Goal: Task Accomplishment & Management: Manage account settings

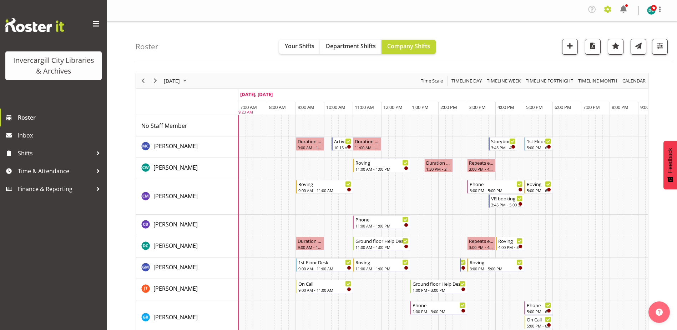
click at [609, 11] on span at bounding box center [607, 9] width 11 height 11
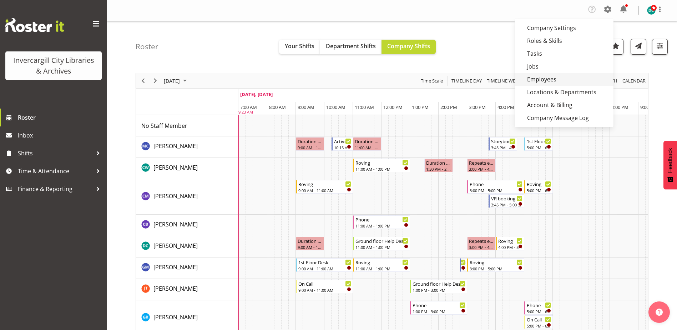
click at [554, 77] on link "Employees" at bounding box center [564, 79] width 99 height 13
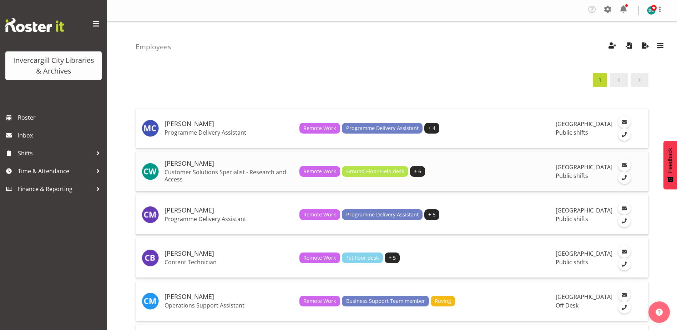
scroll to position [143, 0]
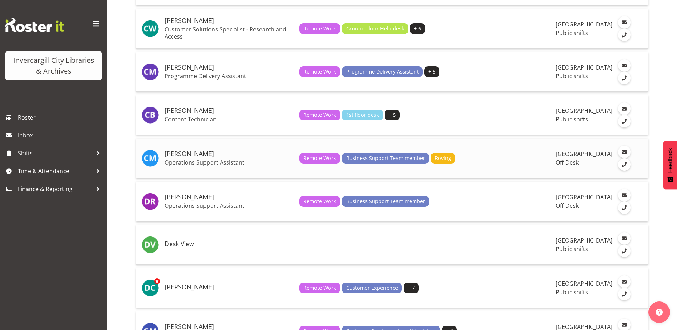
click at [182, 157] on h5 "[PERSON_NAME]" at bounding box center [229, 153] width 129 height 7
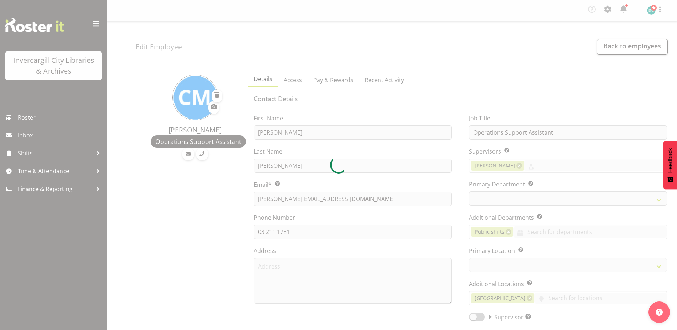
select select "TimelineDay"
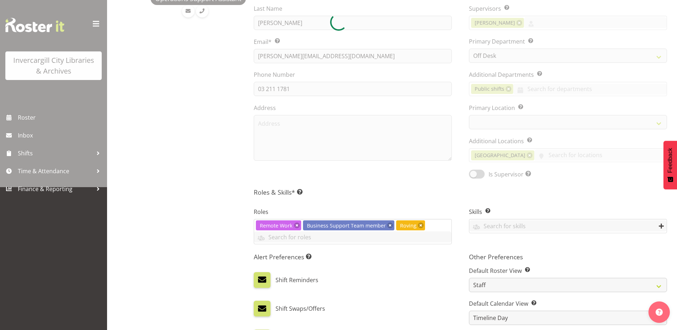
select select "1276"
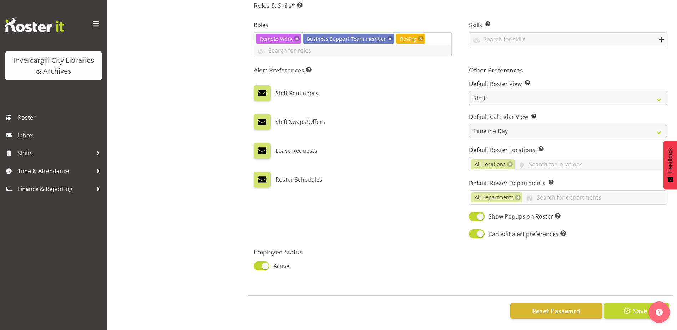
scroll to position [335, 0]
click at [556, 308] on span "Reset Password" at bounding box center [556, 310] width 48 height 9
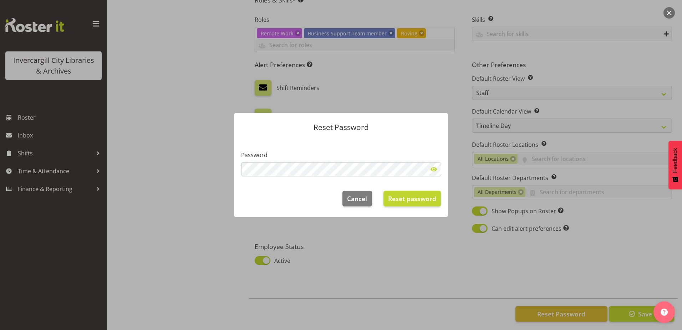
click at [181, 230] on div at bounding box center [341, 165] width 682 height 330
click at [420, 200] on span "Reset password" at bounding box center [412, 198] width 48 height 9
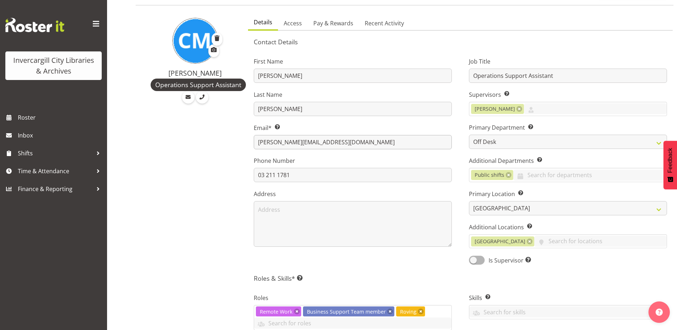
scroll to position [0, 0]
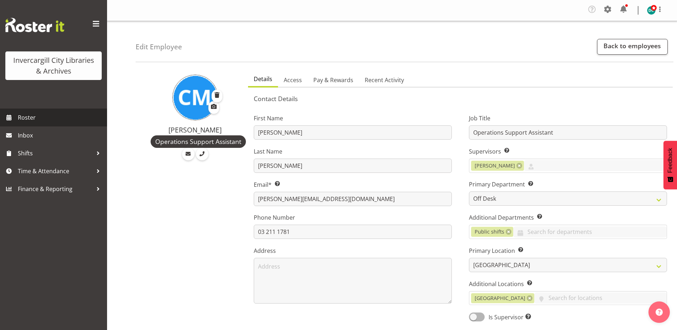
click at [22, 116] on span "Roster" at bounding box center [61, 117] width 86 height 11
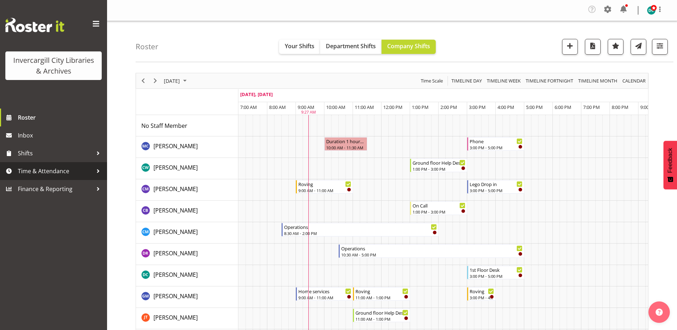
click at [63, 172] on span "Time & Attendance" at bounding box center [55, 171] width 75 height 11
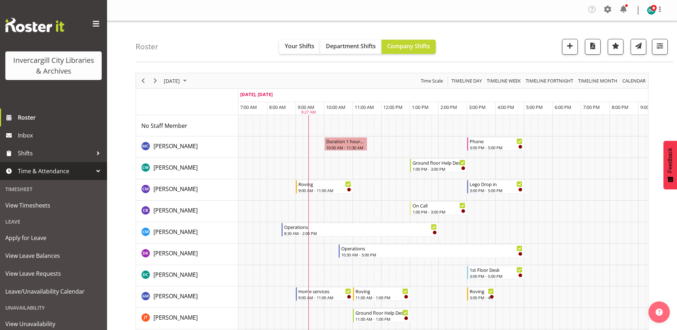
click at [64, 172] on span "Time & Attendance" at bounding box center [55, 171] width 75 height 11
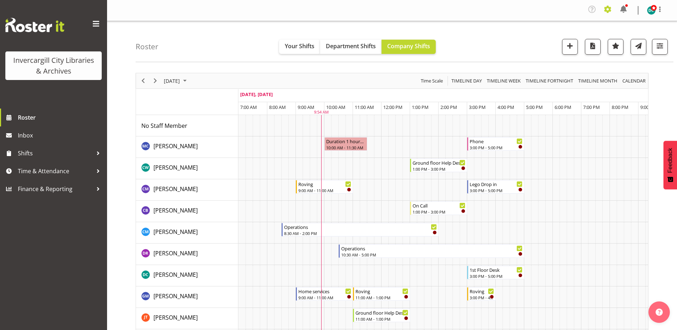
click at [609, 6] on span at bounding box center [607, 9] width 11 height 11
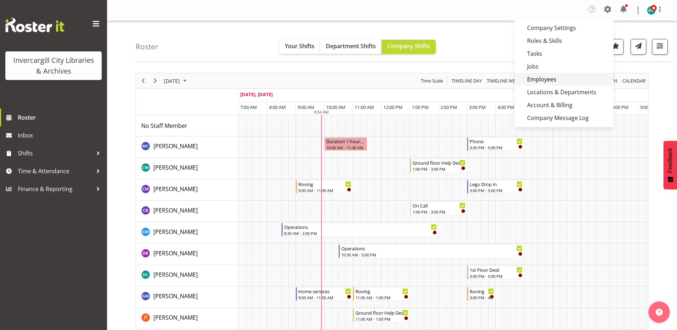
click at [543, 78] on link "Employees" at bounding box center [564, 79] width 99 height 13
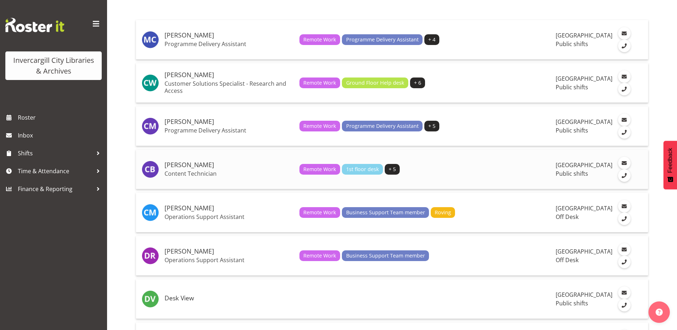
scroll to position [214, 0]
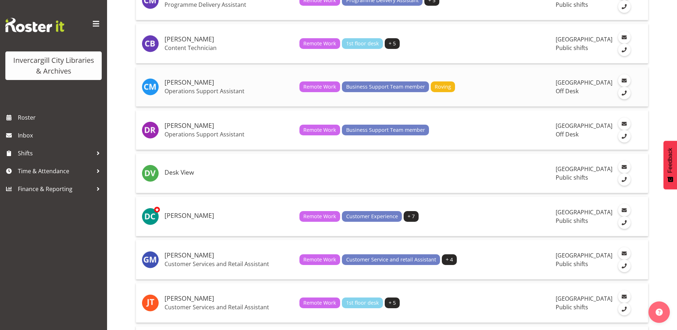
click at [183, 91] on p "Operations Support Assistant" at bounding box center [229, 90] width 129 height 7
click at [187, 127] on h5 "[PERSON_NAME]" at bounding box center [229, 125] width 129 height 7
click at [191, 219] on h5 "[PERSON_NAME]" at bounding box center [229, 215] width 129 height 7
click at [183, 259] on h5 "[PERSON_NAME]" at bounding box center [229, 255] width 129 height 7
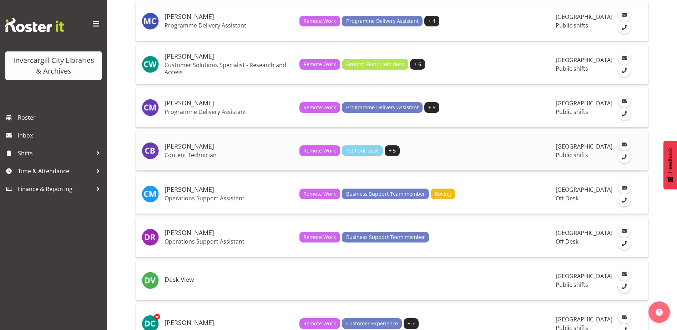
scroll to position [0, 0]
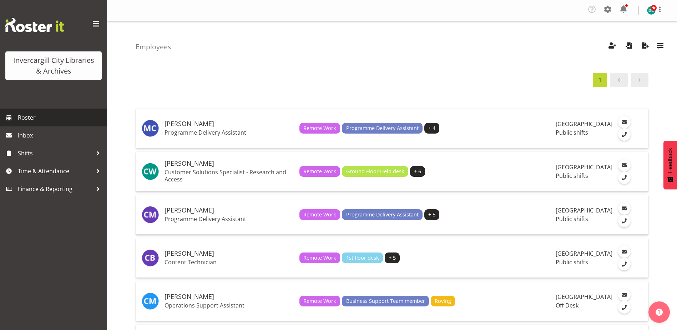
click at [24, 119] on span "Roster" at bounding box center [61, 117] width 86 height 11
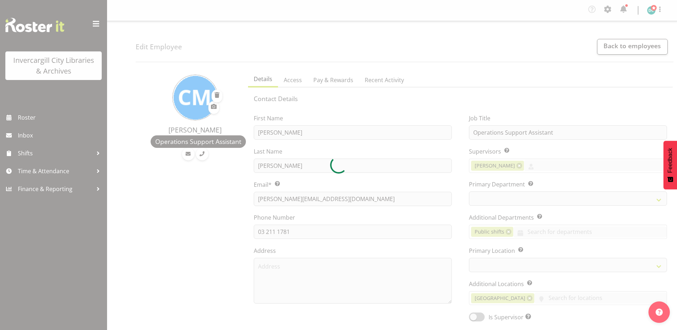
select select "TimelineDay"
select select
select select "1276"
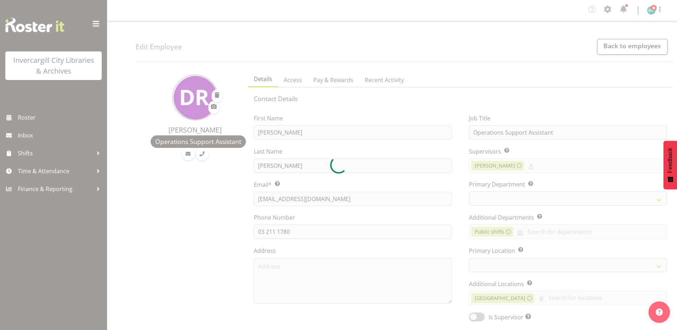
select select "TimelineDay"
select select
select select "1276"
select select
select select "TimelineWeekAdvanced"
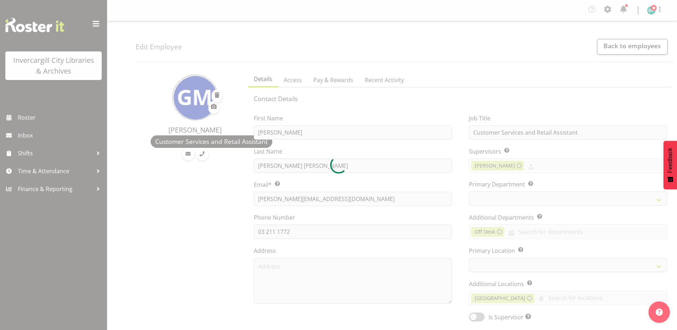
select select
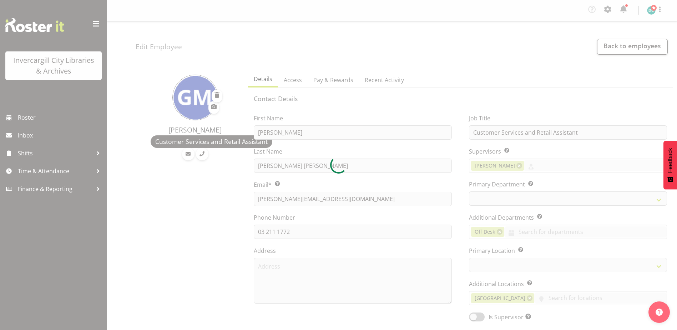
select select "1276"
select select "921"
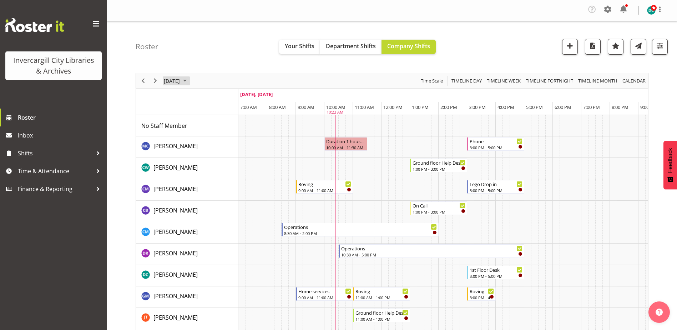
click at [181, 78] on span "[DATE]" at bounding box center [171, 80] width 17 height 9
click at [227, 134] on span "12" at bounding box center [228, 135] width 11 height 11
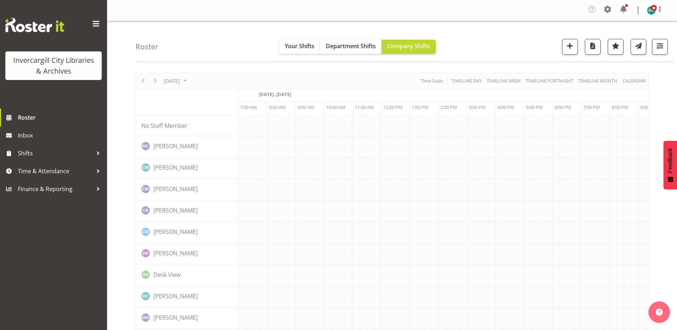
scroll to position [0, 19]
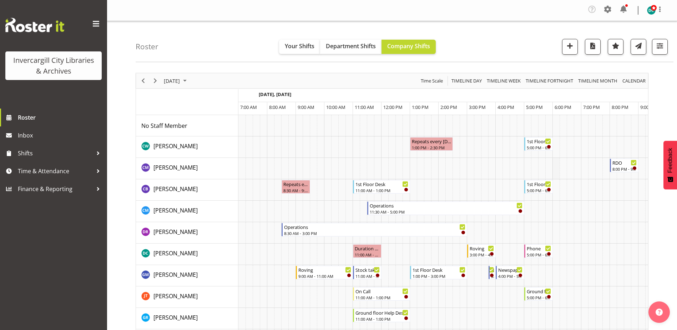
scroll to position [0, 19]
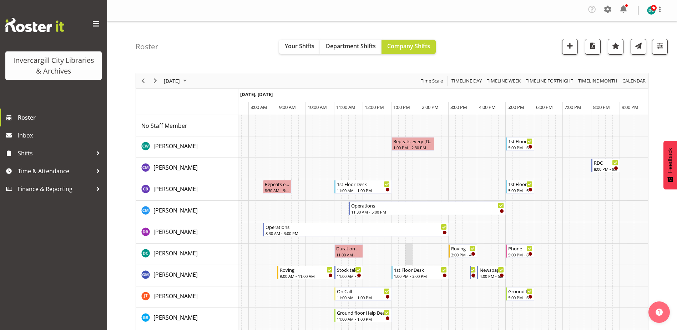
click at [405, 252] on td "Timeline Day of September 12, 2025" at bounding box center [408, 253] width 7 height 21
click at [404, 253] on td "Timeline Day of September 12, 2025" at bounding box center [401, 253] width 7 height 21
click at [347, 48] on span "Department Shifts" at bounding box center [351, 46] width 50 height 8
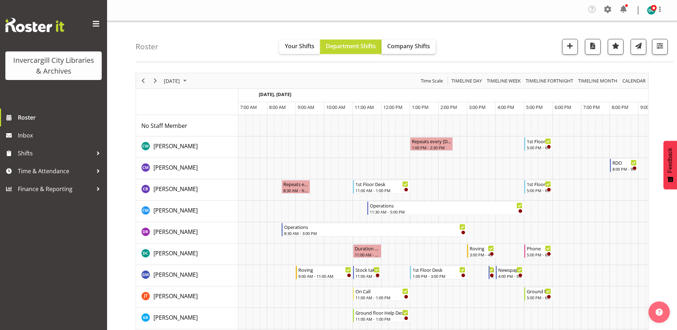
scroll to position [0, 19]
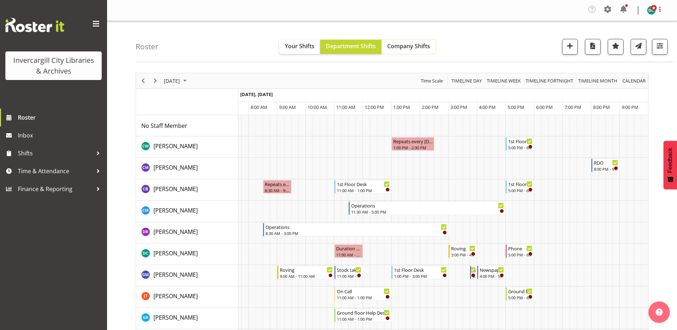
drag, startPoint x: 396, startPoint y: 47, endPoint x: 399, endPoint y: 47, distance: 3.6
click at [396, 47] on span "Company Shifts" at bounding box center [408, 46] width 43 height 8
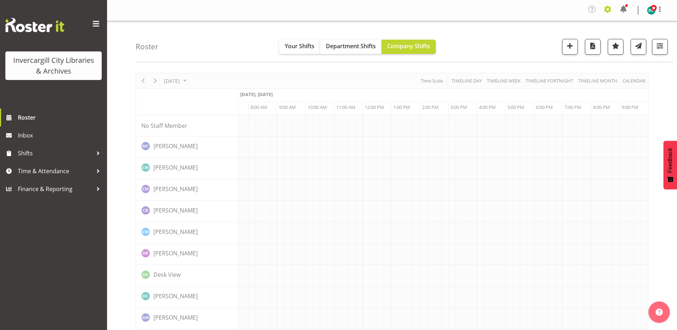
click at [607, 8] on span at bounding box center [607, 9] width 11 height 11
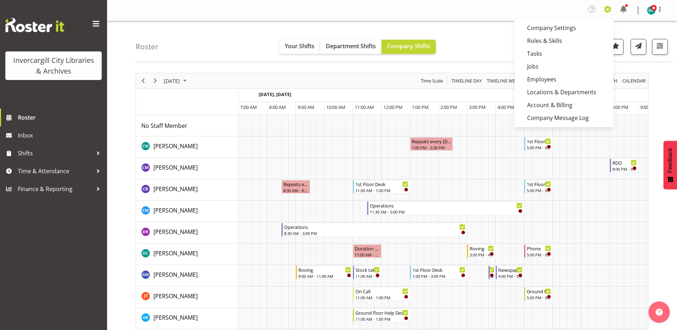
scroll to position [0, 19]
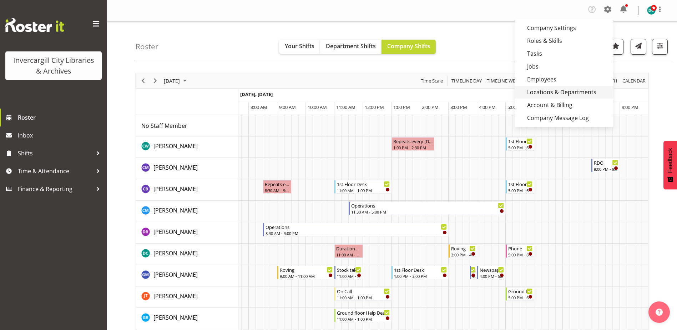
click at [557, 86] on link "Locations & Departments" at bounding box center [564, 92] width 99 height 13
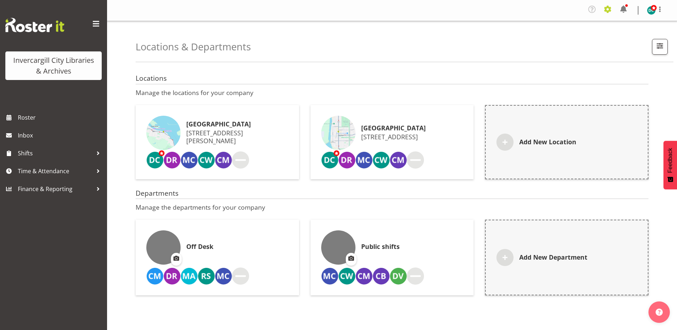
click at [606, 7] on span at bounding box center [607, 9] width 11 height 11
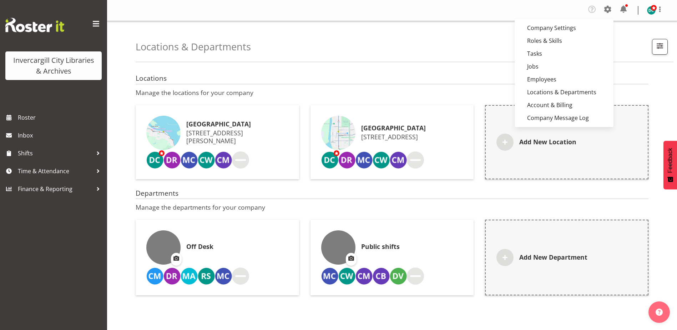
click at [352, 49] on div "Locations & Departments Showing active items" at bounding box center [405, 41] width 538 height 41
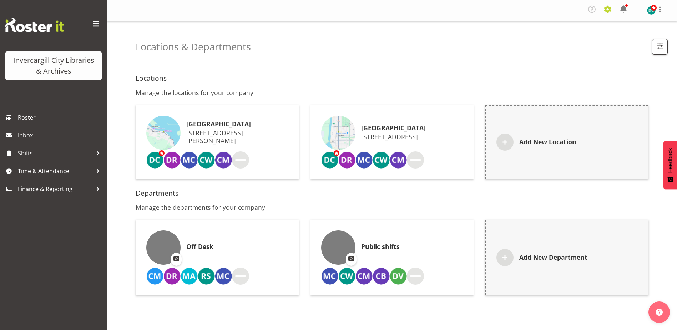
click at [607, 6] on span at bounding box center [607, 9] width 11 height 11
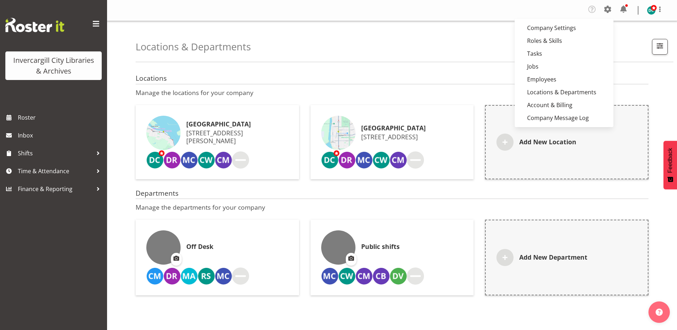
click at [392, 42] on div "Locations & Departments Showing active items" at bounding box center [405, 41] width 538 height 41
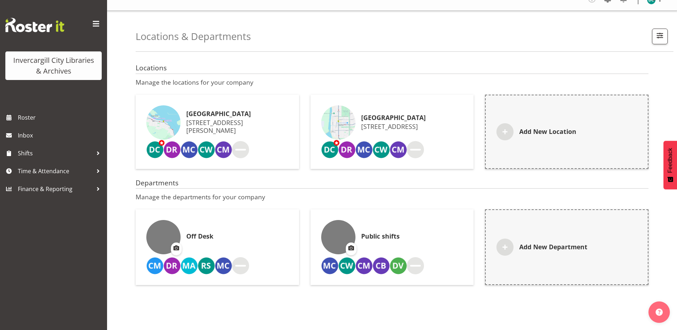
scroll to position [29, 0]
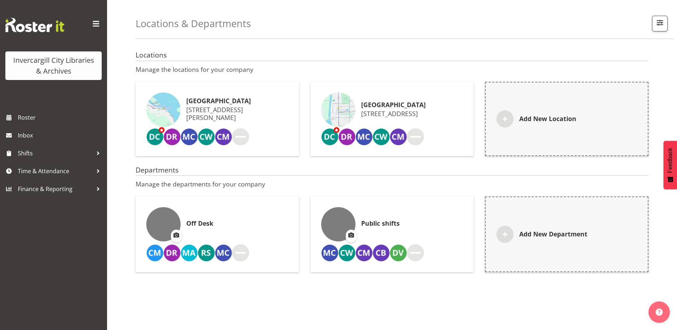
click at [159, 213] on img at bounding box center [163, 224] width 34 height 34
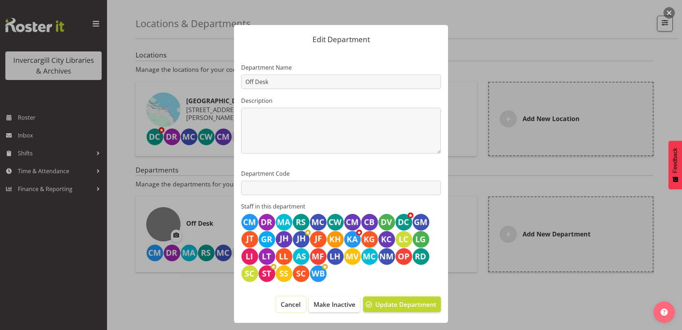
click at [291, 308] on span "Cancel" at bounding box center [291, 303] width 20 height 9
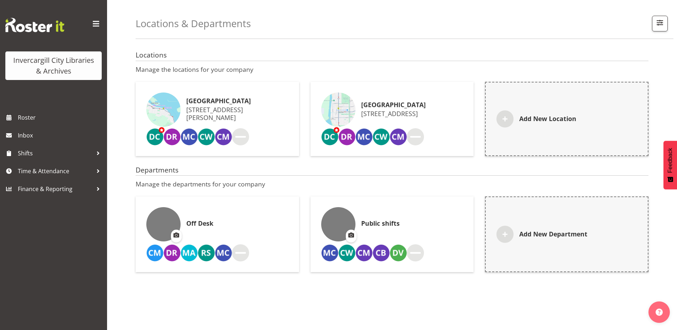
click at [431, 216] on div "Public shifts" at bounding box center [392, 224] width 142 height 34
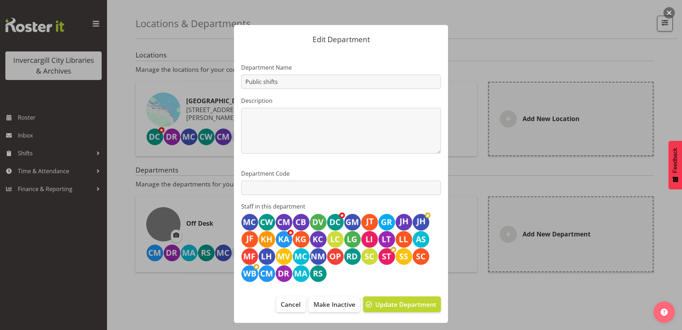
click at [335, 274] on div at bounding box center [341, 247] width 200 height 69
click at [291, 304] on span "Cancel" at bounding box center [291, 303] width 20 height 9
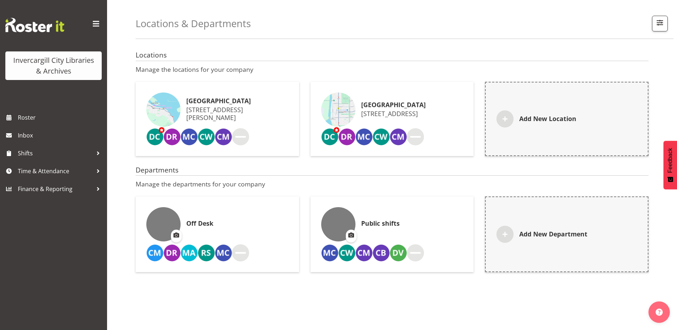
scroll to position [0, 0]
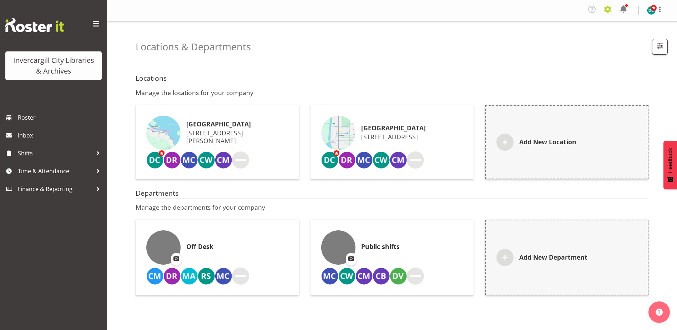
click at [610, 11] on span at bounding box center [607, 9] width 11 height 11
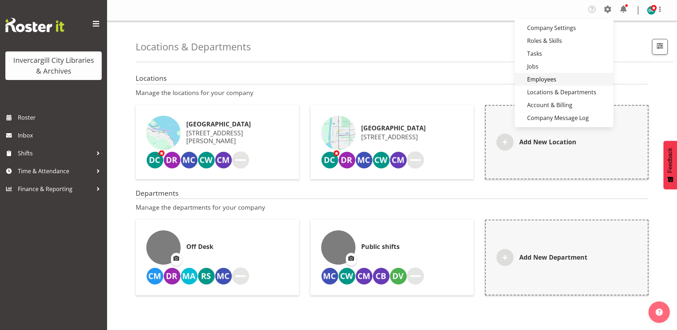
click at [545, 78] on link "Employees" at bounding box center [564, 79] width 99 height 13
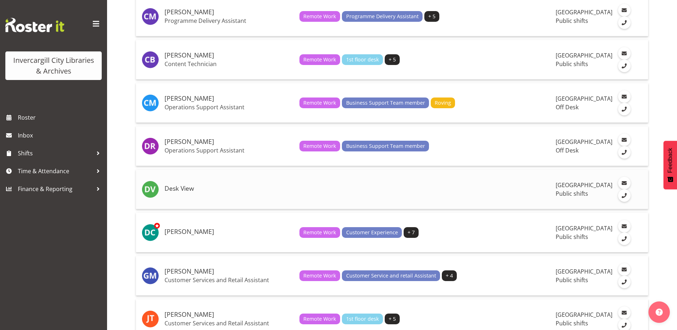
scroll to position [214, 0]
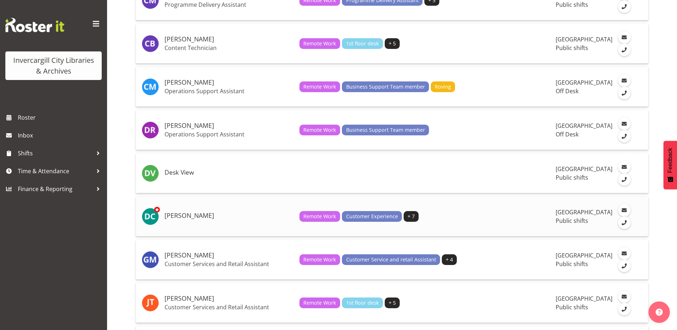
click at [197, 219] on h5 "[PERSON_NAME]" at bounding box center [229, 215] width 129 height 7
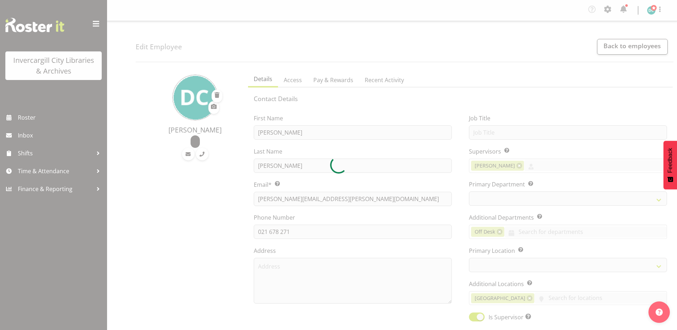
select select "TimelineDay"
select select
select select "921"
select select "1276"
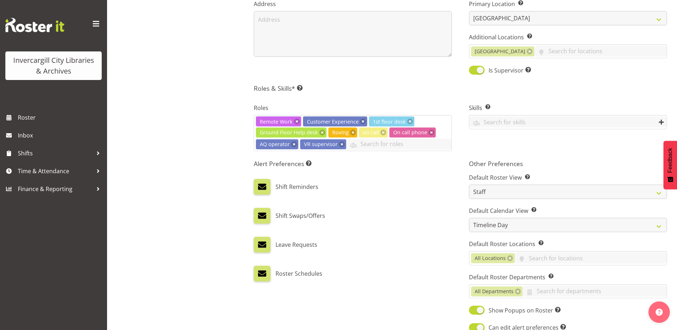
scroll to position [321, 0]
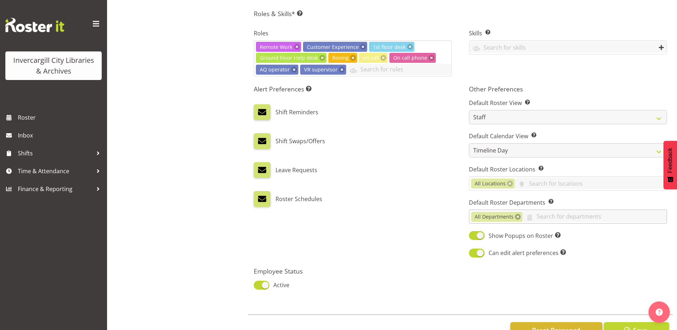
click at [518, 217] on link at bounding box center [518, 217] width 6 height 6
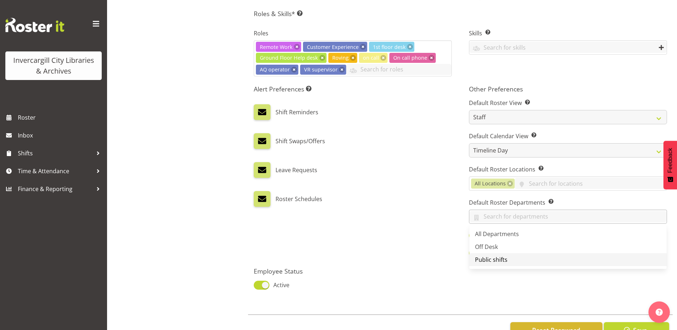
click at [500, 257] on span "Public shifts" at bounding box center [491, 260] width 32 height 8
drag, startPoint x: 395, startPoint y: 269, endPoint x: 404, endPoint y: 271, distance: 9.1
click at [396, 270] on h5 "Employee Status" at bounding box center [355, 271] width 202 height 8
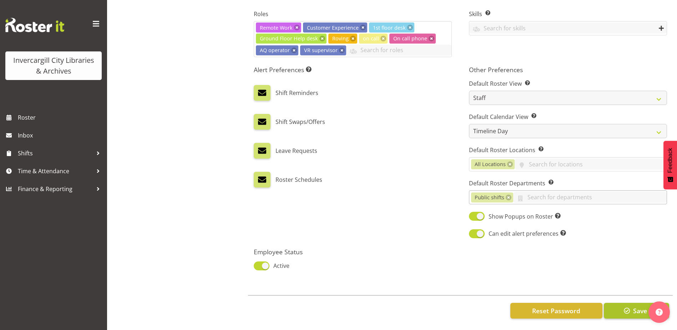
scroll to position [346, 0]
click at [633, 308] on span "Save" at bounding box center [640, 310] width 14 height 9
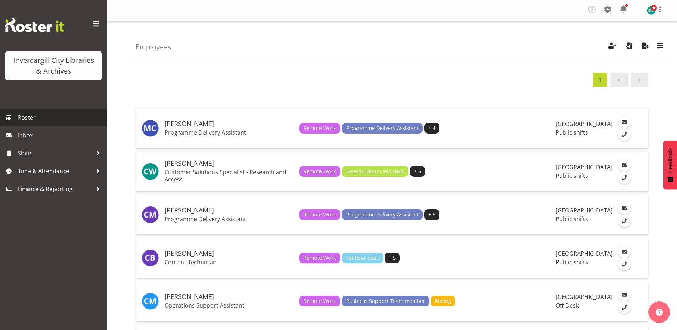
click at [25, 116] on span "Roster" at bounding box center [61, 117] width 86 height 11
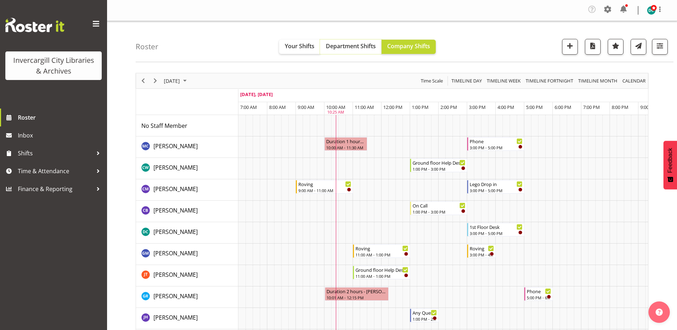
click at [356, 46] on span "Department Shifts" at bounding box center [351, 46] width 50 height 8
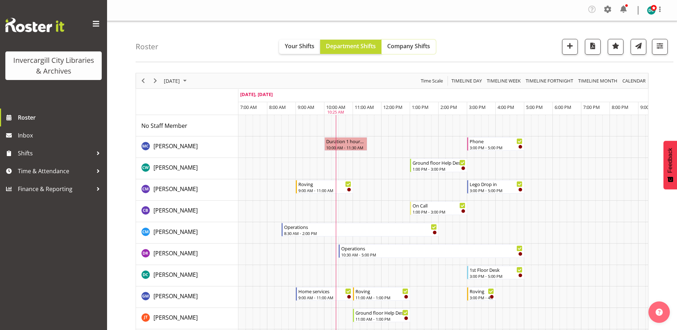
click at [408, 47] on span "Company Shifts" at bounding box center [408, 46] width 43 height 8
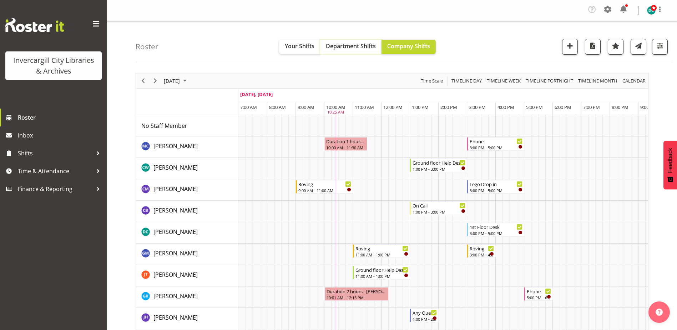
click at [343, 47] on span "Department Shifts" at bounding box center [351, 46] width 50 height 8
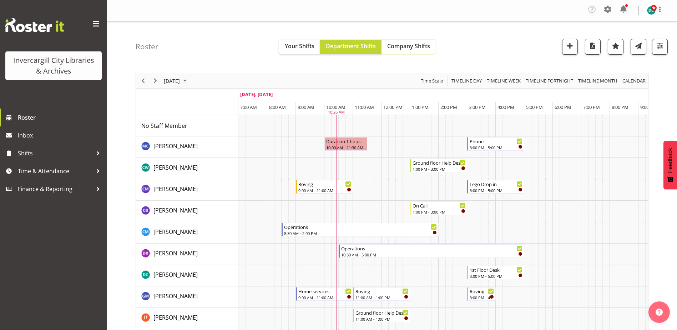
click at [405, 46] on span "Company Shifts" at bounding box center [408, 46] width 43 height 8
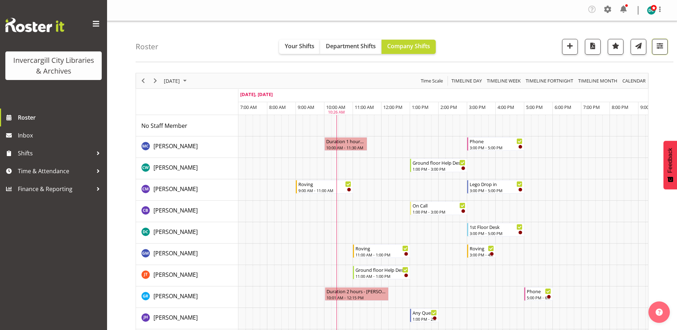
click at [659, 46] on span "button" at bounding box center [659, 45] width 9 height 9
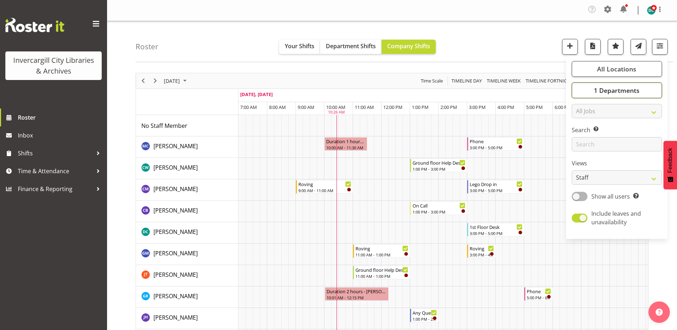
click at [642, 90] on button "1 Departments" at bounding box center [617, 90] width 90 height 16
click at [641, 88] on button "1 Departments" at bounding box center [617, 90] width 90 height 16
click at [341, 48] on span "Department Shifts" at bounding box center [351, 46] width 50 height 8
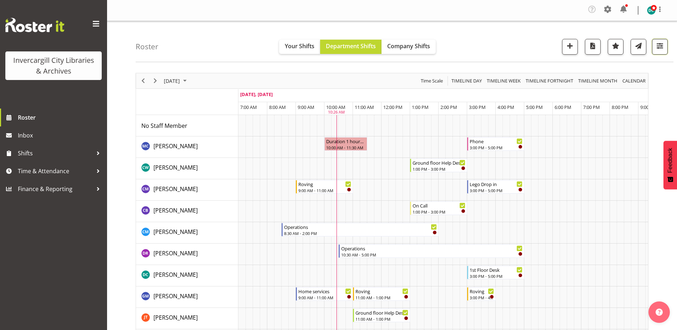
click at [664, 45] on span "button" at bounding box center [659, 45] width 9 height 9
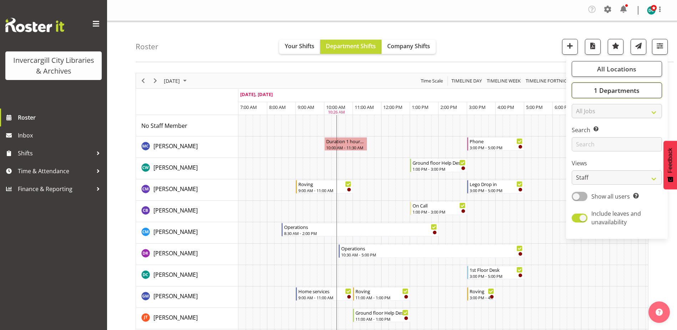
click at [622, 90] on span "1 Departments" at bounding box center [617, 90] width 46 height 9
click at [623, 90] on span "1 Departments" at bounding box center [617, 90] width 46 height 9
click at [501, 30] on div "Roster Your Shifts Department Shifts Company Shifts All Locations Clear Bluff L…" at bounding box center [405, 41] width 538 height 41
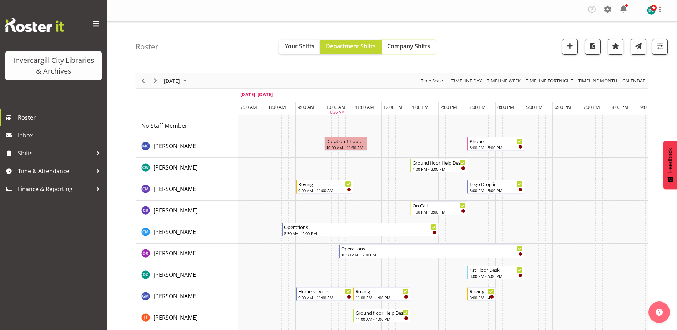
click at [398, 42] on button "Company Shifts" at bounding box center [409, 47] width 54 height 14
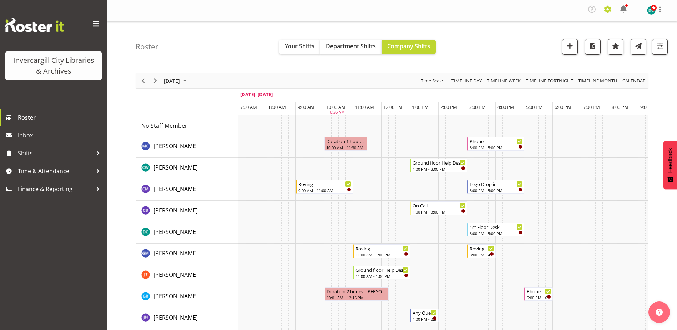
click at [606, 9] on span at bounding box center [607, 9] width 11 height 11
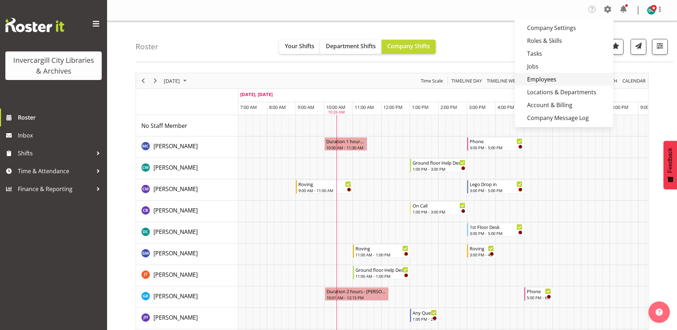
click at [541, 81] on link "Employees" at bounding box center [564, 79] width 99 height 13
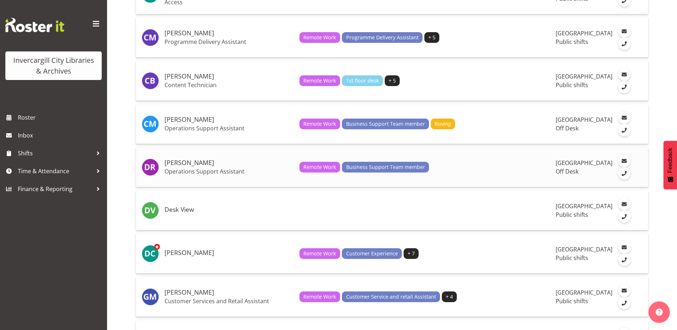
scroll to position [178, 0]
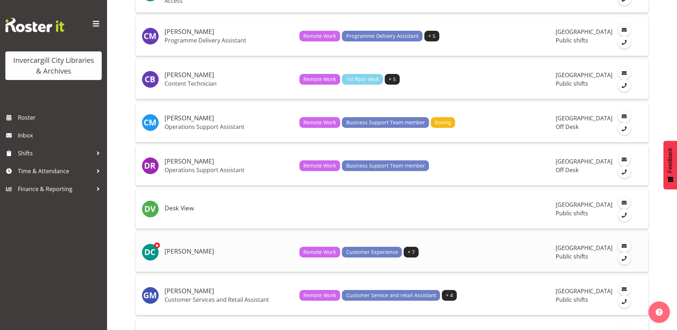
click at [199, 253] on h5 "[PERSON_NAME]" at bounding box center [229, 251] width 129 height 7
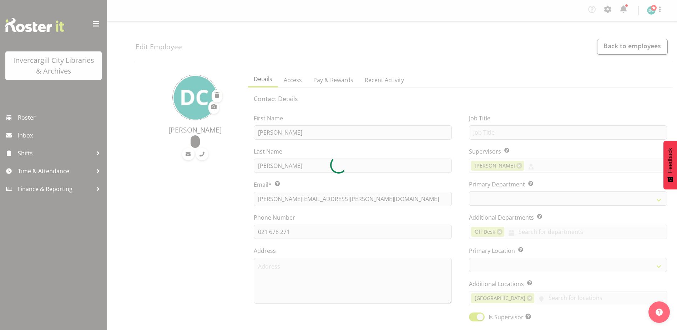
select select "TimelineDay"
select select
select select "921"
select select "1276"
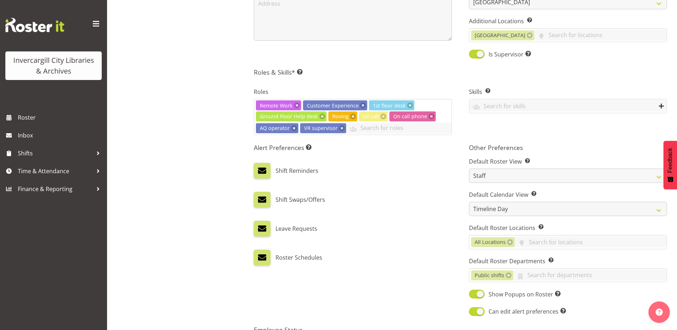
scroll to position [346, 0]
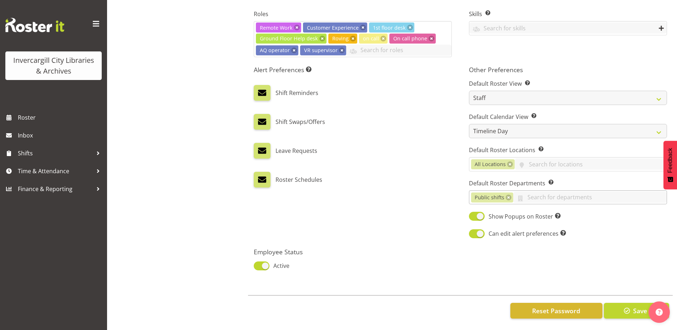
click at [510, 195] on link at bounding box center [509, 198] width 6 height 6
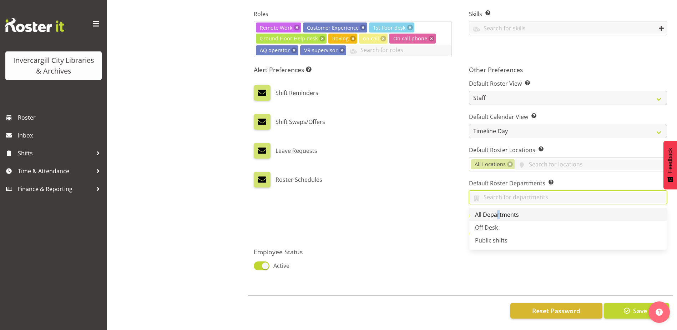
click at [496, 211] on span "All Departments" at bounding box center [497, 215] width 44 height 8
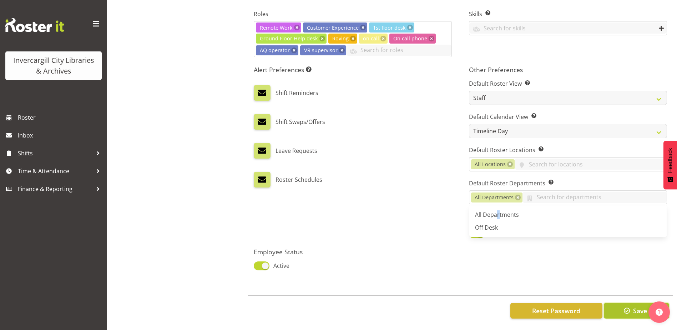
click at [624, 306] on span "button" at bounding box center [627, 310] width 9 height 9
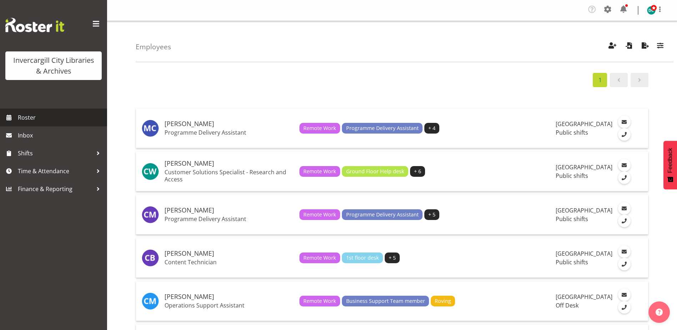
click at [28, 114] on span "Roster" at bounding box center [61, 117] width 86 height 11
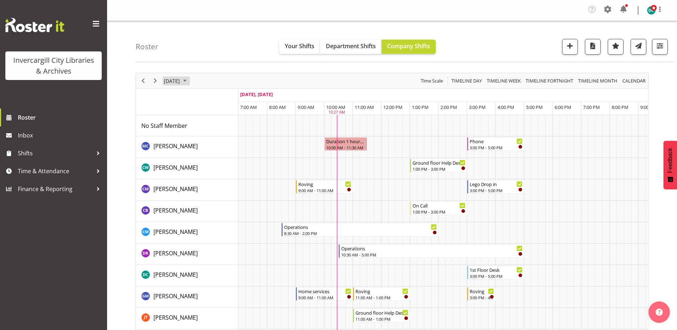
click at [181, 80] on span "[DATE]" at bounding box center [171, 80] width 17 height 9
drag, startPoint x: 226, startPoint y: 136, endPoint x: 380, endPoint y: 130, distance: 153.6
click at [227, 136] on span "12" at bounding box center [228, 135] width 11 height 11
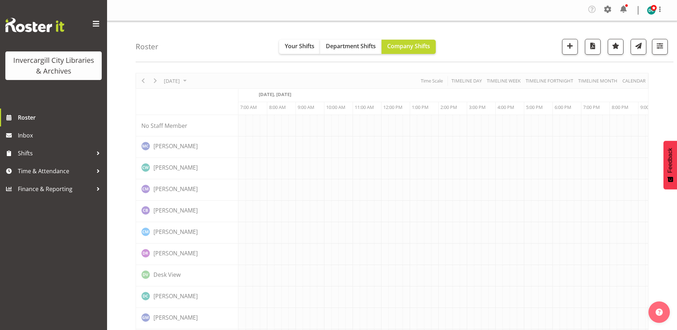
scroll to position [0, 19]
click at [574, 49] on span "button" at bounding box center [569, 45] width 9 height 9
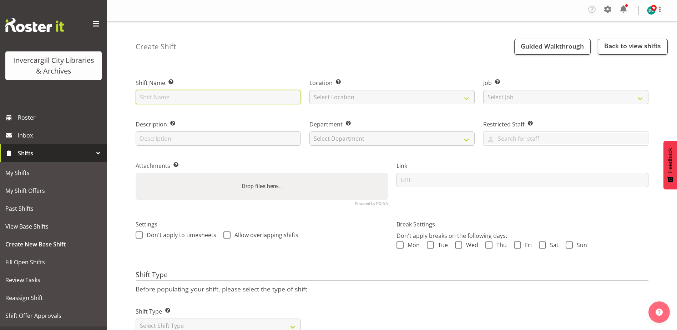
click at [168, 102] on input "text" at bounding box center [218, 97] width 165 height 14
type input "VR booking"
click at [343, 89] on div "Location Enter the location where the shift will occur. Select Location Bluff L…" at bounding box center [391, 92] width 165 height 26
click at [348, 97] on select "Select Location Bluff Library Invercargill Library" at bounding box center [391, 97] width 165 height 14
select select "1276"
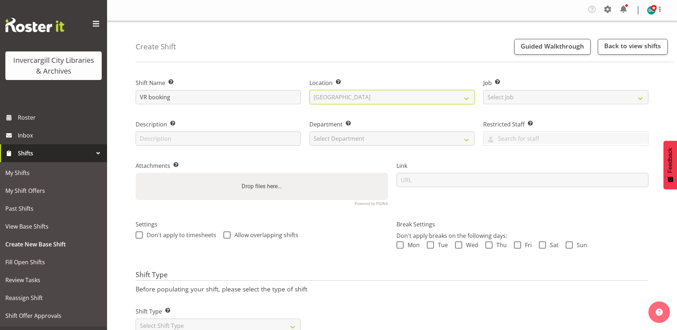
click at [309, 90] on select "Select Location [GEOGRAPHIC_DATA] [GEOGRAPHIC_DATA]" at bounding box center [391, 97] width 165 height 14
drag, startPoint x: 344, startPoint y: 139, endPoint x: 344, endPoint y: 145, distance: 6.1
click at [344, 139] on select "Select Department Off Desk Public shifts" at bounding box center [391, 138] width 165 height 14
select select "921"
click at [309, 131] on select "Select Department Off Desk Public shifts" at bounding box center [391, 138] width 165 height 14
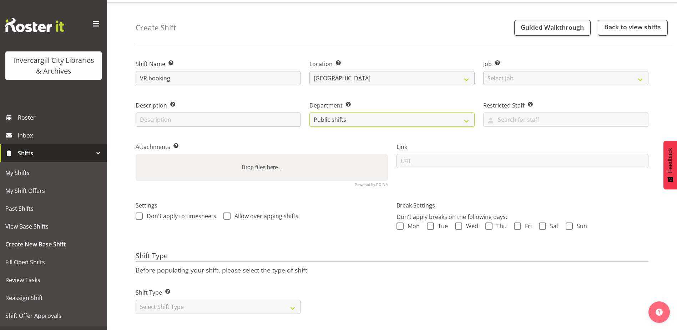
scroll to position [29, 0]
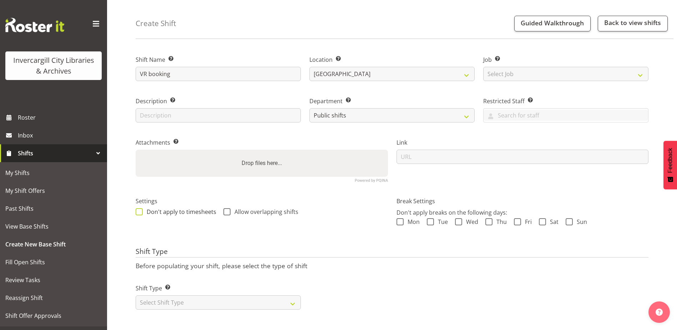
click at [140, 208] on span at bounding box center [139, 211] width 7 height 7
click at [140, 210] on input "Don't apply to timesheets" at bounding box center [138, 212] width 5 height 5
checkbox input "true"
click at [228, 208] on span at bounding box center [226, 211] width 7 height 7
click at [228, 210] on input "Allow overlapping shifts" at bounding box center [225, 212] width 5 height 5
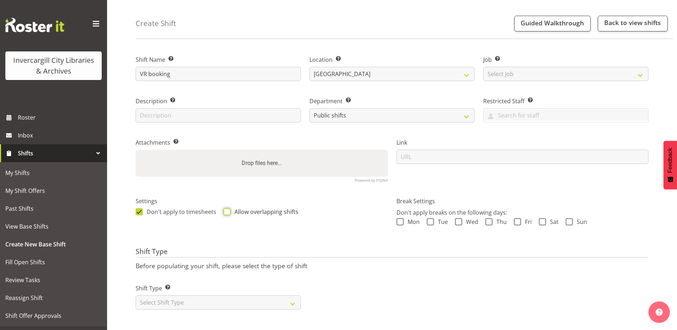
checkbox input "true"
click at [186, 299] on select "Select Shift Type One Off Shift Recurring Shift Rotating Shift" at bounding box center [218, 302] width 165 height 14
select select "one_off"
click at [136, 295] on select "Select Shift Type One Off Shift Recurring Shift Rotating Shift" at bounding box center [218, 302] width 165 height 14
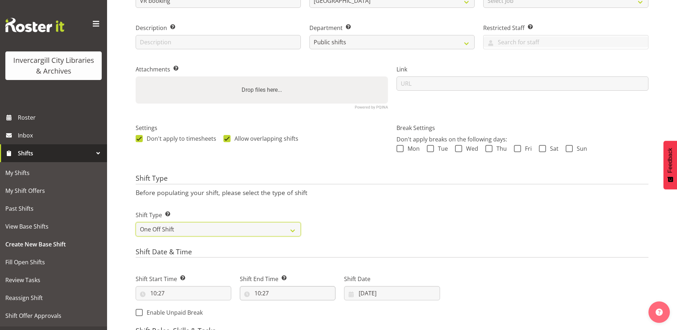
scroll to position [171, 0]
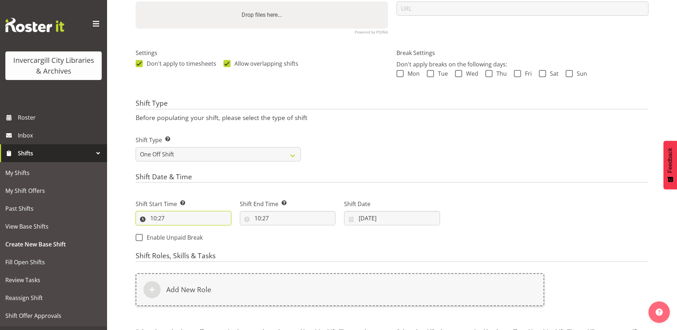
click at [154, 220] on input "10:27" at bounding box center [184, 218] width 96 height 14
click at [182, 236] on select "00 01 02 03 04 05 06 07 08 09 10 11 12 13 14 15 16 17 18 19 20 21 22 23" at bounding box center [184, 237] width 16 height 14
select select "13"
click at [176, 230] on select "00 01 02 03 04 05 06 07 08 09 10 11 12 13 14 15 16 17 18 19 20 21 22 23" at bounding box center [184, 237] width 16 height 14
type input "13:27"
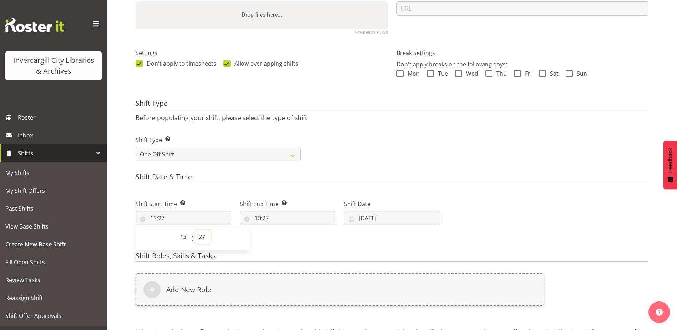
click at [201, 236] on select "00 01 02 03 04 05 06 07 08 09 10 11 12 13 14 15 16 17 18 19 20 21 22 23 24 25 2…" at bounding box center [203, 237] width 16 height 14
select select "0"
type input "13:00"
click at [260, 219] on input "10:27" at bounding box center [288, 218] width 96 height 14
drag, startPoint x: 260, startPoint y: 219, endPoint x: 288, endPoint y: 237, distance: 33.8
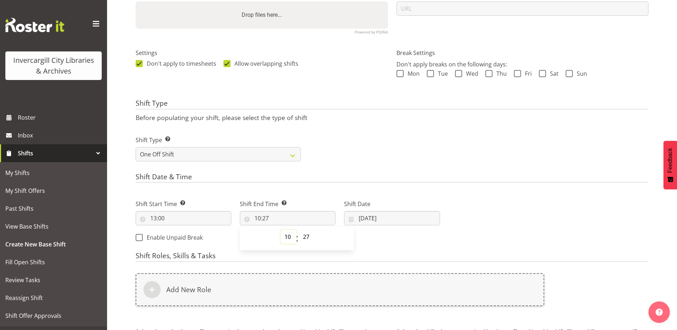
click at [288, 237] on select "00 01 02 03 04 05 06 07 08 09 10 11 12 13 14 15 16 17 18 19 20 21 22 23" at bounding box center [289, 237] width 16 height 14
select select "15"
click at [281, 230] on select "00 01 02 03 04 05 06 07 08 09 10 11 12 13 14 15 16 17 18 19 20 21 22 23" at bounding box center [289, 237] width 16 height 14
type input "15:27"
click at [309, 233] on select "00 01 02 03 04 05 06 07 08 09 10 11 12 13 14 15 16 17 18 19 20 21 22 23 24 25 2…" at bounding box center [307, 237] width 16 height 14
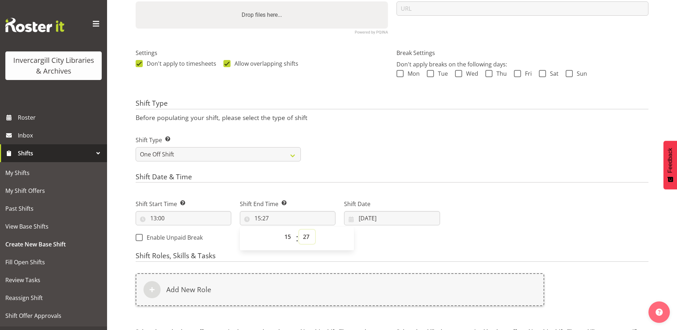
select select "0"
type input "15:00"
drag, startPoint x: 369, startPoint y: 241, endPoint x: 371, endPoint y: 236, distance: 5.8
click at [369, 242] on div "Shift Start Time Set the time of the day you wish this shift to start 13:00 00 …" at bounding box center [287, 219] width 313 height 58
click at [372, 221] on input "10/09/2025" at bounding box center [392, 218] width 96 height 14
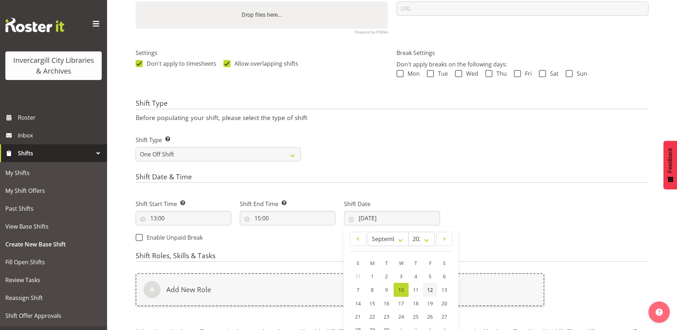
click at [430, 291] on span "12" at bounding box center [430, 289] width 6 height 7
type input "12/09/2025"
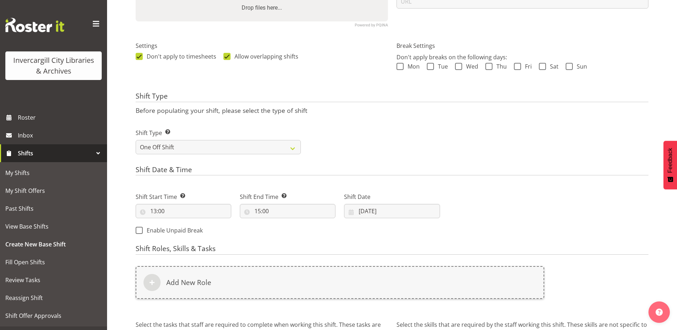
scroll to position [214, 0]
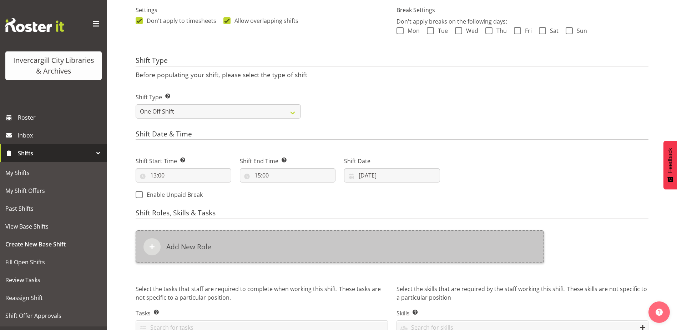
click at [190, 247] on h6 "Add New Role" at bounding box center [188, 246] width 45 height 9
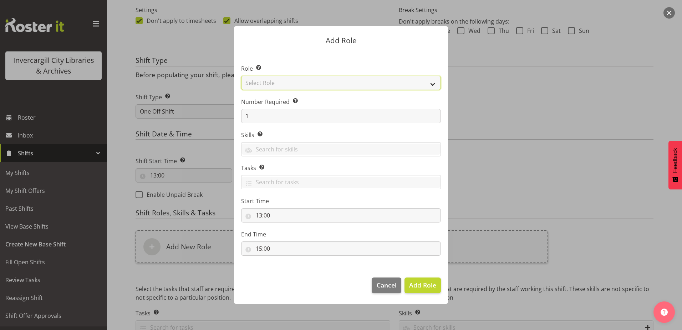
click at [255, 82] on select "Select Role 1st floor desk AQ operator Business Support Team member Casual Cust…" at bounding box center [341, 83] width 200 height 14
select select "1553"
click at [241, 76] on select "Select Role 1st floor desk AQ operator Business Support Team member Casual Cust…" at bounding box center [341, 83] width 200 height 14
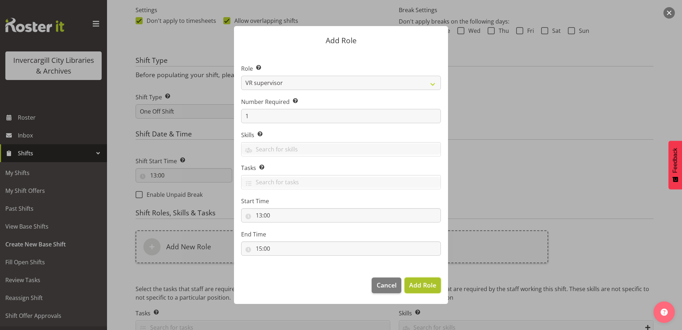
click at [426, 287] on span "Add Role" at bounding box center [422, 285] width 27 height 9
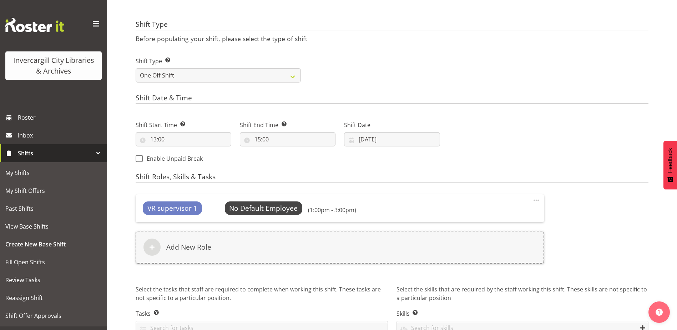
scroll to position [291, 0]
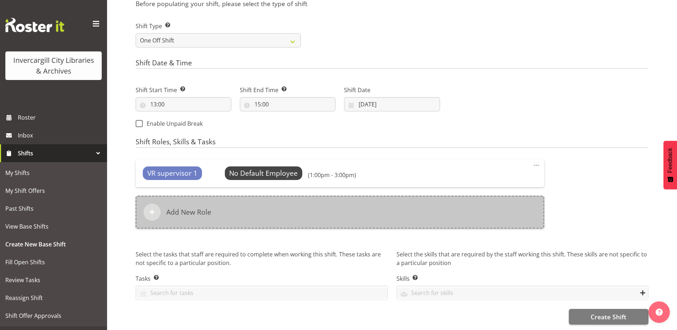
click at [278, 213] on div "Add New Role" at bounding box center [340, 212] width 409 height 33
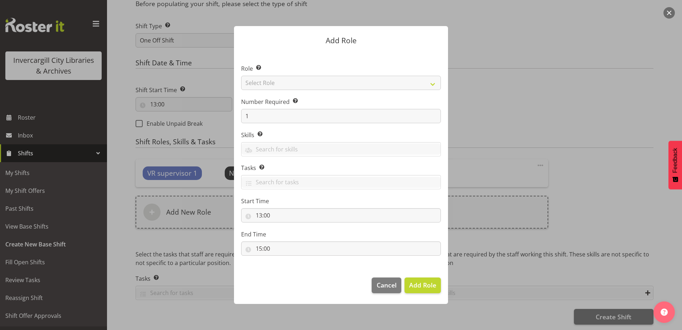
click at [389, 286] on div at bounding box center [341, 164] width 228 height 313
click at [389, 286] on span "Cancel" at bounding box center [387, 284] width 20 height 9
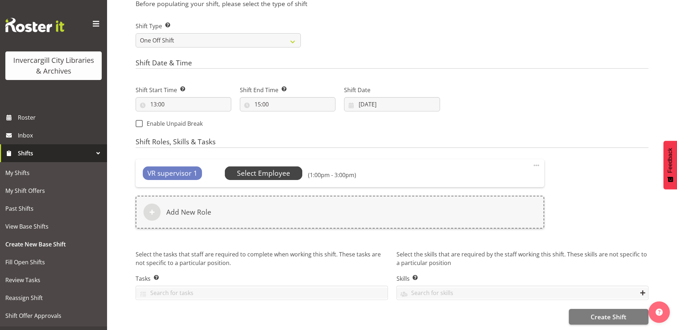
click at [279, 168] on span "Select Employee" at bounding box center [263, 173] width 53 height 10
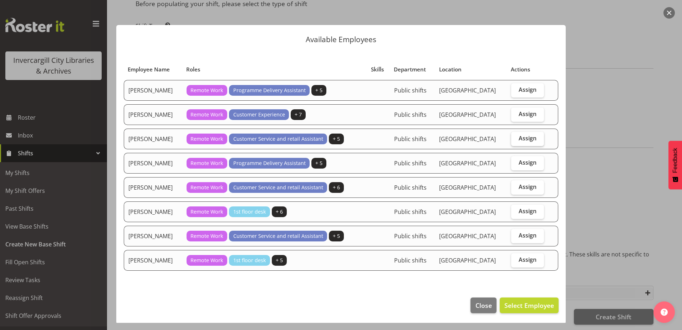
drag, startPoint x: 517, startPoint y: 111, endPoint x: 516, endPoint y: 133, distance: 22.5
click at [519, 111] on span "Assign" at bounding box center [528, 113] width 18 height 7
click at [516, 112] on input "Assign" at bounding box center [514, 114] width 5 height 5
checkbox input "true"
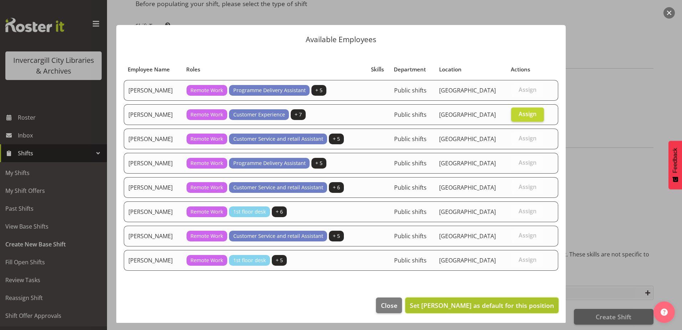
click at [490, 302] on span "Set Donald Cunningham as default for this position" at bounding box center [482, 305] width 144 height 9
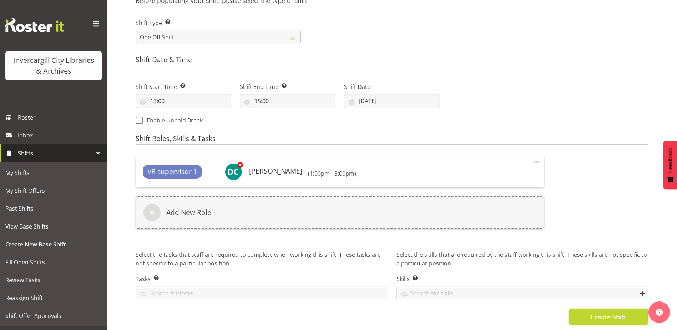
click at [598, 313] on span "Create Shift" at bounding box center [609, 316] width 36 height 9
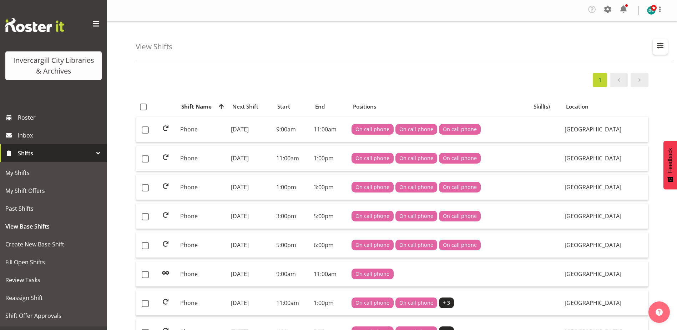
click at [660, 47] on span "button" at bounding box center [660, 45] width 9 height 9
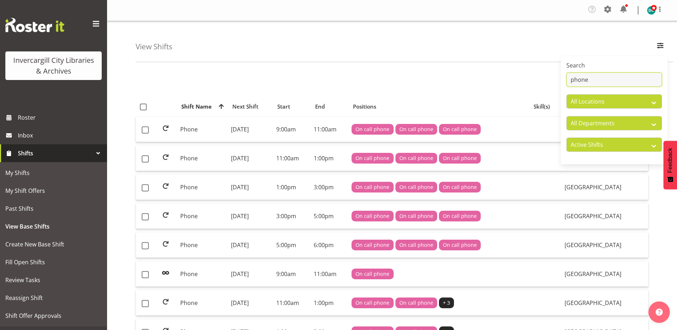
drag, startPoint x: 616, startPoint y: 81, endPoint x: 536, endPoint y: 91, distance: 80.6
click at [536, 91] on div "View Shifts Search phone All Locations [GEOGRAPHIC_DATA] [GEOGRAPHIC_DATA] All …" at bounding box center [392, 318] width 570 height 595
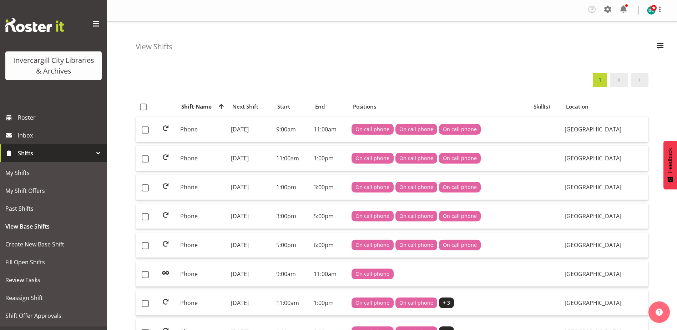
click at [665, 39] on div "View Shifts Search phone All Locations [GEOGRAPHIC_DATA] [GEOGRAPHIC_DATA] All …" at bounding box center [405, 41] width 538 height 41
click at [659, 47] on span "button" at bounding box center [660, 45] width 9 height 9
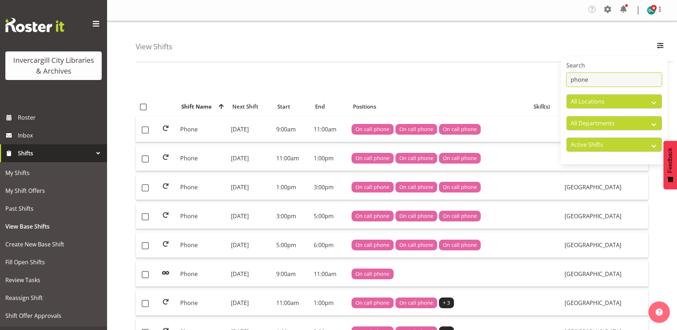
click at [607, 78] on input "phone" at bounding box center [614, 79] width 96 height 14
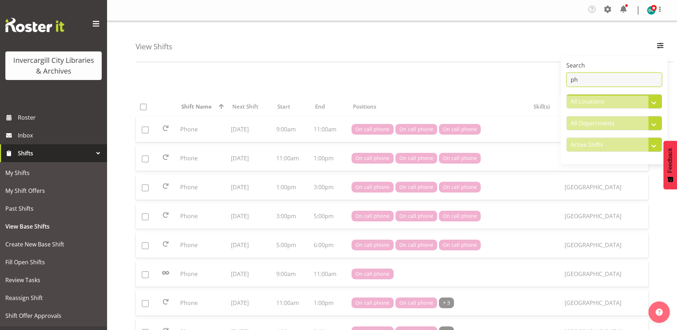
type input "p"
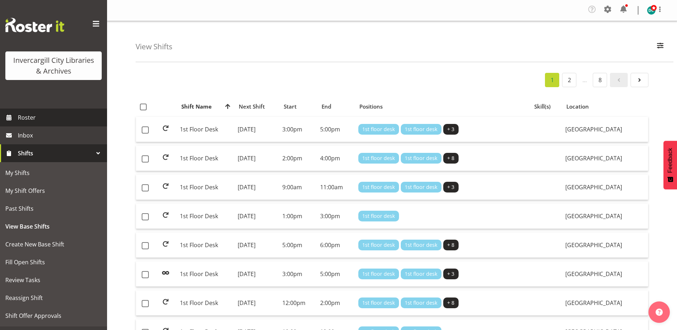
click at [29, 119] on span "Roster" at bounding box center [61, 117] width 86 height 11
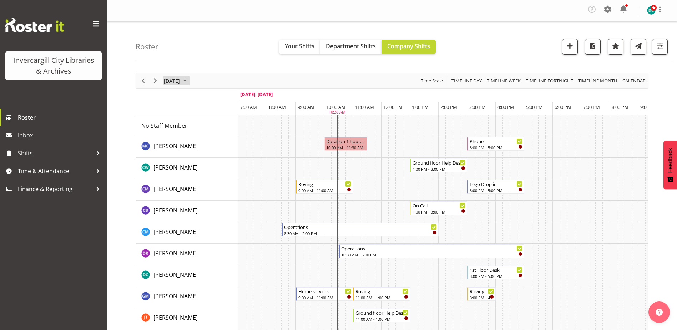
click at [181, 77] on span "[DATE]" at bounding box center [171, 80] width 17 height 9
click at [226, 135] on span "12" at bounding box center [228, 135] width 11 height 11
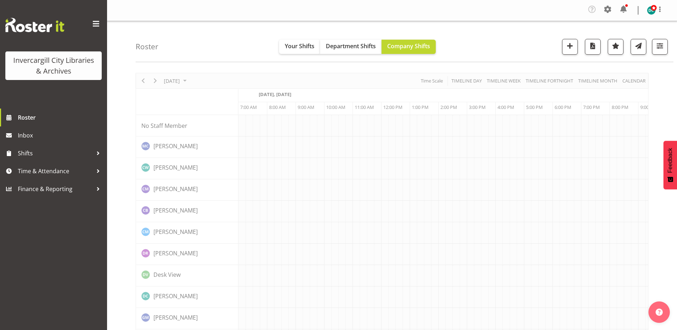
scroll to position [0, 19]
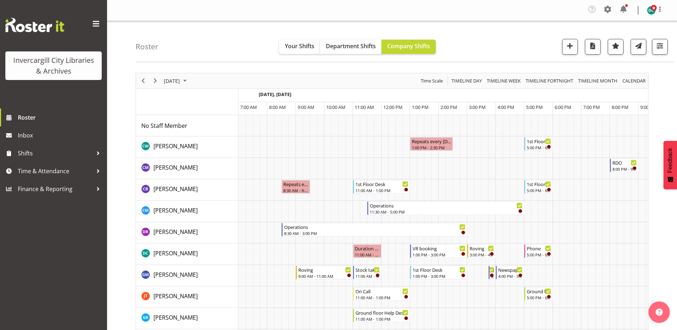
scroll to position [0, 19]
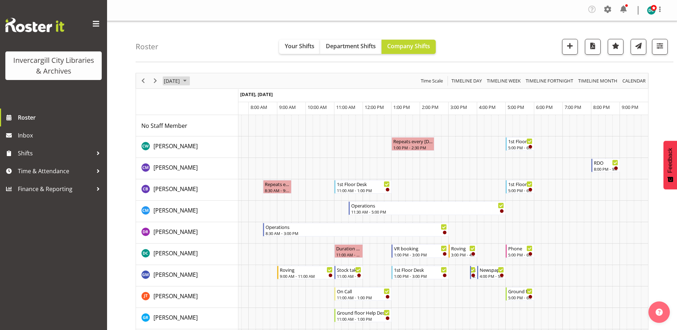
click at [181, 82] on span "[DATE]" at bounding box center [171, 80] width 17 height 9
click at [206, 150] on span "17" at bounding box center [205, 147] width 11 height 11
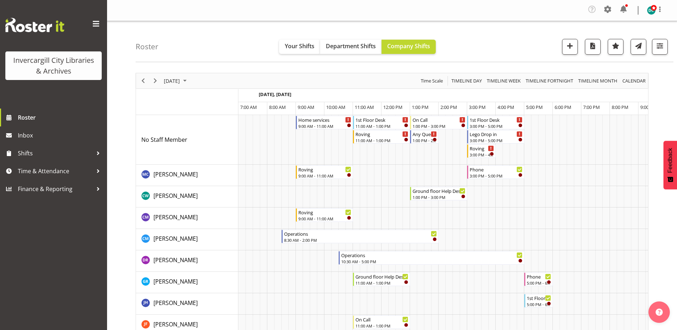
scroll to position [0, 19]
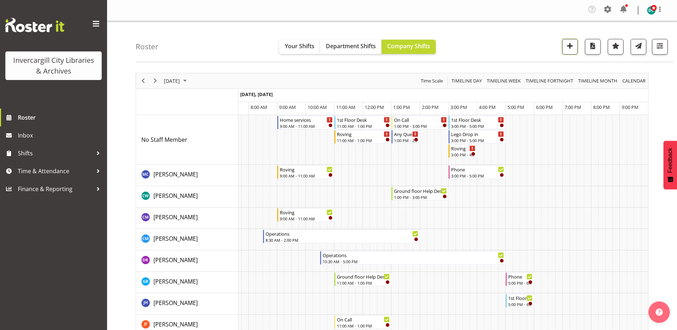
click at [570, 46] on span "button" at bounding box center [569, 45] width 9 height 9
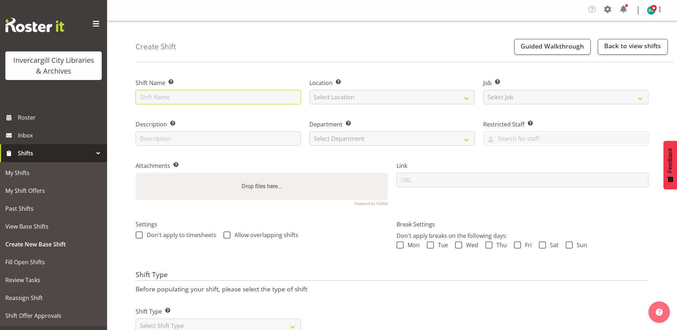
click at [195, 97] on input "text" at bounding box center [218, 97] width 165 height 14
type input "VR booking"
select select "1276"
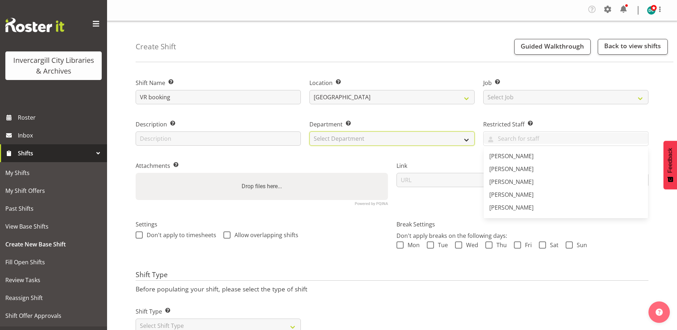
click at [349, 141] on select "Select Department Off Desk Public shifts" at bounding box center [391, 138] width 165 height 14
select select "921"
click at [309, 131] on select "Select Department Off Desk Public shifts" at bounding box center [391, 138] width 165 height 14
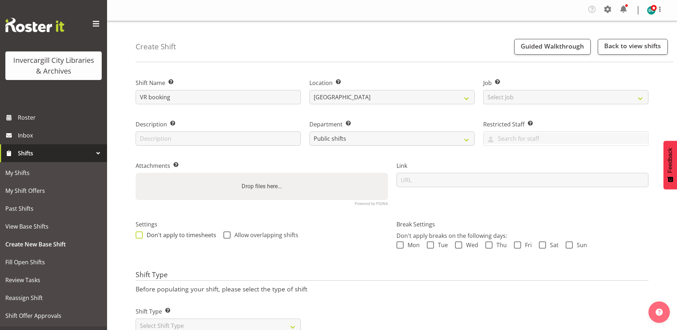
click at [139, 236] on span at bounding box center [139, 234] width 7 height 7
click at [139, 236] on input "Don't apply to timesheets" at bounding box center [138, 235] width 5 height 5
checkbox input "true"
drag, startPoint x: 228, startPoint y: 234, endPoint x: 299, endPoint y: 245, distance: 71.5
click at [228, 234] on span at bounding box center [226, 234] width 7 height 7
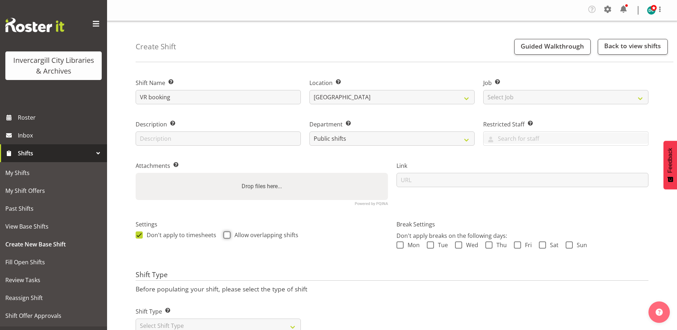
click at [228, 234] on input "Allow overlapping shifts" at bounding box center [225, 235] width 5 height 5
checkbox input "true"
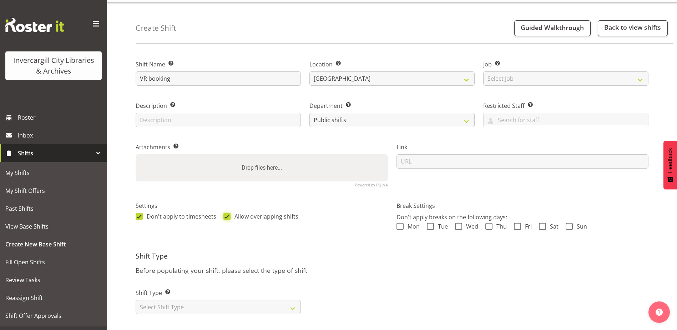
scroll to position [29, 0]
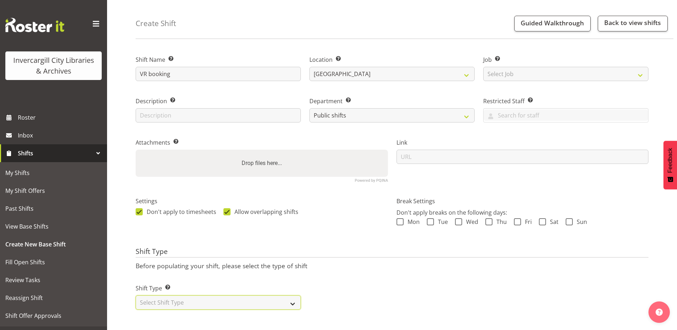
click at [175, 301] on select "Select Shift Type One Off Shift Recurring Shift Rotating Shift" at bounding box center [218, 302] width 165 height 14
select select "one_off"
click at [136, 295] on select "Select Shift Type One Off Shift Recurring Shift Rotating Shift" at bounding box center [218, 302] width 165 height 14
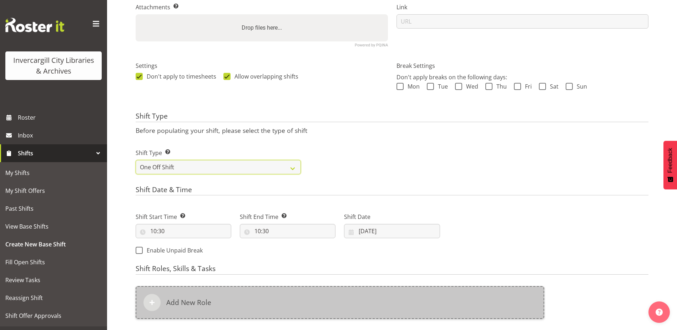
scroll to position [171, 0]
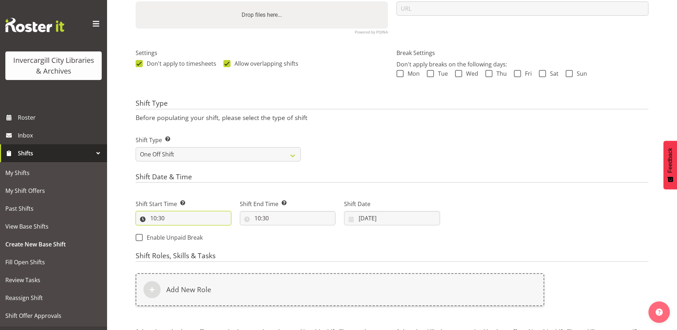
click at [201, 218] on input "10:30" at bounding box center [184, 218] width 96 height 14
click at [182, 238] on select "00 01 02 03 04 05 06 07 08 09 10 11 12 13 14 15 16 17 18 19 20 21 22 23" at bounding box center [184, 237] width 16 height 14
select select "13"
type input "13:30"
click at [203, 236] on select "00 01 02 03 04 05 06 07 08 09 10 11 12 13 14 15 16 17 18 19 20 21 22 23 24 25 2…" at bounding box center [203, 237] width 16 height 14
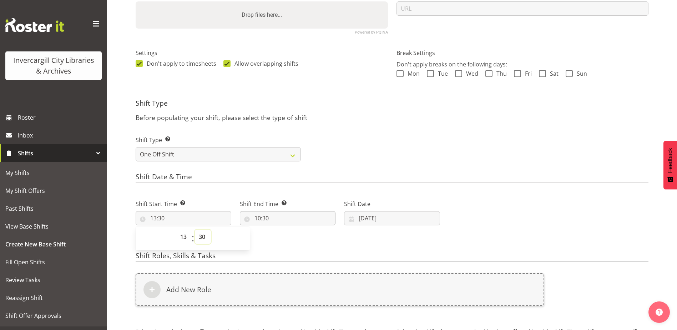
select select "15"
type input "13:15"
click at [263, 217] on input "10:30" at bounding box center [288, 218] width 96 height 14
click at [287, 236] on select "00 01 02 03 04 05 06 07 08 09 10 11 12 13 14 15 16 17 18 19 20 21 22 23" at bounding box center [289, 237] width 16 height 14
select select "14"
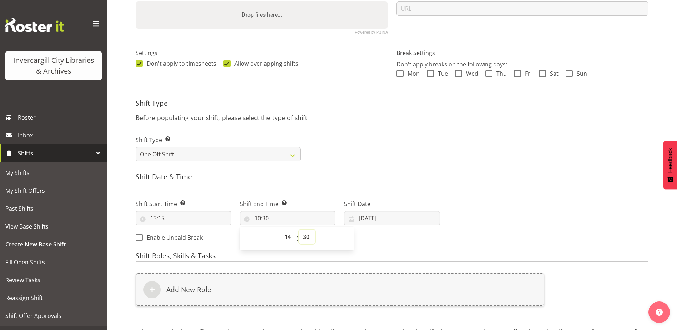
type input "14:30"
click at [308, 235] on select "00 01 02 03 04 05 06 07 08 09 10 11 12 13 14 15 16 17 18 19 20 21 22 23 24 25 2…" at bounding box center [307, 237] width 16 height 14
select select "0"
type input "14:00"
drag, startPoint x: 389, startPoint y: 242, endPoint x: 386, endPoint y: 239, distance: 4.3
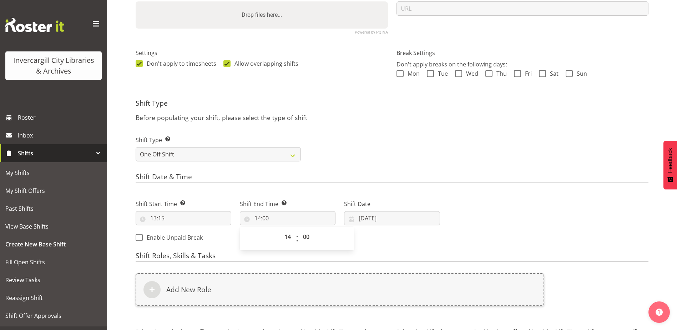
click at [387, 240] on div "Shift Start Time Set the time of the day you wish this shift to start 13:15 00 …" at bounding box center [287, 219] width 313 height 58
click at [378, 222] on input "10/09/2025" at bounding box center [392, 218] width 96 height 14
click at [404, 306] on span "17" at bounding box center [401, 303] width 6 height 7
type input "17/09/2025"
click at [486, 198] on div "Next Shifts" at bounding box center [548, 219] width 208 height 58
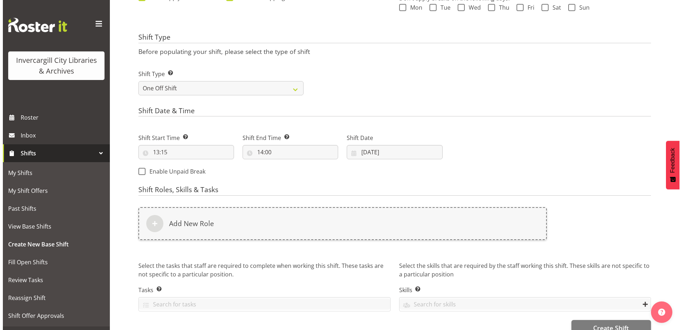
scroll to position [243, 0]
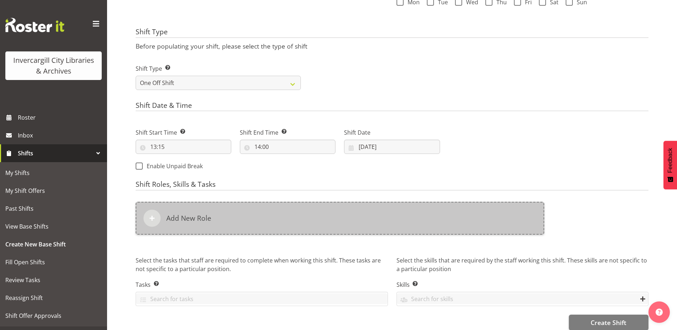
click at [236, 222] on div "Add New Role" at bounding box center [340, 218] width 409 height 33
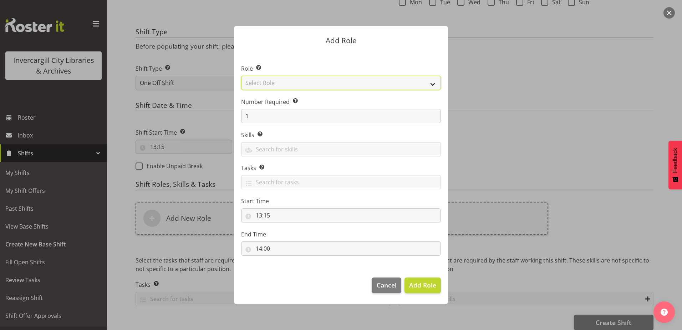
click at [307, 83] on select "Select Role 1st floor desk AQ operator Business Support Team member Casual Cust…" at bounding box center [341, 83] width 200 height 14
select select "1553"
click at [241, 76] on select "Select Role 1st floor desk AQ operator Business Support Team member Casual Cust…" at bounding box center [341, 83] width 200 height 14
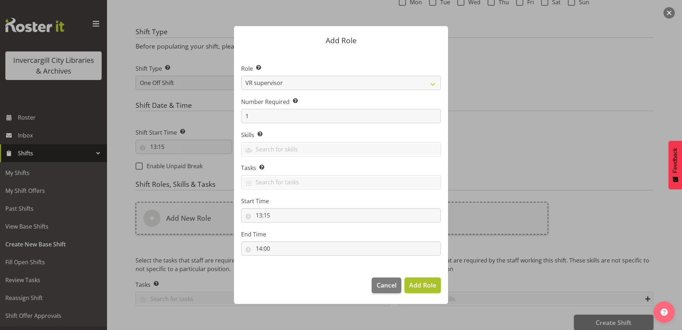
click at [419, 288] on span "Add Role" at bounding box center [422, 285] width 27 height 9
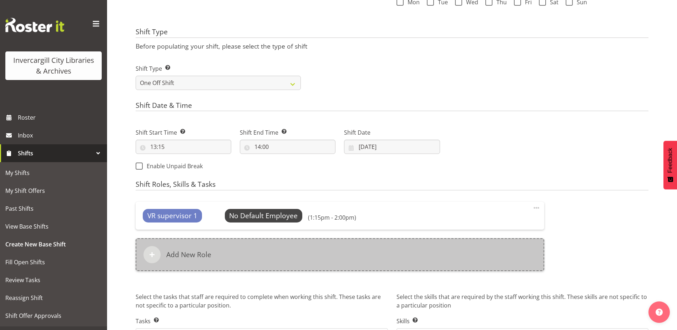
click at [284, 263] on div "Add New Role" at bounding box center [340, 254] width 409 height 33
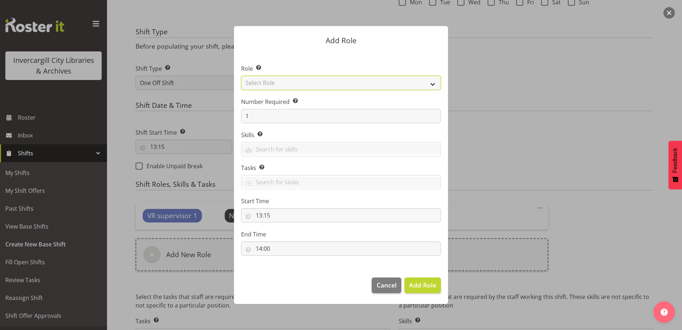
click at [273, 79] on select "Select Role 1st floor desk AQ operator Business Support Team member Casual Cust…" at bounding box center [341, 83] width 200 height 14
select select "1553"
click at [241, 76] on select "Select Role 1st floor desk AQ operator Business Support Team member Casual Cust…" at bounding box center [341, 83] width 200 height 14
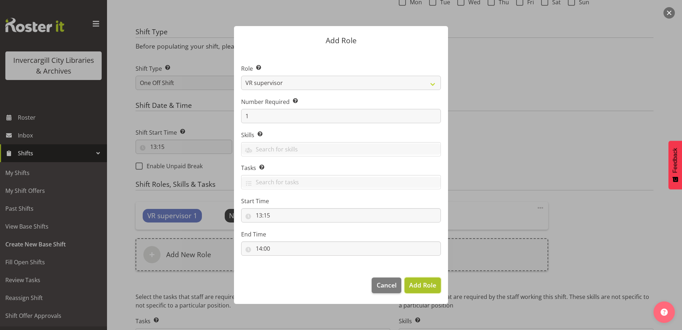
click at [415, 289] on span "Add Role" at bounding box center [422, 285] width 27 height 9
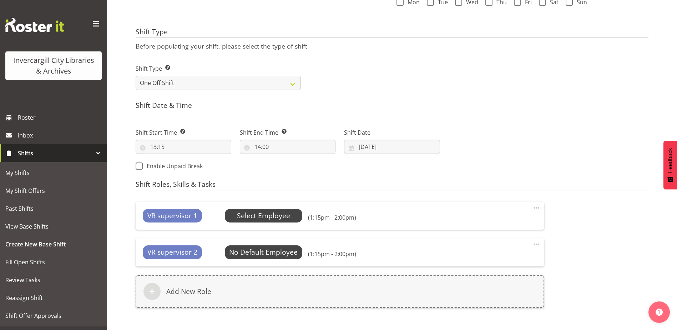
click at [248, 218] on span "Select Employee" at bounding box center [263, 216] width 53 height 10
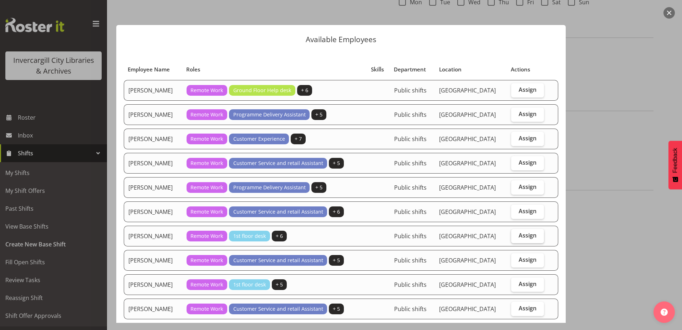
click at [525, 237] on span "Assign" at bounding box center [528, 235] width 18 height 7
click at [516, 237] on input "Assign" at bounding box center [514, 235] width 5 height 5
checkbox input "true"
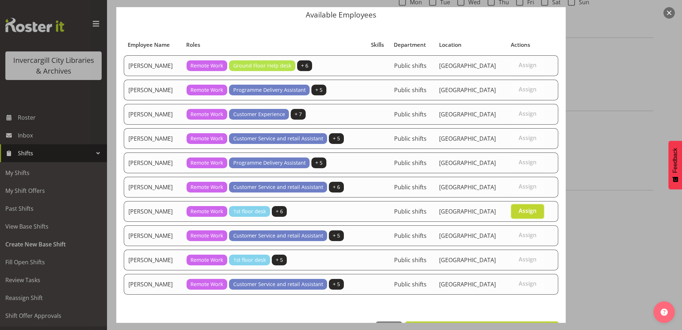
scroll to position [50, 0]
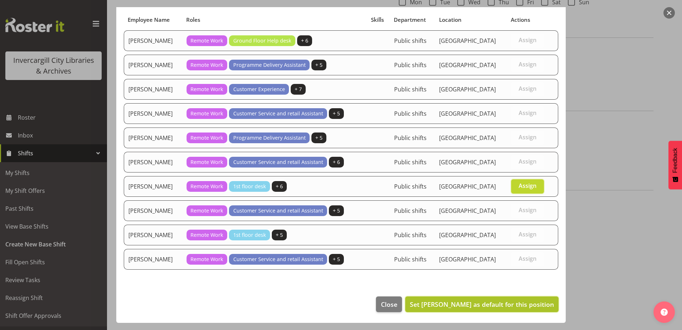
click at [516, 301] on span "Set Michelle Cunningham as default for this position" at bounding box center [482, 304] width 144 height 9
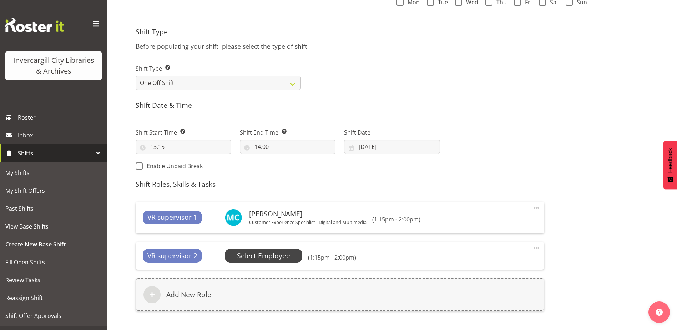
click at [255, 257] on span "Select Employee" at bounding box center [263, 256] width 53 height 10
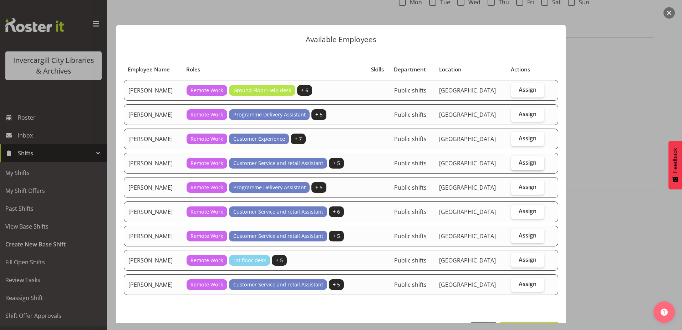
click at [524, 162] on span "Assign" at bounding box center [528, 162] width 18 height 7
click at [516, 162] on input "Assign" at bounding box center [514, 162] width 5 height 5
checkbox input "true"
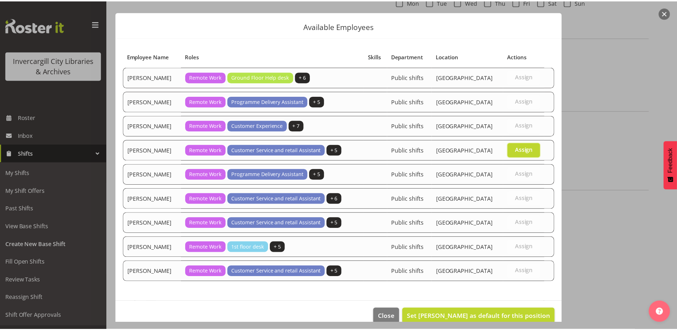
scroll to position [25, 0]
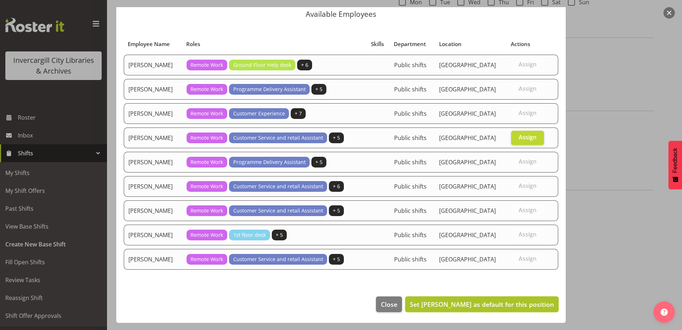
click at [485, 309] on button "Set Kaela Harley as default for this position" at bounding box center [481, 304] width 153 height 16
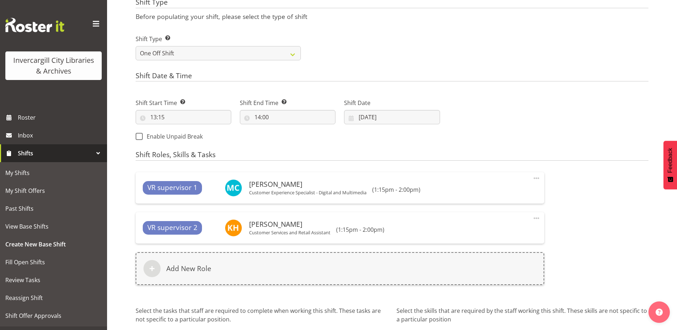
scroll to position [334, 0]
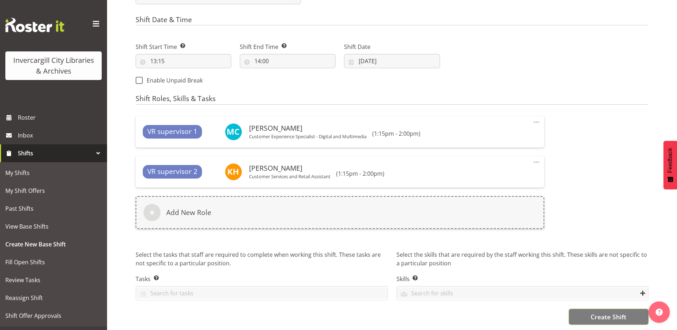
click at [606, 317] on button "Create Shift" at bounding box center [609, 317] width 80 height 16
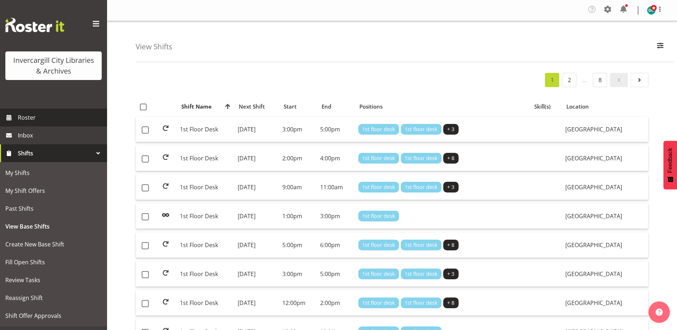
click at [22, 117] on span "Roster" at bounding box center [61, 117] width 86 height 11
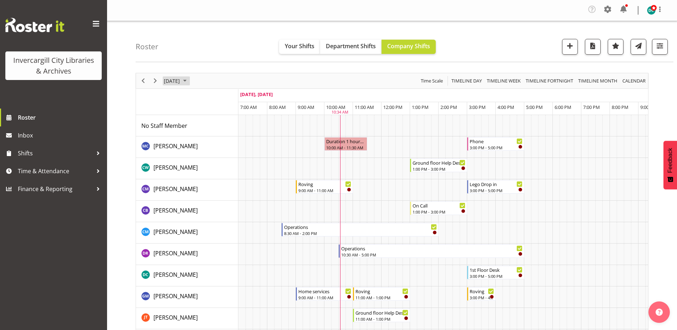
click at [174, 80] on span "[DATE]" at bounding box center [171, 80] width 17 height 9
click at [180, 149] on span "15" at bounding box center [182, 147] width 11 height 11
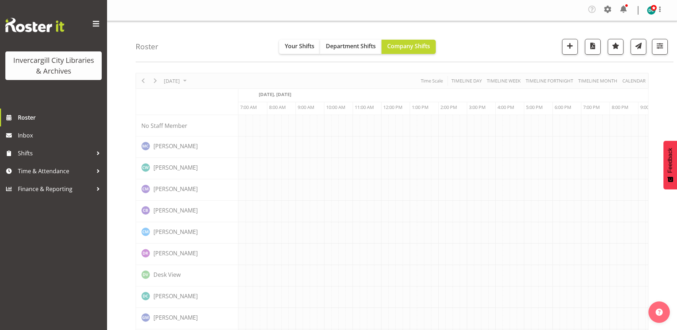
scroll to position [0, 19]
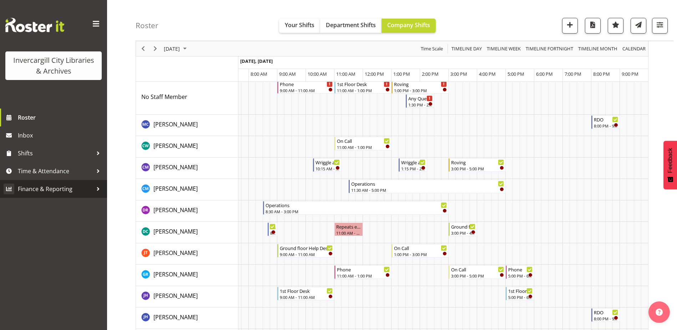
scroll to position [71, 0]
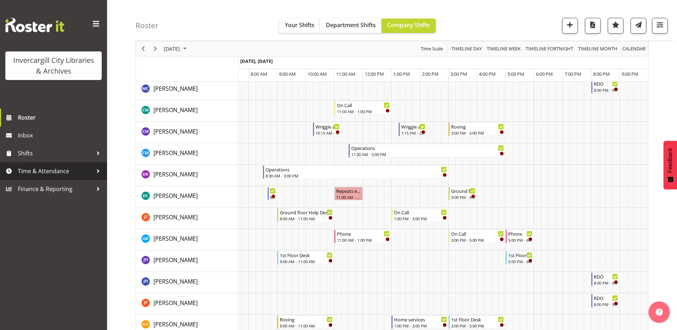
click at [42, 174] on span "Time & Attendance" at bounding box center [55, 171] width 75 height 11
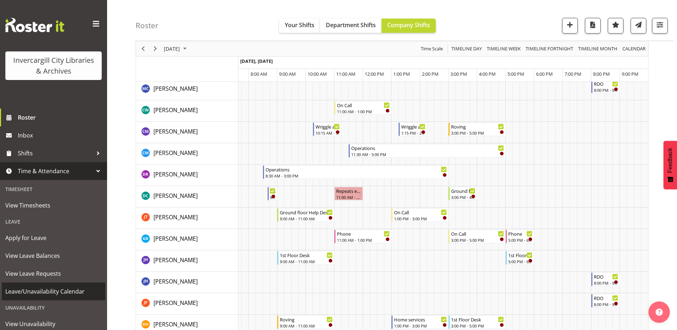
click at [40, 295] on span "Leave/Unavailability Calendar" at bounding box center [53, 291] width 96 height 11
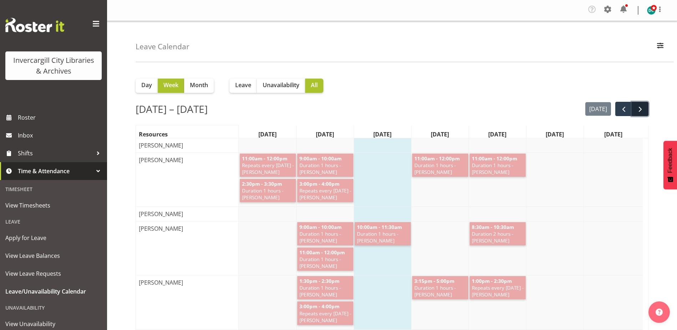
click at [640, 110] on span "next" at bounding box center [640, 109] width 9 height 9
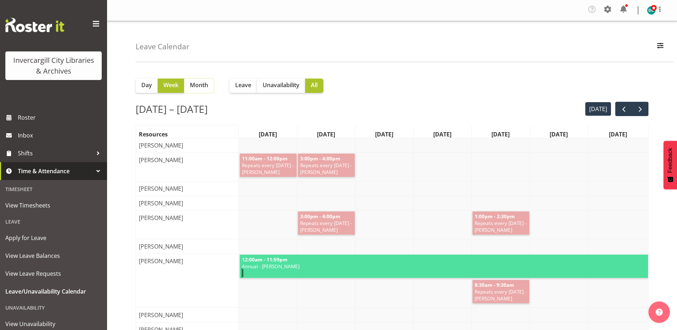
click at [191, 90] on button "Month" at bounding box center [199, 86] width 30 height 14
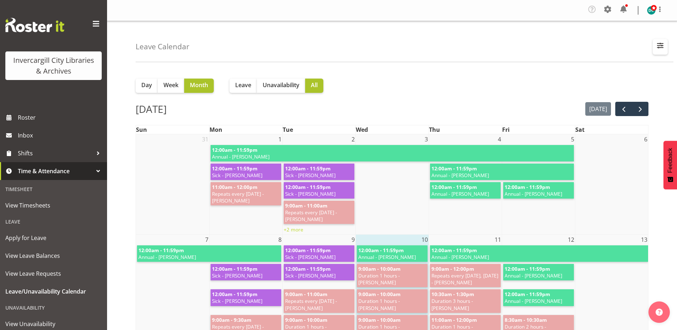
click at [662, 45] on span "button" at bounding box center [660, 45] width 9 height 9
click at [573, 109] on span at bounding box center [574, 109] width 16 height 9
click at [571, 109] on input "Show all" at bounding box center [568, 109] width 5 height 5
click at [579, 109] on span at bounding box center [574, 109] width 16 height 9
click at [571, 109] on input "Users with Leave" at bounding box center [568, 109] width 5 height 5
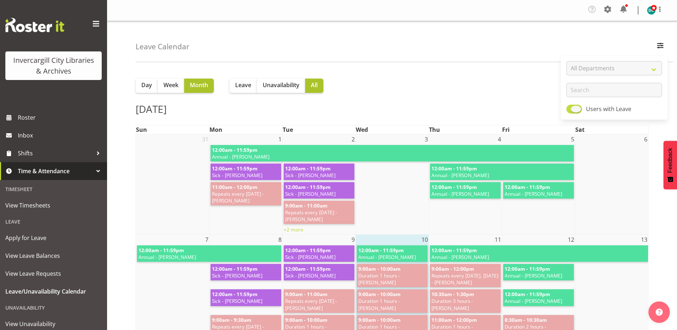
checkbox input "false"
click at [243, 89] on span "Leave" at bounding box center [243, 85] width 16 height 9
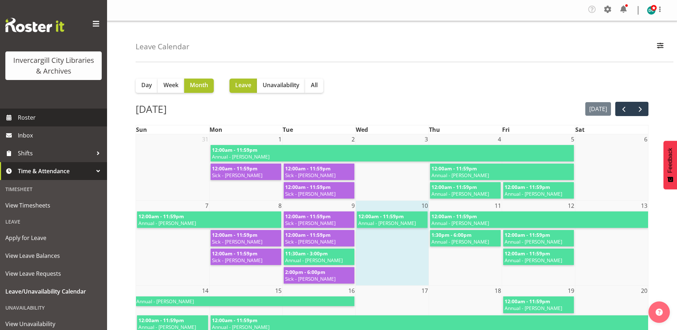
click at [27, 115] on span "Roster" at bounding box center [61, 117] width 86 height 11
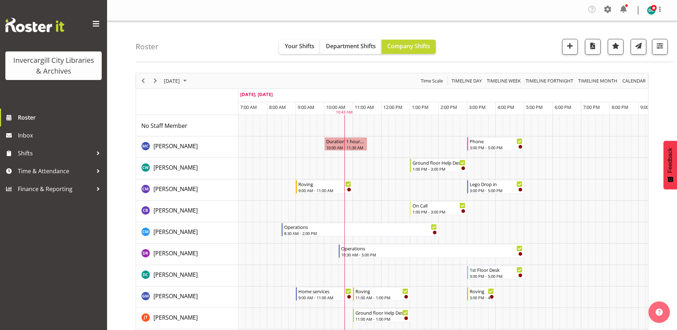
click at [171, 85] on div "[DATE]" at bounding box center [176, 80] width 30 height 15
click at [180, 148] on span "15" at bounding box center [182, 147] width 11 height 11
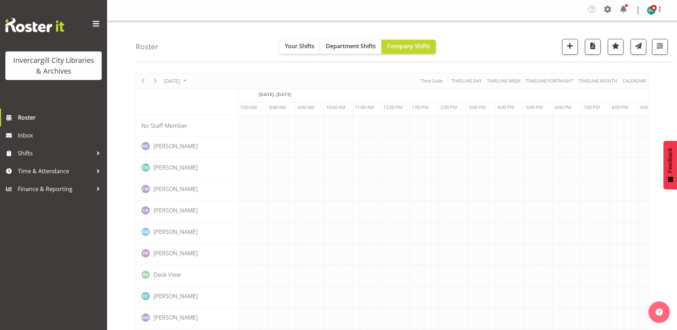
scroll to position [0, 19]
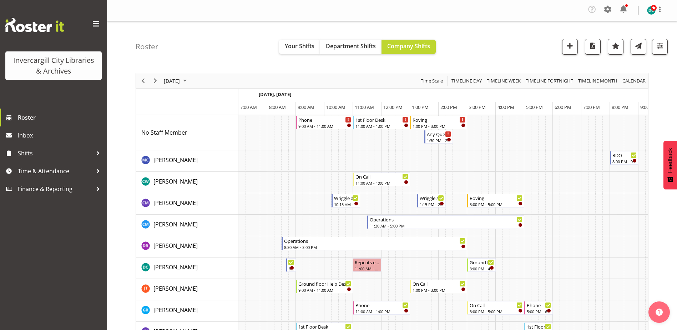
scroll to position [0, 19]
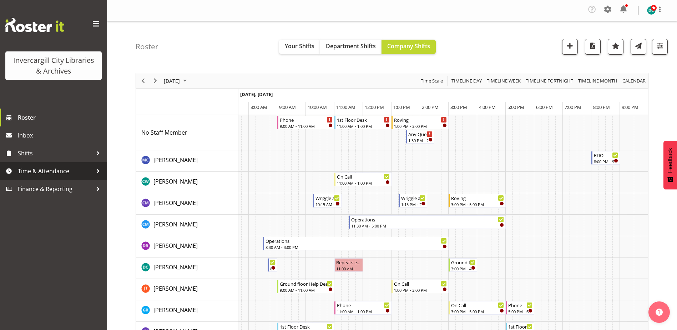
click at [52, 172] on span "Time & Attendance" at bounding box center [55, 171] width 75 height 11
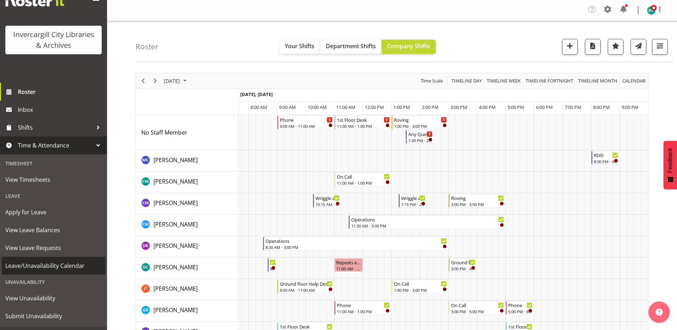
scroll to position [40, 0]
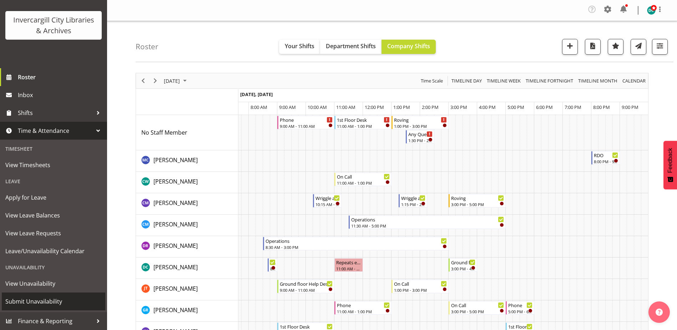
click at [34, 301] on span "Submit Unavailability" at bounding box center [53, 301] width 96 height 11
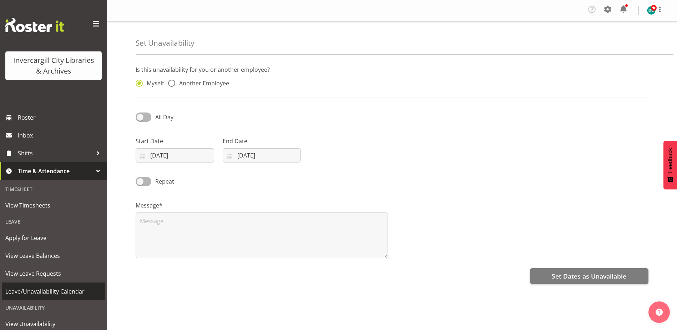
scroll to position [40, 0]
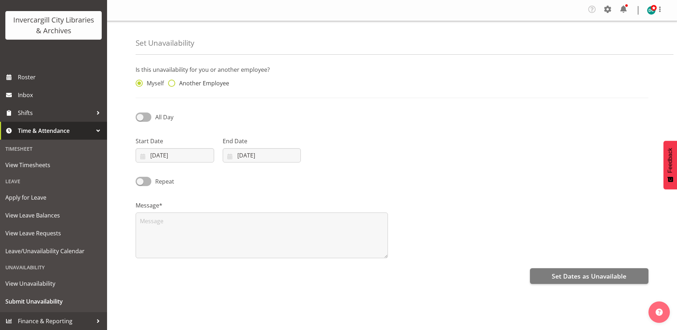
click at [171, 84] on span at bounding box center [171, 83] width 7 height 7
click at [171, 84] on input "Another Employee" at bounding box center [170, 83] width 5 height 5
radio input "true"
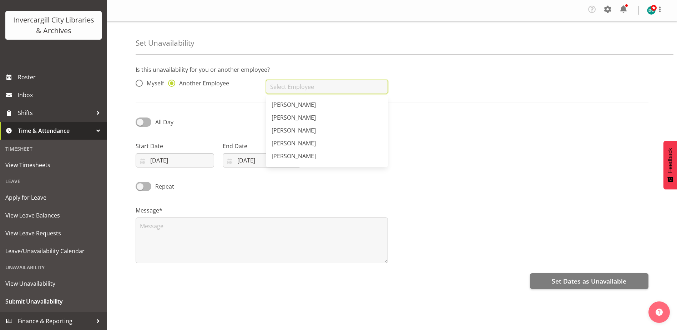
click at [281, 89] on input "text" at bounding box center [327, 87] width 122 height 14
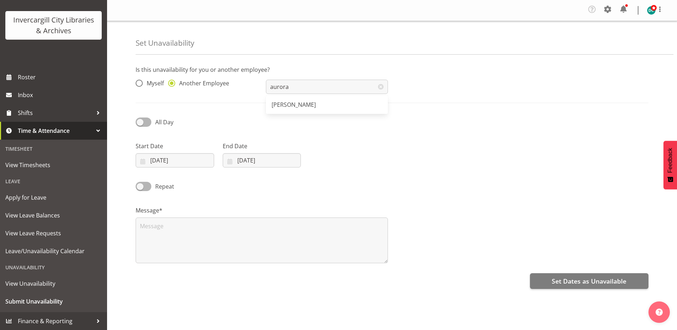
click at [291, 104] on span "[PERSON_NAME]" at bounding box center [294, 105] width 44 height 8
type input "[PERSON_NAME]"
click at [170, 162] on input "10/09/2025" at bounding box center [175, 160] width 79 height 14
click at [140, 123] on span at bounding box center [144, 121] width 16 height 9
click at [140, 123] on input "All Day" at bounding box center [138, 122] width 5 height 5
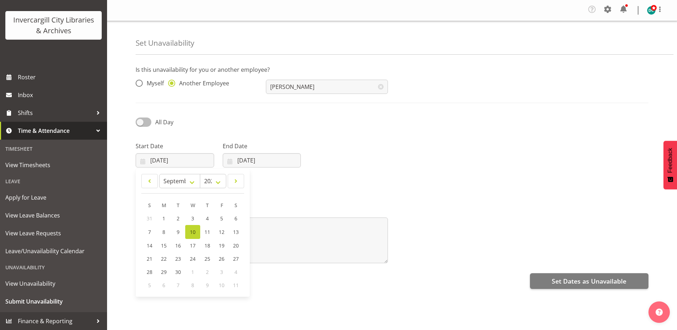
checkbox input "true"
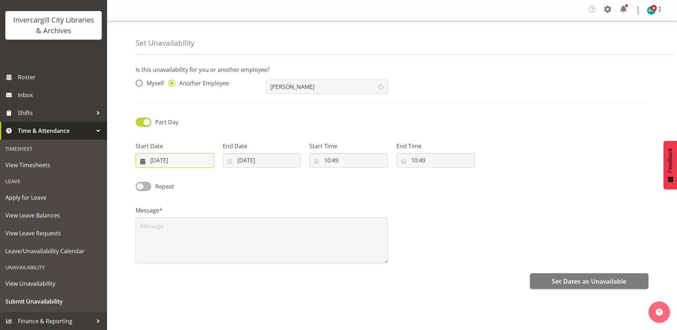
click at [162, 158] on input "10/09/2025" at bounding box center [175, 160] width 79 height 14
drag, startPoint x: 162, startPoint y: 249, endPoint x: 226, endPoint y: 195, distance: 84.1
click at [162, 249] on link "15" at bounding box center [164, 245] width 14 height 13
type input "15/09/2025"
drag, startPoint x: 252, startPoint y: 161, endPoint x: 252, endPoint y: 213, distance: 52.1
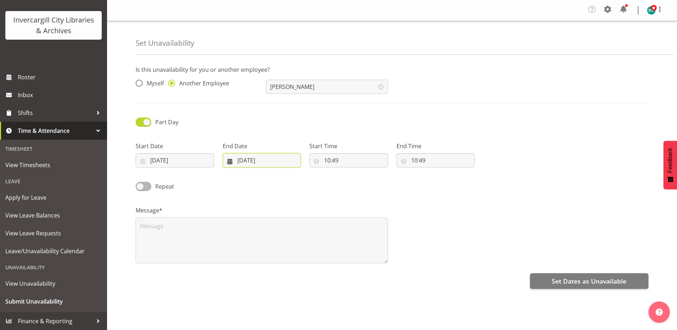
click at [252, 161] on input "10/09/2025" at bounding box center [262, 160] width 79 height 14
click at [251, 246] on span "15" at bounding box center [251, 245] width 6 height 7
type input "15/09/2025"
click at [329, 163] on input "10:49" at bounding box center [348, 160] width 79 height 14
click at [377, 178] on select "00 01 02 03 04 05 06 07 08 09 10 11 12 13 14 15 16 17 18 19 20 21 22 23 24 25 2…" at bounding box center [377, 179] width 16 height 14
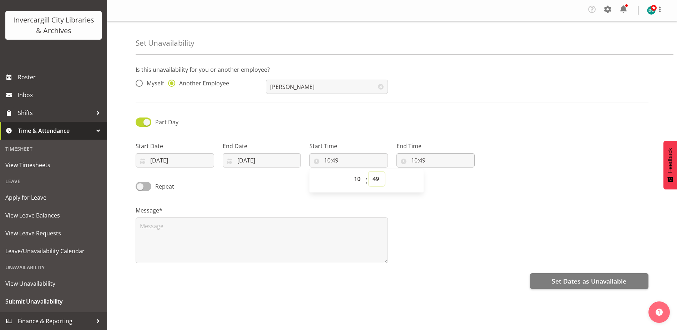
select select "0"
type input "10:00"
click at [414, 160] on input "10:49" at bounding box center [436, 160] width 79 height 14
click at [443, 181] on select "00 01 02 03 04 05 06 07 08 09 10 11 12 13 14 15 16 17 18 19 20 21 22 23" at bounding box center [445, 179] width 16 height 14
select select "11"
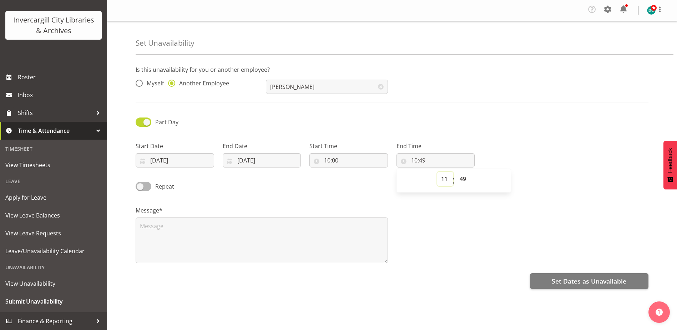
click at [437, 172] on select "00 01 02 03 04 05 06 07 08 09 10 11 12 13 14 15 16 17 18 19 20 21 22 23" at bounding box center [445, 179] width 16 height 14
type input "11:49"
click at [464, 178] on select "00 01 02 03 04 05 06 07 08 09 10 11 12 13 14 15 16 17 18 19 20 21 22 23 24 25 2…" at bounding box center [464, 179] width 16 height 14
select select "30"
type input "11:30"
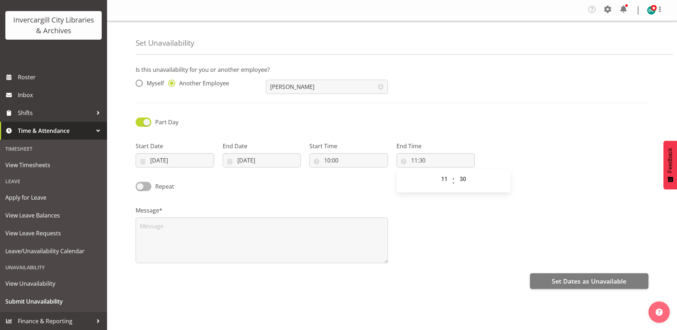
drag, startPoint x: 458, startPoint y: 218, endPoint x: 450, endPoint y: 215, distance: 8.8
click at [457, 216] on div "Message*" at bounding box center [392, 231] width 522 height 71
click at [232, 228] on textarea at bounding box center [262, 240] width 252 height 46
click at [215, 232] on textarea at bounding box center [262, 240] width 252 height 46
paste textarea "Launch Kā Whetū Ora- 31 Earnslaw St"
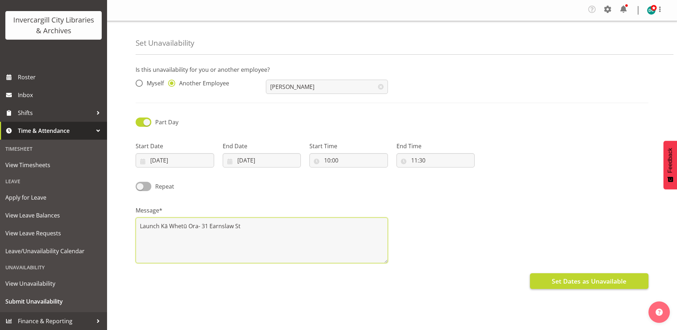
type textarea "Launch Kā Whetū Ora- 31 Earnslaw St"
click at [593, 275] on button "Set Dates as Unavailable" at bounding box center [589, 281] width 119 height 16
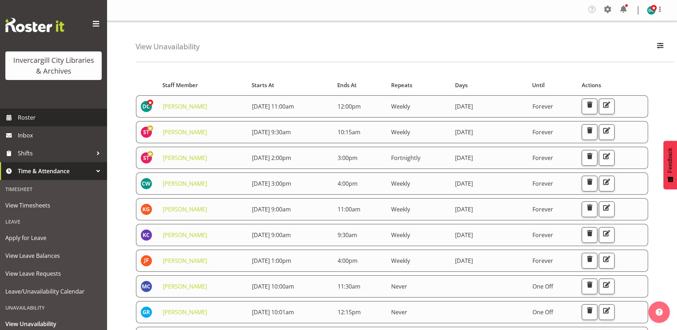
click at [31, 118] on span "Roster" at bounding box center [61, 117] width 86 height 11
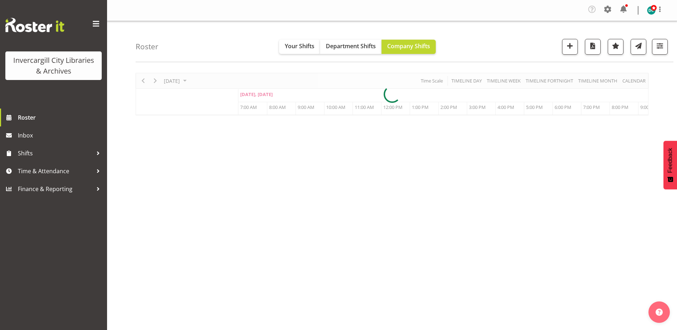
click at [207, 80] on div "[DATE] [DATE] Timeline Day Timeline Week Timeline Fortnight Timeline Month cale…" at bounding box center [392, 94] width 513 height 42
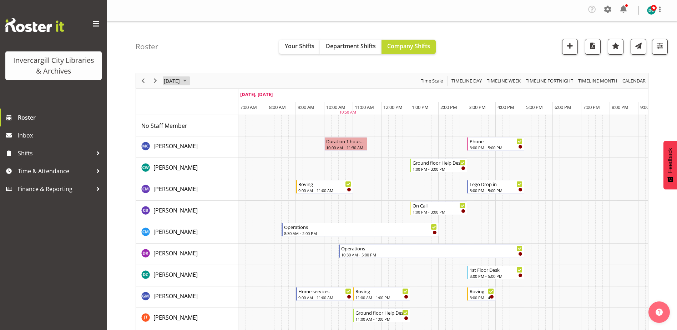
click at [181, 82] on span "[DATE]" at bounding box center [171, 80] width 17 height 9
click at [182, 145] on span "15" at bounding box center [182, 147] width 11 height 11
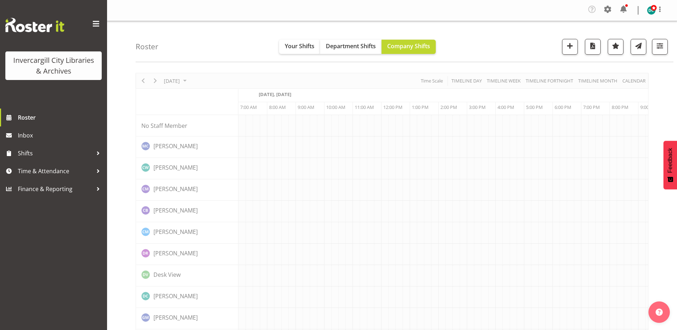
scroll to position [0, 19]
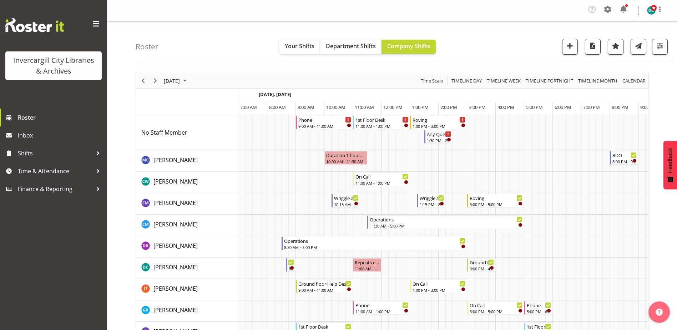
scroll to position [0, 19]
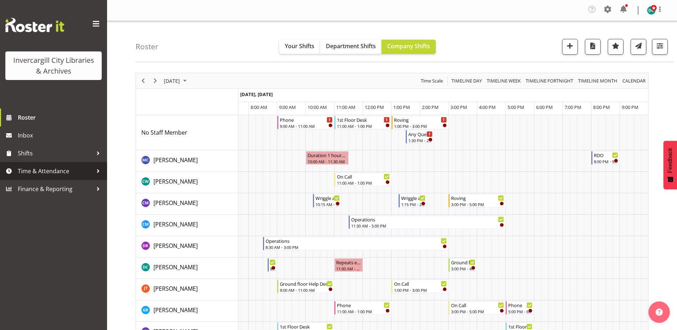
click at [33, 170] on span "Time & Attendance" at bounding box center [55, 171] width 75 height 11
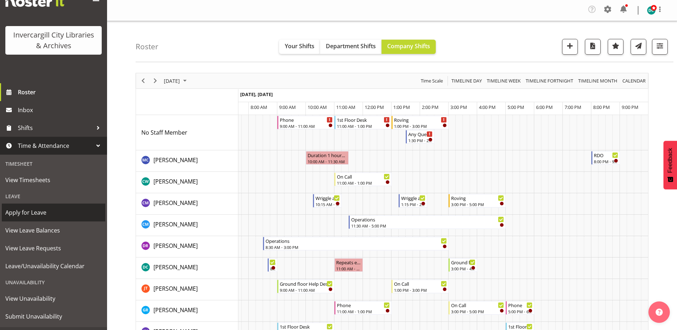
scroll to position [40, 0]
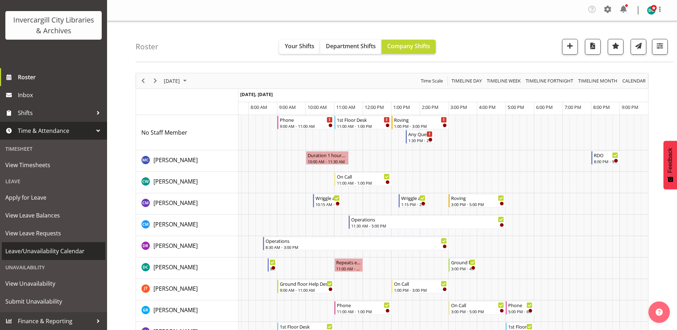
click at [25, 252] on span "Leave/Unavailability Calendar" at bounding box center [53, 251] width 96 height 11
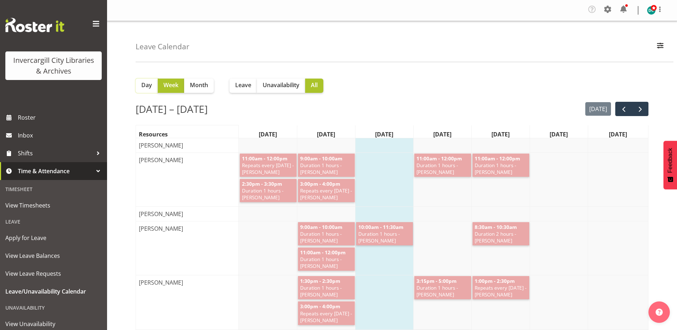
click at [143, 87] on span "Day" at bounding box center [146, 85] width 11 height 9
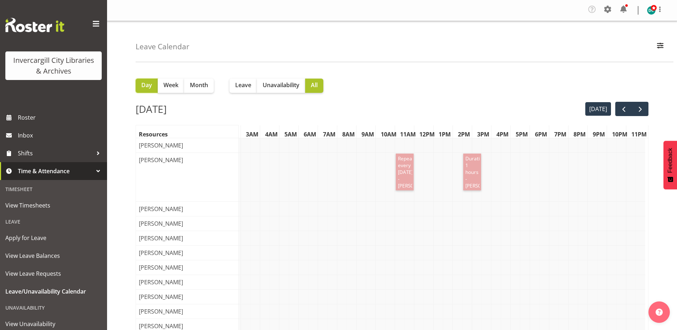
scroll to position [0, 56]
click at [605, 111] on button "[DATE]" at bounding box center [598, 109] width 26 height 14
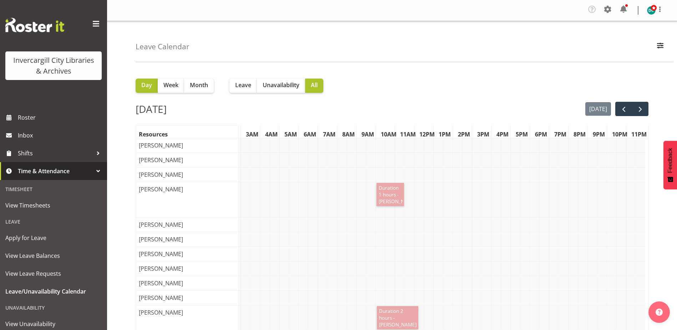
click at [167, 107] on h2 "[DATE]" at bounding box center [151, 108] width 31 height 15
click at [643, 108] on span "next" at bounding box center [640, 109] width 9 height 9
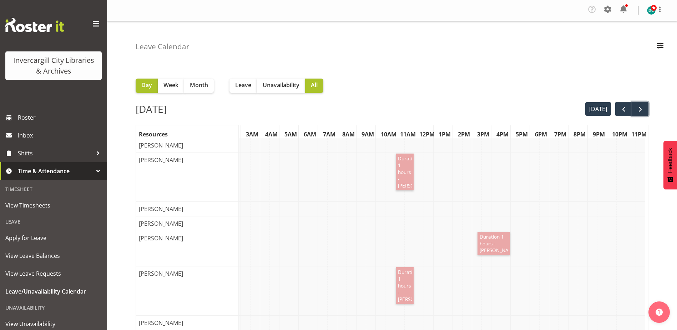
click at [642, 108] on span "next" at bounding box center [640, 109] width 9 height 9
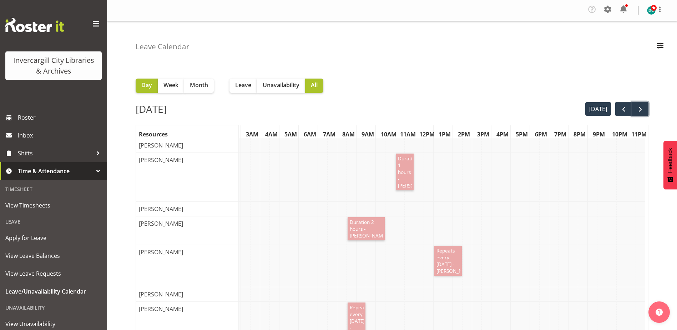
click at [642, 108] on span "next" at bounding box center [640, 109] width 9 height 9
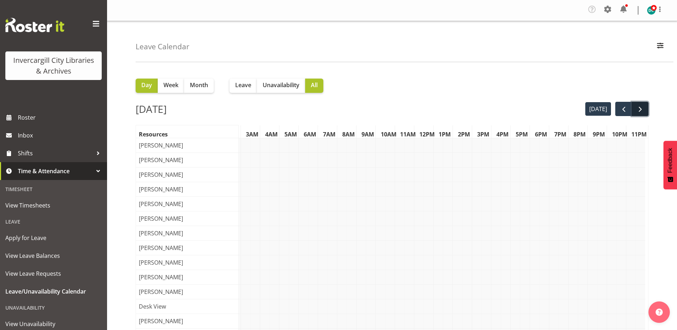
click at [640, 109] on span "next" at bounding box center [640, 109] width 9 height 9
click at [638, 111] on span "next" at bounding box center [640, 109] width 9 height 9
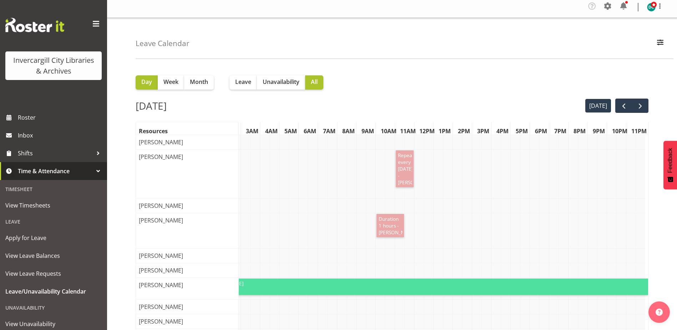
scroll to position [0, 0]
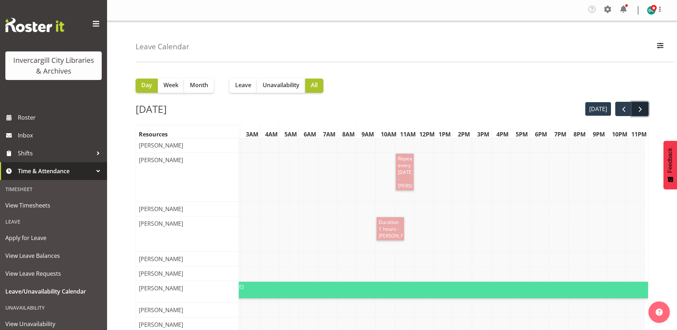
click at [640, 109] on span "next" at bounding box center [640, 109] width 9 height 9
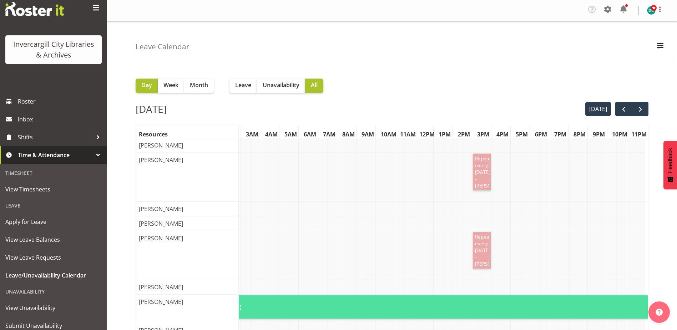
scroll to position [40, 0]
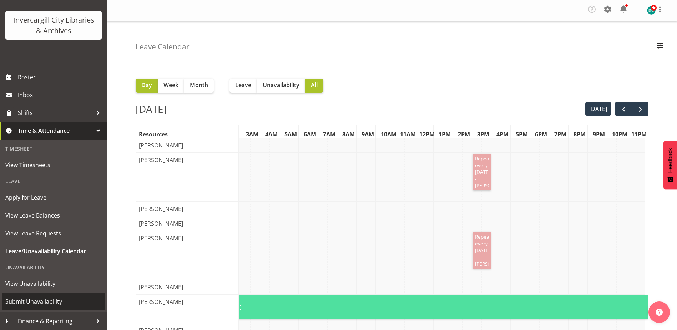
click at [32, 302] on span "Submit Unavailability" at bounding box center [53, 301] width 96 height 11
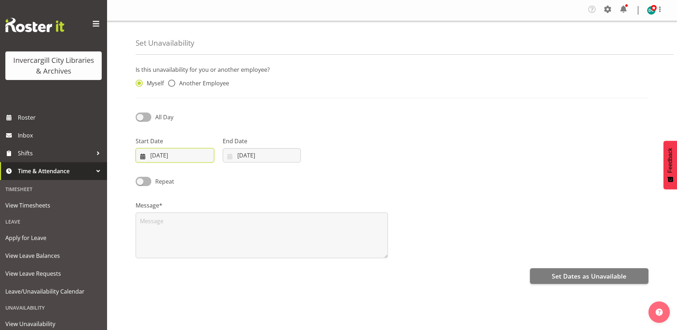
click at [169, 156] on input "[DATE]" at bounding box center [175, 155] width 79 height 14
click at [181, 242] on span "16" at bounding box center [178, 240] width 6 height 7
type input "[DATE]"
click at [241, 158] on input "[DATE]" at bounding box center [262, 155] width 79 height 14
click at [278, 243] on span "17" at bounding box center [280, 240] width 6 height 7
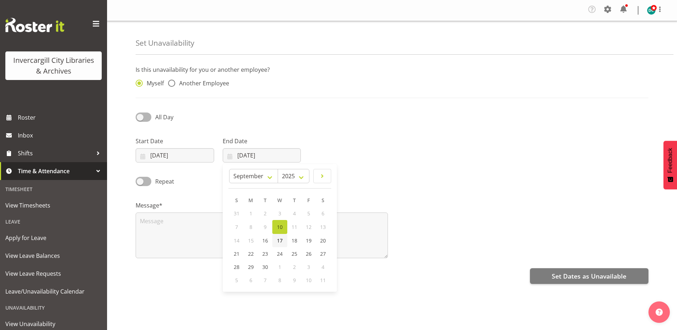
type input "[DATE]"
click at [172, 84] on span at bounding box center [171, 83] width 7 height 7
click at [172, 84] on input "Another Employee" at bounding box center [170, 83] width 5 height 5
radio input "true"
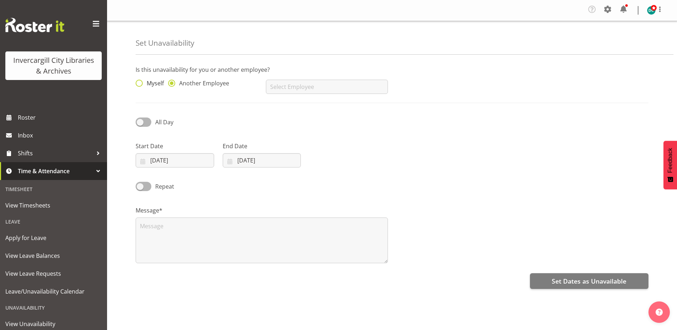
click at [139, 83] on span at bounding box center [139, 83] width 7 height 7
click at [139, 83] on input "Myself" at bounding box center [138, 83] width 5 height 5
radio input "true"
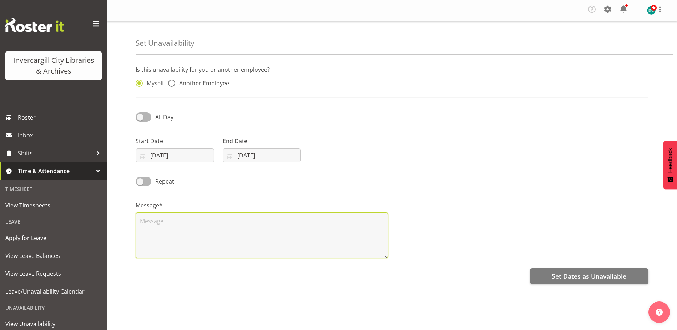
click at [145, 220] on textarea at bounding box center [262, 235] width 252 height 46
type textarea "EMS training"
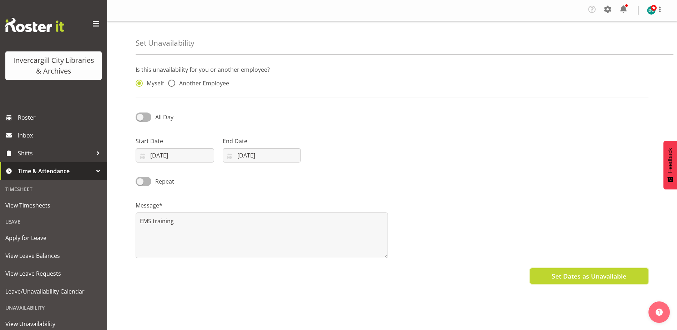
click at [570, 276] on span "Set Dates as Unavailable" at bounding box center [589, 275] width 75 height 9
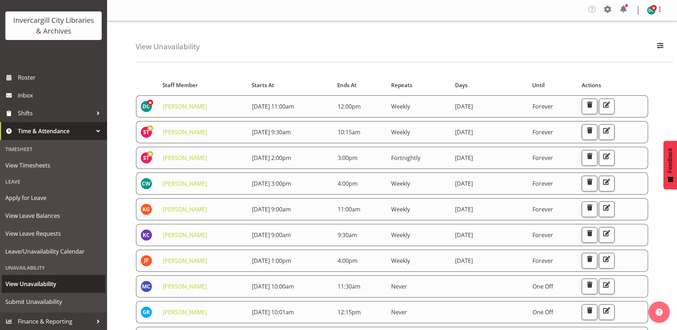
scroll to position [40, 0]
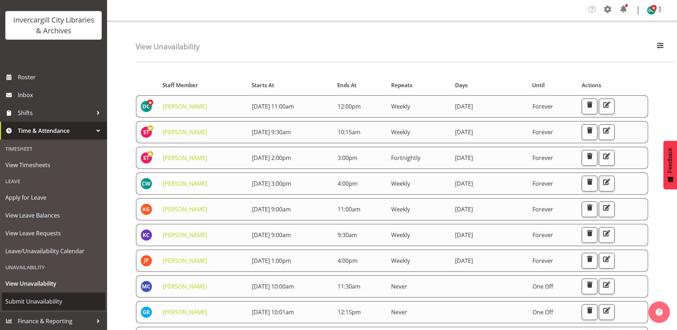
click at [34, 301] on span "Submit Unavailability" at bounding box center [53, 301] width 96 height 11
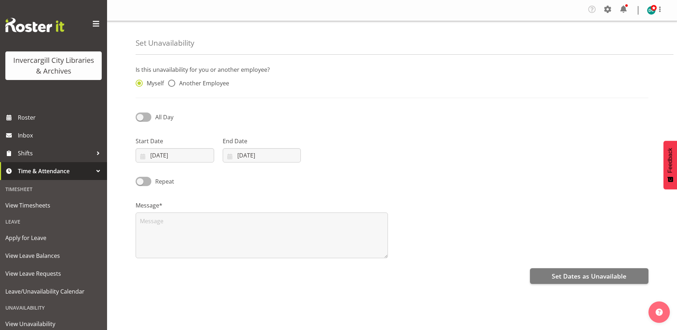
click at [173, 79] on div "Myself Another Employee" at bounding box center [196, 82] width 130 height 24
click at [170, 86] on span at bounding box center [171, 83] width 7 height 7
click at [170, 86] on input "Another Employee" at bounding box center [170, 83] width 5 height 5
radio input "true"
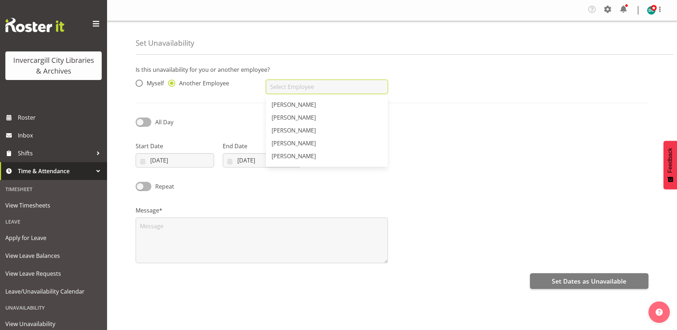
click at [298, 87] on input "text" at bounding box center [327, 87] width 122 height 14
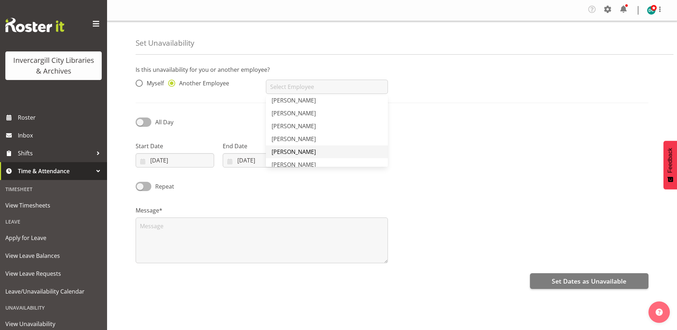
click at [301, 148] on span "[PERSON_NAME]" at bounding box center [294, 152] width 44 height 8
type input "[PERSON_NAME]"
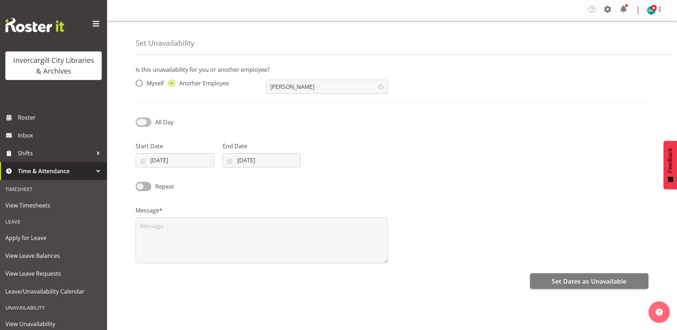
click at [141, 122] on span at bounding box center [144, 121] width 16 height 9
click at [140, 122] on input "All Day" at bounding box center [138, 122] width 5 height 5
checkbox input "true"
click at [156, 158] on input "10/09/2025" at bounding box center [175, 160] width 79 height 14
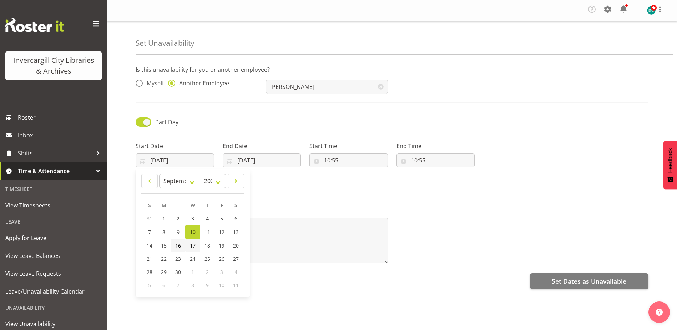
drag, startPoint x: 176, startPoint y: 246, endPoint x: 190, endPoint y: 240, distance: 16.0
click at [176, 246] on span "16" at bounding box center [178, 245] width 6 height 7
type input "16/09/2025"
click at [251, 160] on input "10/09/2025" at bounding box center [262, 160] width 79 height 14
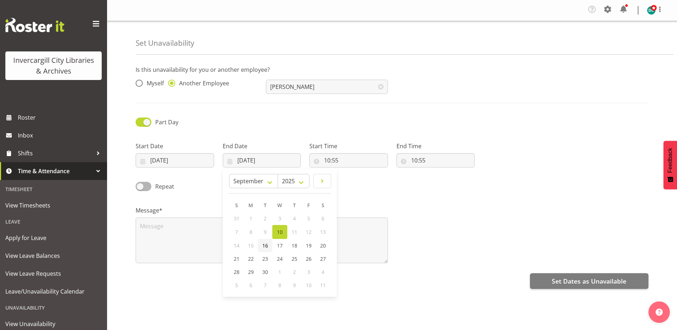
click at [266, 246] on span "16" at bounding box center [265, 245] width 6 height 7
type input "16/09/2025"
click at [334, 160] on input "10:55" at bounding box center [348, 160] width 79 height 14
click at [355, 180] on select "00 01 02 03 04 05 06 07 08 09 10 11 12 13 14 15 16 17 18 19 20 21 22 23" at bounding box center [358, 179] width 16 height 14
select select "9"
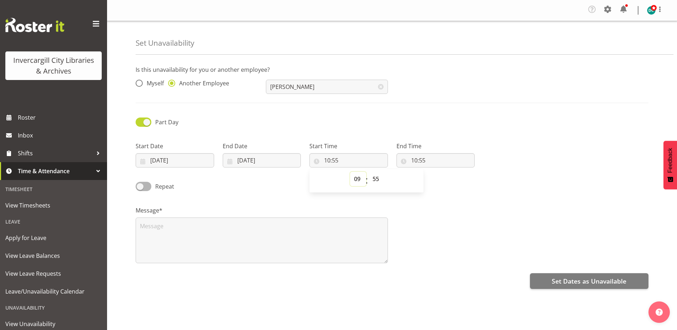
click at [350, 172] on select "00 01 02 03 04 05 06 07 08 09 10 11 12 13 14 15 16 17 18 19 20 21 22 23" at bounding box center [358, 179] width 16 height 14
type input "09:55"
click at [376, 179] on select "00 01 02 03 04 05 06 07 08 09 10 11 12 13 14 15 16 17 18 19 20 21 22 23 24 25 2…" at bounding box center [377, 179] width 16 height 14
select select "0"
type input "09:00"
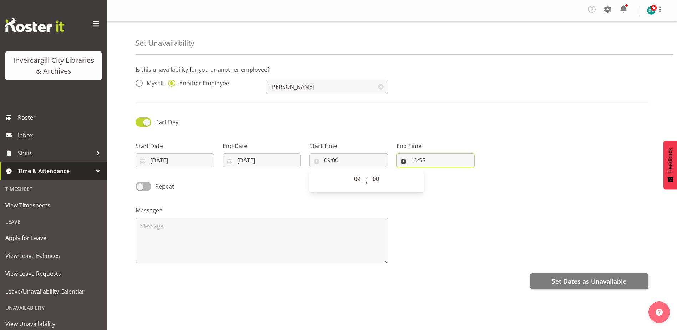
click at [412, 162] on input "10:55" at bounding box center [436, 160] width 79 height 14
click at [443, 182] on select "00 01 02 03 04 05 06 07 08 09 10 11 12 13 14 15 16 17 18 19 20 21 22 23" at bounding box center [445, 179] width 16 height 14
select select "12"
type input "12:55"
click at [463, 178] on select "00 01 02 03 04 05 06 07 08 09 10 11 12 13 14 15 16 17 18 19 20 21 22 23 24 25 2…" at bounding box center [464, 179] width 16 height 14
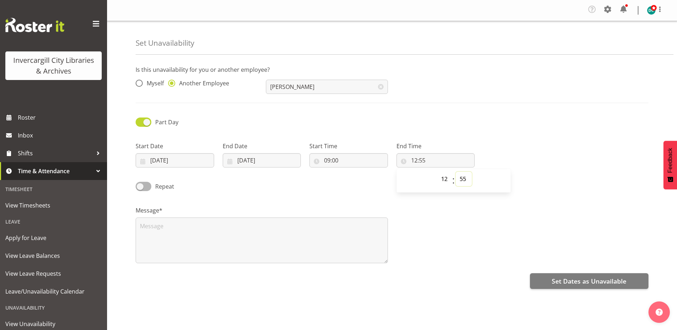
select select "15"
type input "12:15"
click at [462, 206] on div "Message*" at bounding box center [392, 231] width 522 height 71
click at [153, 227] on textarea at bounding box center [262, 240] width 252 height 46
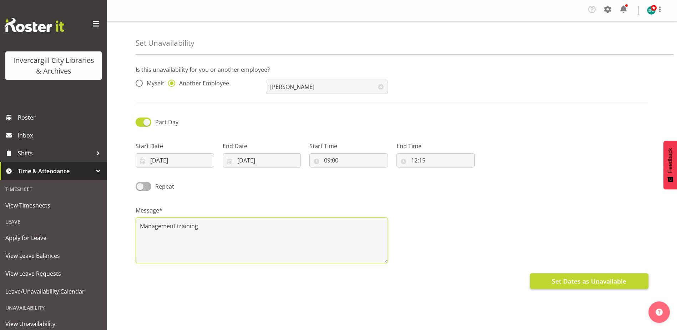
type textarea "Management training"
click at [586, 283] on span "Set Dates as Unavailable" at bounding box center [589, 280] width 75 height 9
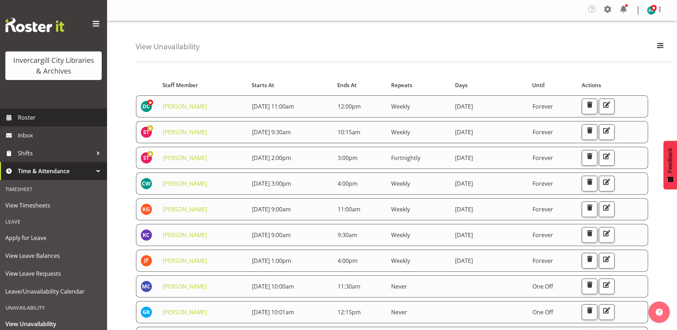
click at [27, 117] on span "Roster" at bounding box center [61, 117] width 86 height 11
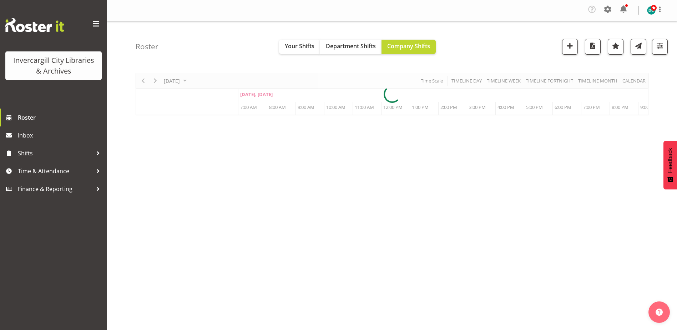
click at [181, 81] on div at bounding box center [392, 94] width 513 height 42
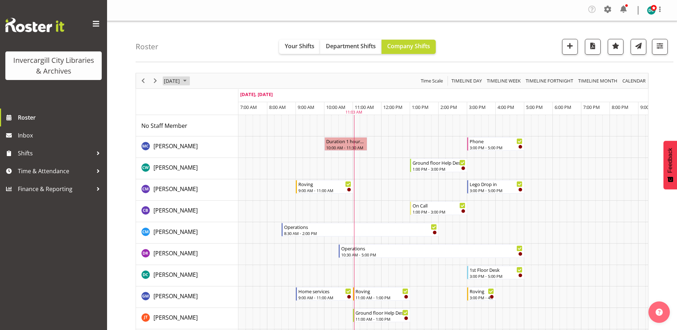
click at [181, 84] on span "[DATE]" at bounding box center [171, 80] width 17 height 9
click at [198, 148] on span "16" at bounding box center [194, 147] width 11 height 11
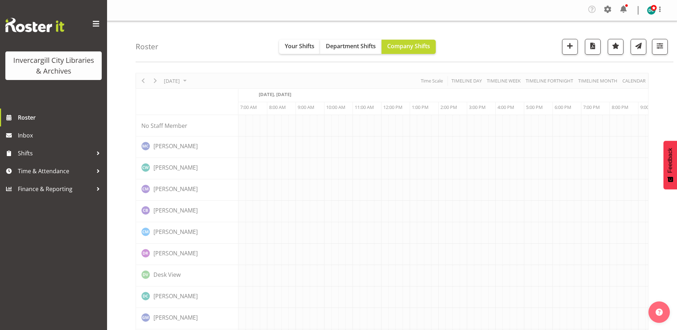
scroll to position [0, 19]
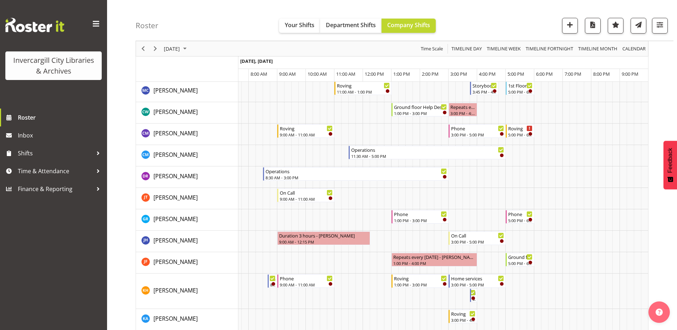
scroll to position [107, 0]
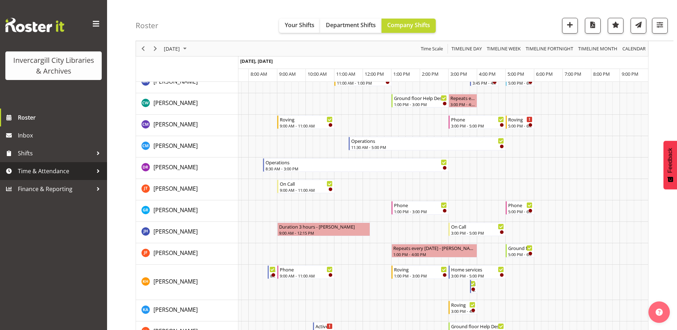
click at [40, 174] on span "Time & Attendance" at bounding box center [55, 171] width 75 height 11
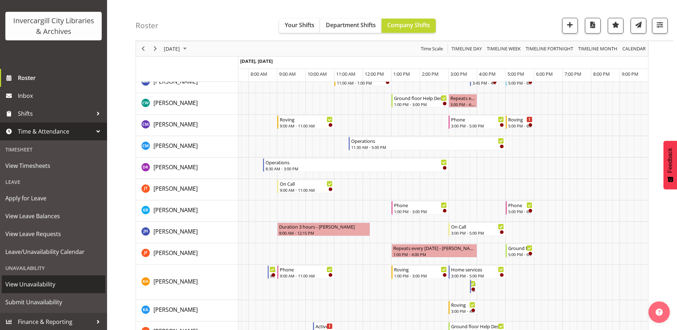
scroll to position [40, 0]
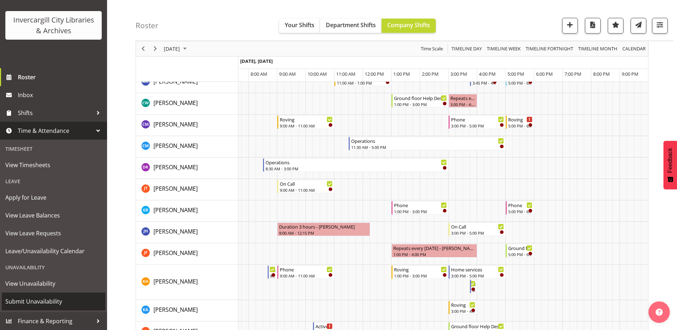
click at [37, 302] on span "Submit Unavailability" at bounding box center [53, 301] width 96 height 11
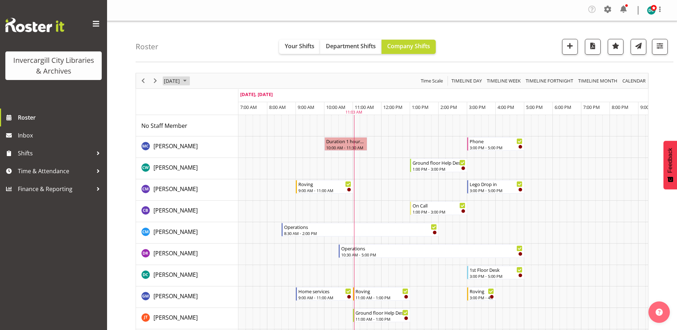
click at [181, 82] on span "[DATE]" at bounding box center [171, 80] width 17 height 9
click at [196, 147] on span "16" at bounding box center [194, 147] width 11 height 11
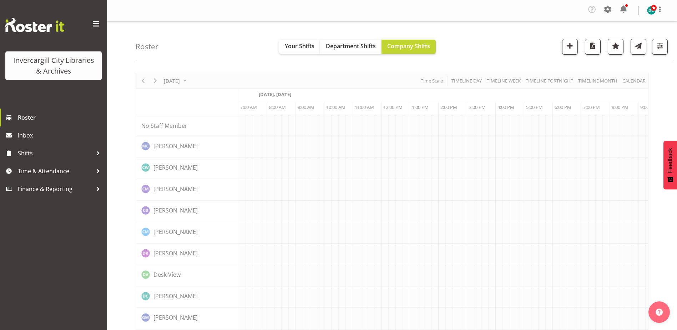
scroll to position [0, 19]
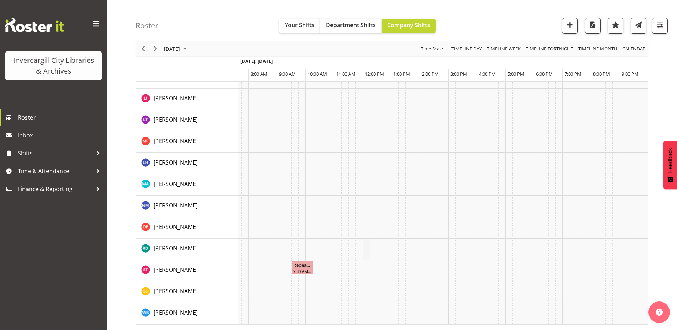
scroll to position [716, 0]
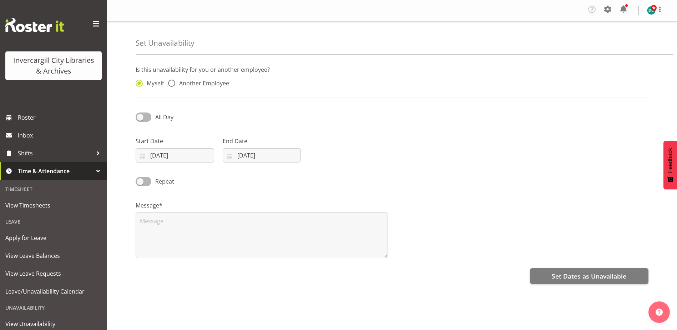
select select "8"
select select "2025"
drag, startPoint x: 182, startPoint y: 155, endPoint x: 178, endPoint y: 156, distance: 3.7
click at [181, 155] on input "[DATE]" at bounding box center [175, 155] width 79 height 14
click at [181, 238] on link "16" at bounding box center [178, 240] width 14 height 13
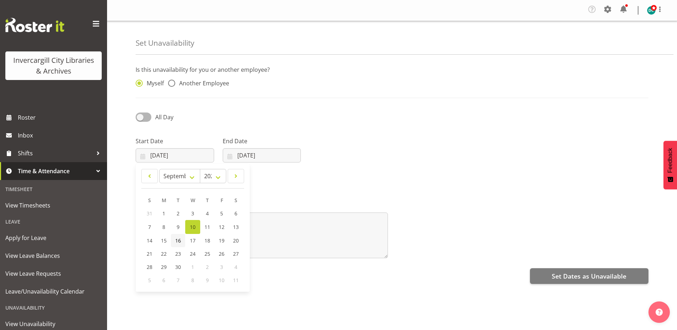
type input "[DATE]"
click at [252, 155] on input "[DATE]" at bounding box center [262, 155] width 79 height 14
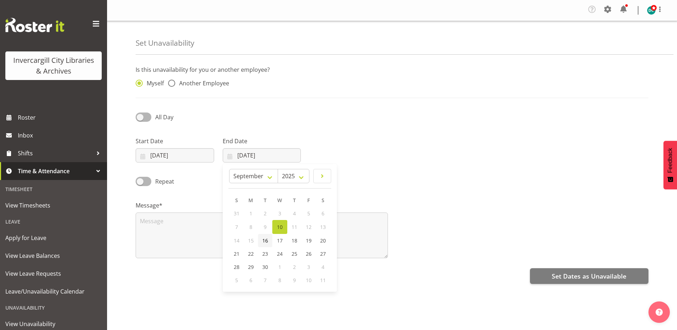
click at [264, 235] on link "16" at bounding box center [265, 240] width 14 height 13
type input "[DATE]"
click at [171, 85] on span at bounding box center [171, 83] width 7 height 7
click at [171, 85] on input "Another Employee" at bounding box center [170, 83] width 5 height 5
radio input "true"
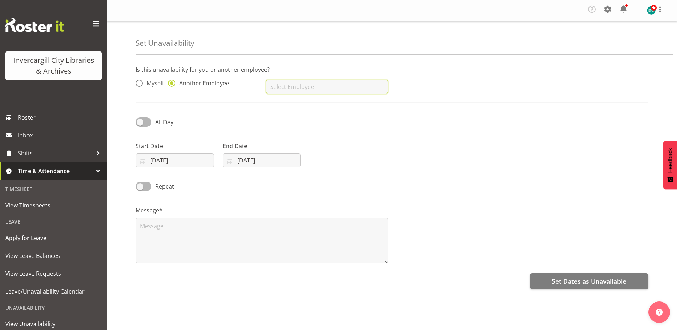
click at [274, 88] on input "text" at bounding box center [327, 87] width 122 height 14
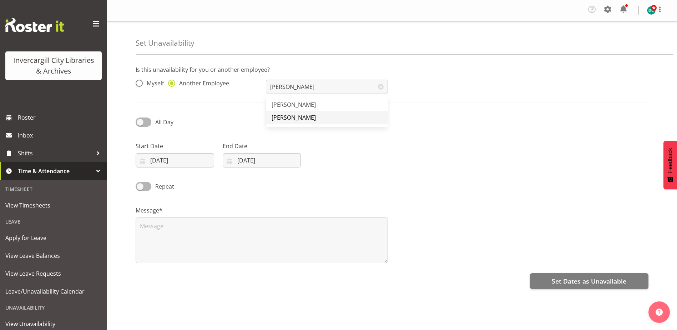
click at [288, 117] on span "[PERSON_NAME]" at bounding box center [294, 118] width 44 height 8
type input "[PERSON_NAME]"
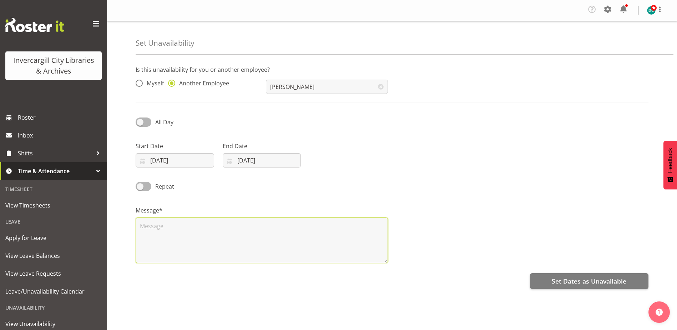
click at [153, 222] on textarea at bounding box center [262, 240] width 252 height 46
type textarea "Management meeting"
click at [141, 122] on span at bounding box center [144, 121] width 16 height 9
click at [140, 122] on input "All Day" at bounding box center [138, 122] width 5 height 5
checkbox input "true"
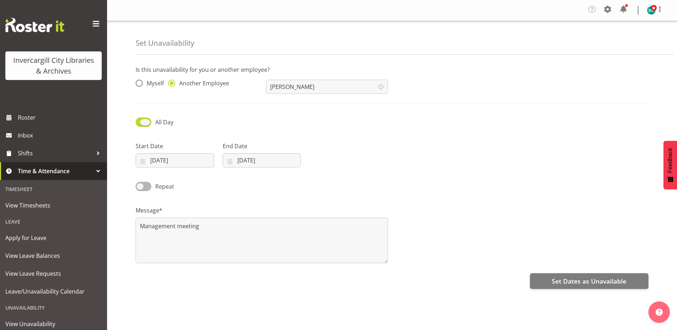
select select "11"
select select "3"
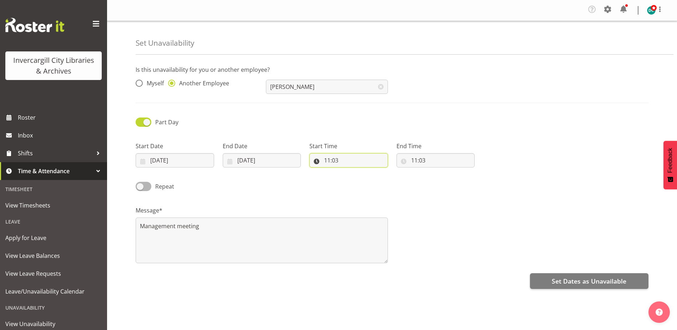
click at [330, 156] on input "11:03" at bounding box center [348, 160] width 79 height 14
click at [358, 179] on select "00 01 02 03 04 05 06 07 08 09 10 11 12 13 14 15 16 17 18 19 20 21 22 23" at bounding box center [358, 179] width 16 height 14
select select "13"
type input "13:03"
click at [379, 179] on select "00 01 02 03 04 05 06 07 08 09 10 11 12 13 14 15 16 17 18 19 20 21 22 23 24 25 2…" at bounding box center [377, 179] width 16 height 14
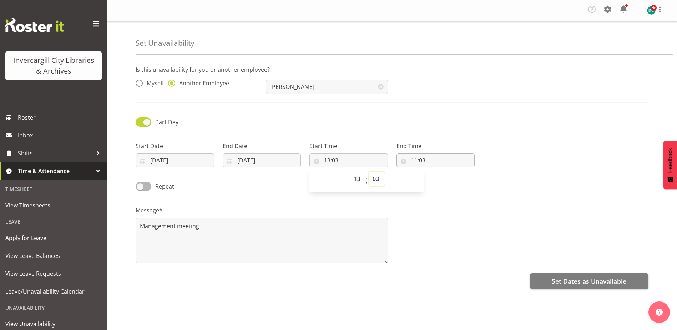
select select "4"
type input "13:04"
click at [417, 160] on input "11:03" at bounding box center [436, 160] width 79 height 14
click at [444, 179] on select "00 01 02 03 04 05 06 07 08 09 10 11 12 13 14 15 16 17 18 19 20 21 22 23" at bounding box center [445, 179] width 16 height 14
select select "15"
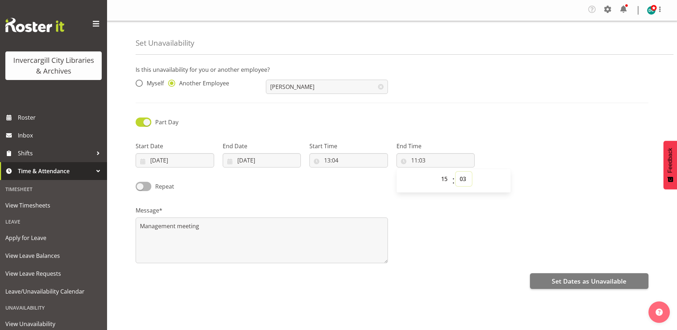
type input "15:03"
click at [468, 180] on select "00 01 02 03 04 05 06 07 08 09 10 11 12 13 14 15 16 17 18 19 20 21 22 23 24 25 2…" at bounding box center [464, 179] width 16 height 14
select select "0"
click at [456, 172] on select "00 01 02 03 04 05 06 07 08 09 10 11 12 13 14 15 16 17 18 19 20 21 22 23 24 25 2…" at bounding box center [464, 179] width 16 height 14
type input "15:00"
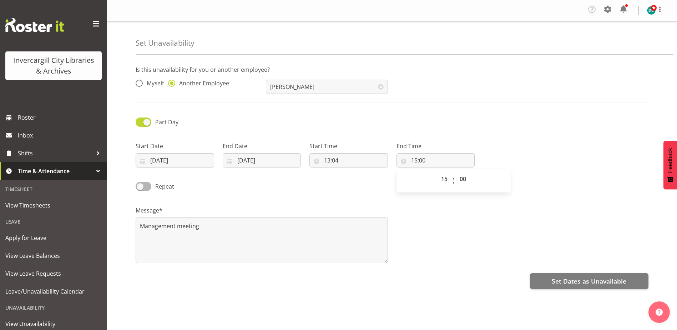
click at [457, 230] on div "Message* Management meeting" at bounding box center [392, 231] width 522 height 71
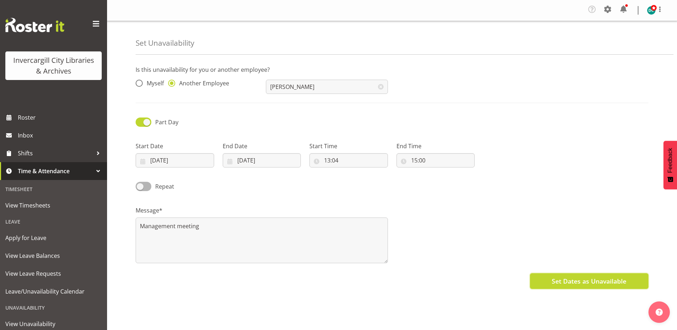
click at [553, 282] on span "Set Dates as Unavailable" at bounding box center [589, 280] width 75 height 9
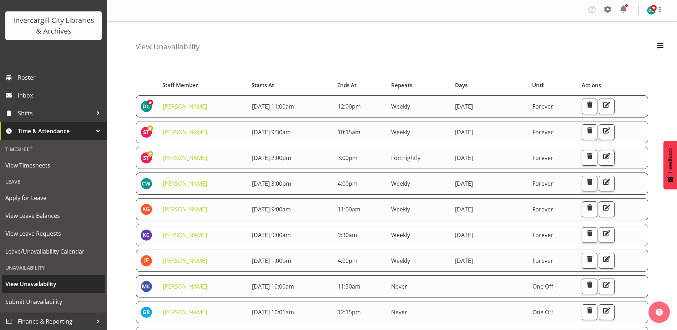
scroll to position [40, 0]
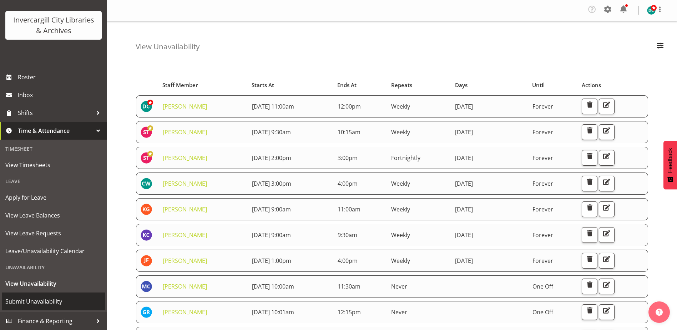
click at [30, 298] on span "Submit Unavailability" at bounding box center [53, 301] width 96 height 11
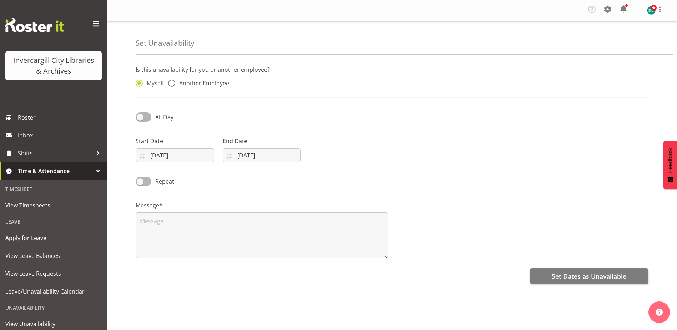
drag, startPoint x: 142, startPoint y: 114, endPoint x: 150, endPoint y: 105, distance: 12.0
click at [142, 114] on span at bounding box center [144, 116] width 16 height 9
click at [140, 115] on input "All Day" at bounding box center [138, 117] width 5 height 5
checkbox input "true"
click at [172, 83] on span at bounding box center [171, 83] width 7 height 7
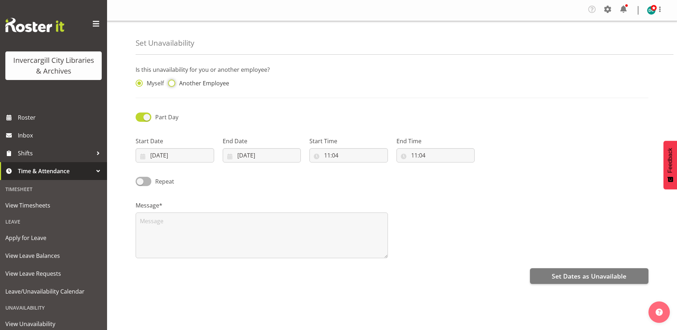
click at [172, 83] on input "Another Employee" at bounding box center [170, 83] width 5 height 5
radio input "true"
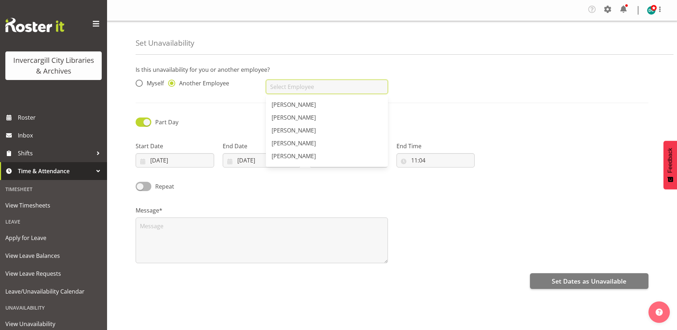
click at [280, 88] on input "text" at bounding box center [327, 87] width 122 height 14
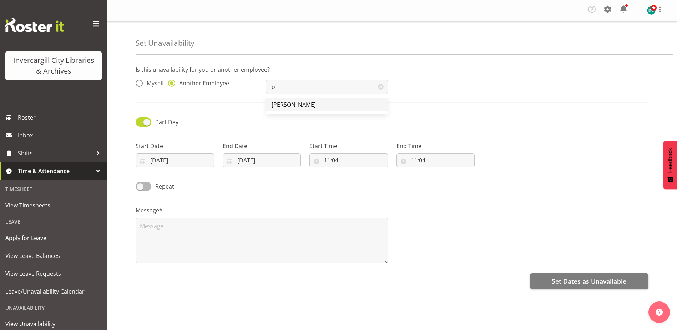
click at [284, 104] on span "[PERSON_NAME]" at bounding box center [294, 105] width 44 height 8
type input "[PERSON_NAME]"
click at [180, 161] on input "10/09/2025" at bounding box center [175, 160] width 79 height 14
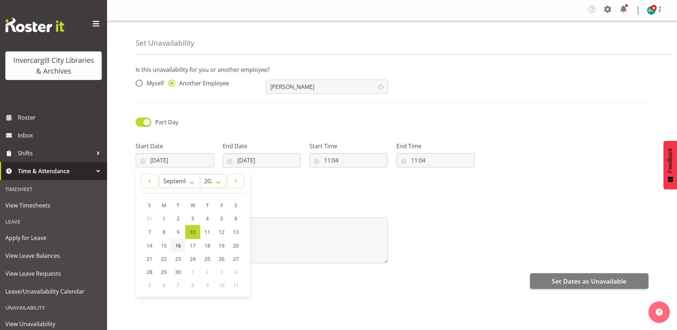
click at [176, 248] on span "16" at bounding box center [178, 245] width 6 height 7
type input "[DATE]"
click at [244, 160] on input "[DATE]" at bounding box center [262, 160] width 79 height 14
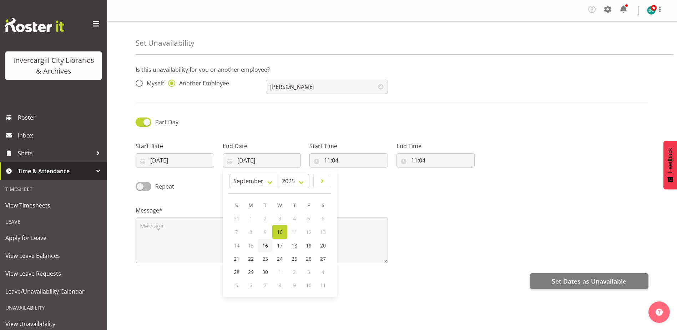
click at [260, 246] on link "16" at bounding box center [265, 245] width 14 height 13
type input "[DATE]"
click at [329, 159] on input "11:04" at bounding box center [348, 160] width 79 height 14
click at [357, 179] on select "00 01 02 03 04 05 06 07 08 09 10 11 12 13 14 15 16 17 18 19 20 21 22 23" at bounding box center [358, 179] width 16 height 14
select select "9"
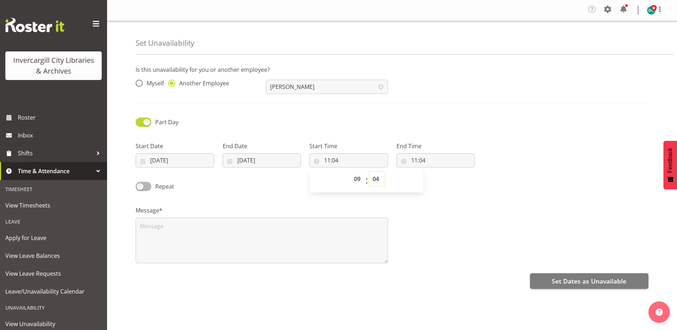
type input "09:04"
click at [377, 178] on select "00 01 02 03 04 05 06 07 08 09 10 11 12 13 14 15 16 17 18 19 20 21 22 23 24 25 2…" at bounding box center [377, 179] width 16 height 14
select select "30"
type input "09:30"
click at [412, 158] on input "11:04" at bounding box center [436, 160] width 79 height 14
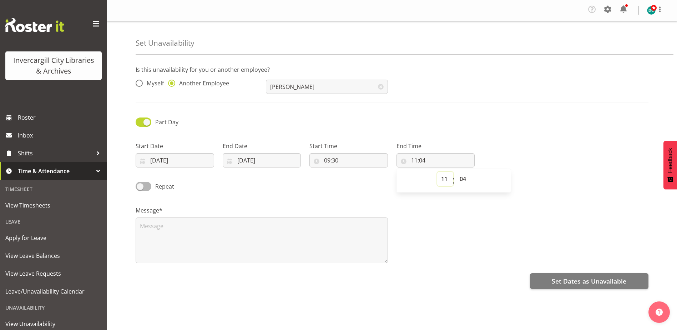
click at [448, 182] on select "00 01 02 03 04 05 06 07 08 09 10 11 12 13 14 15 16 17 18 19 20 21 22 23" at bounding box center [445, 179] width 16 height 14
select select "10"
type input "10:04"
click at [467, 179] on select "00 01 02 03 04 05 06 07 08 09 10 11 12 13 14 15 16 17 18 19 20 21 22 23 24 25 2…" at bounding box center [464, 179] width 16 height 14
select select "30"
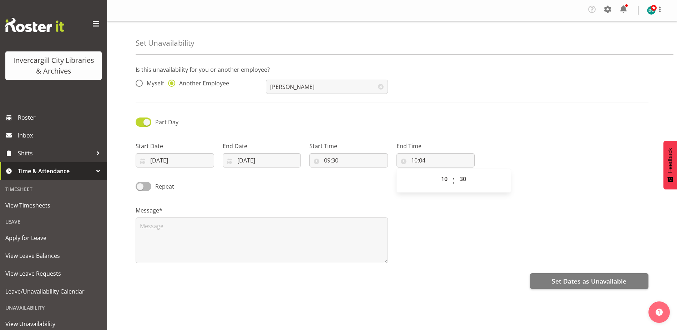
type input "10:30"
drag, startPoint x: 434, startPoint y: 227, endPoint x: 323, endPoint y: 248, distance: 113.0
click at [426, 228] on div "Message*" at bounding box center [392, 231] width 522 height 71
click at [215, 238] on textarea at bounding box center [262, 240] width 252 height 46
type textarea "Jo"
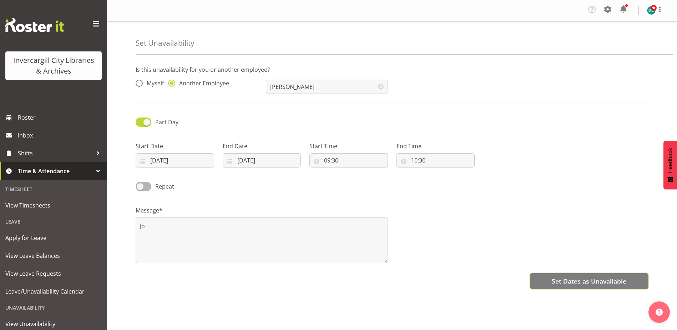
click at [566, 277] on button "Set Dates as Unavailable" at bounding box center [589, 281] width 119 height 16
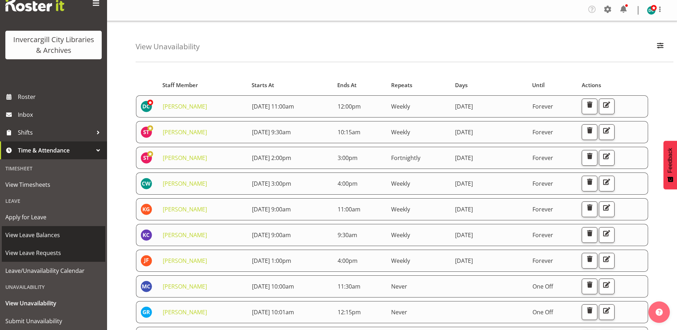
scroll to position [40, 0]
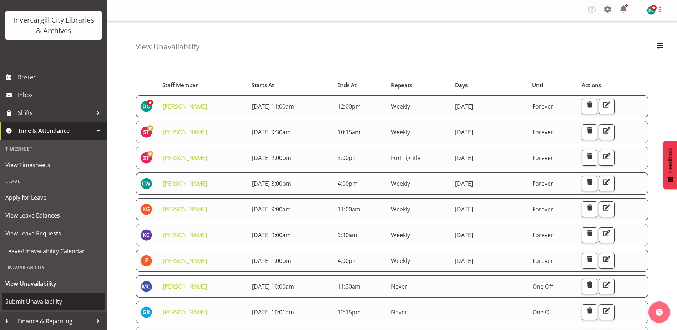
click at [30, 299] on span "Submit Unavailability" at bounding box center [53, 301] width 96 height 11
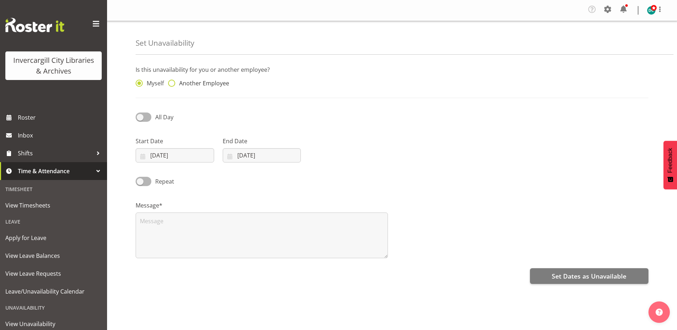
click at [173, 85] on span at bounding box center [171, 83] width 7 height 7
click at [173, 85] on input "Another Employee" at bounding box center [170, 83] width 5 height 5
radio input "true"
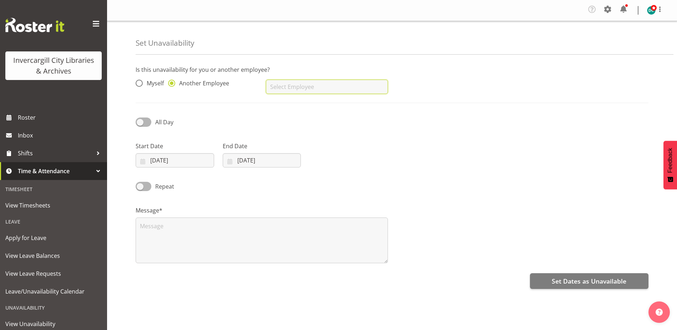
click at [289, 84] on input "text" at bounding box center [327, 87] width 122 height 14
click at [320, 104] on link "[PERSON_NAME]" at bounding box center [327, 104] width 122 height 13
type input "[PERSON_NAME]"
click at [180, 161] on input "[DATE]" at bounding box center [175, 160] width 79 height 14
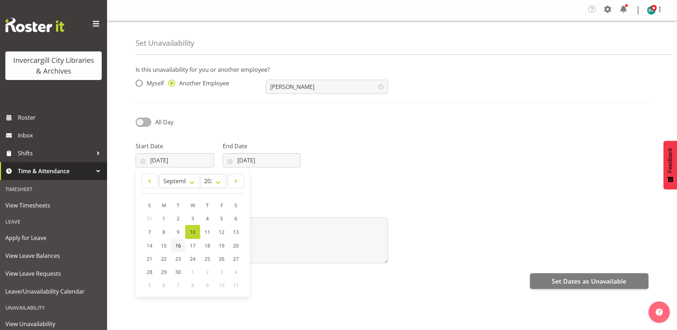
click at [179, 248] on span "16" at bounding box center [178, 245] width 6 height 7
type input "16/09/2025"
click at [261, 159] on input "10/09/2025" at bounding box center [262, 160] width 79 height 14
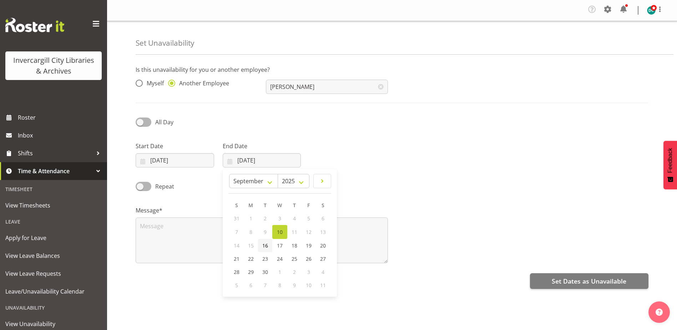
click at [263, 248] on span "16" at bounding box center [265, 245] width 6 height 7
type input "16/09/2025"
click at [135, 125] on div "All Day" at bounding box center [196, 119] width 130 height 24
click at [141, 125] on span at bounding box center [144, 121] width 16 height 9
click at [140, 124] on input "All Day" at bounding box center [138, 122] width 5 height 5
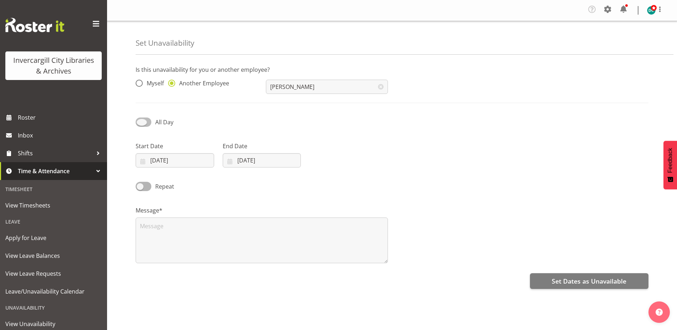
checkbox input "true"
select select "11"
select select "28"
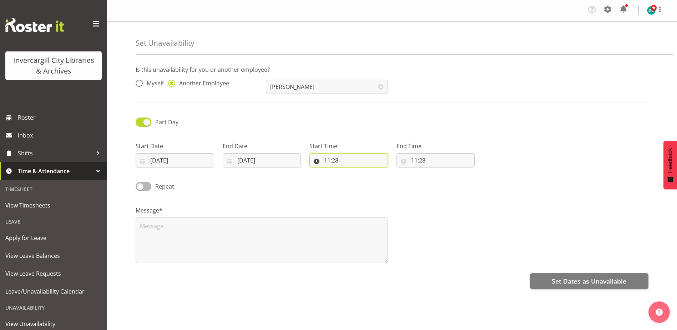
click at [331, 163] on input "11:28" at bounding box center [348, 160] width 79 height 14
click at [357, 178] on select "00 01 02 03 04 05 06 07 08 09 10 11 12 13 14 15 16 17 18 19 20 21 22 23" at bounding box center [358, 179] width 16 height 14
select select "13"
type input "13:28"
click at [376, 177] on select "00 01 02 03 04 05 06 07 08 09 10 11 12 13 14 15 16 17 18 19 20 21 22 23 24 25 2…" at bounding box center [377, 179] width 16 height 14
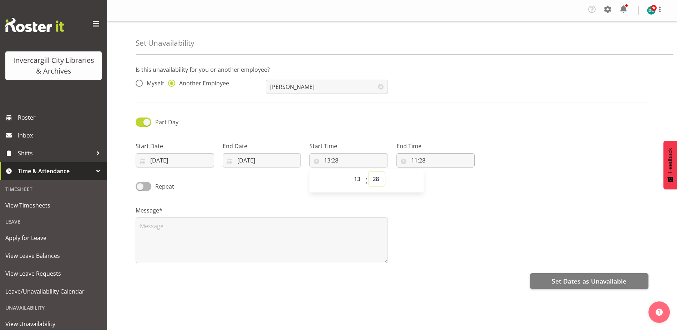
select select "0"
type input "13:00"
click at [413, 161] on input "11:28" at bounding box center [436, 160] width 79 height 14
click at [442, 178] on select "00 01 02 03 04 05 06 07 08 09 10 11 12 13 14 15 16 17 18 19 20 21 22 23" at bounding box center [445, 179] width 16 height 14
select select "15"
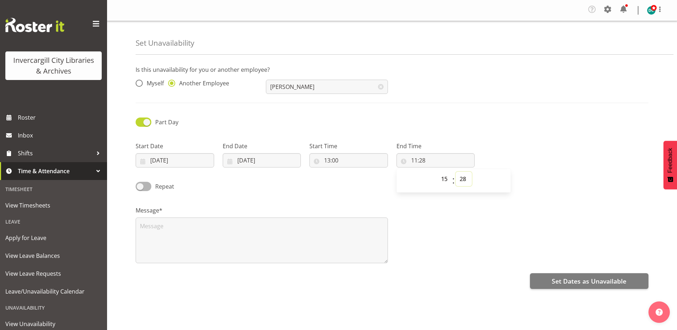
type input "15:28"
click at [463, 180] on select "00 01 02 03 04 05 06 07 08 09 10 11 12 13 14 15 16 17 18 19 20 21 22 23 24 25 2…" at bounding box center [464, 179] width 16 height 14
select select "0"
type input "15:00"
click at [165, 237] on textarea at bounding box center [262, 240] width 252 height 46
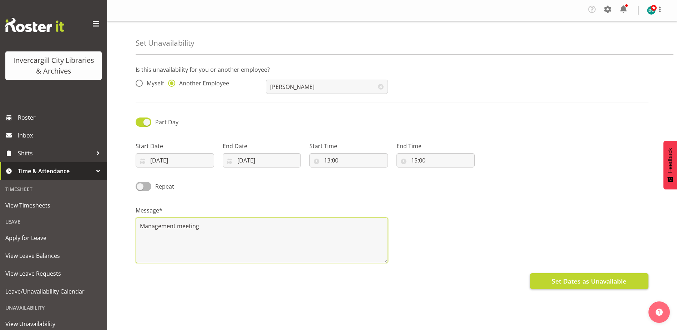
type textarea "Management meeting"
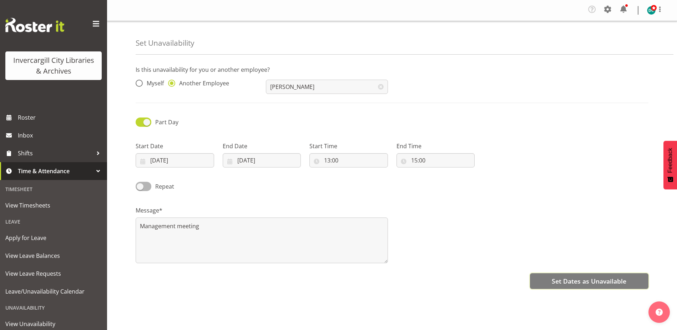
click at [605, 281] on span "Set Dates as Unavailable" at bounding box center [589, 280] width 75 height 9
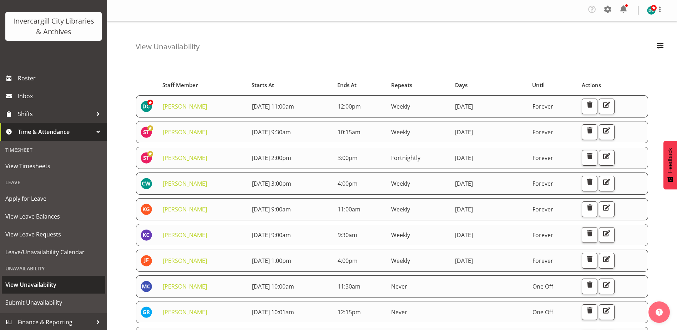
scroll to position [40, 0]
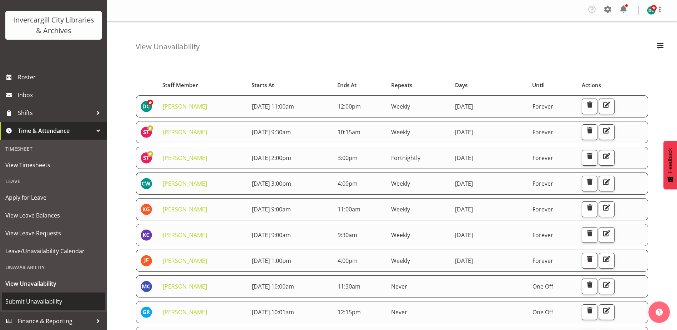
click at [34, 300] on span "Submit Unavailability" at bounding box center [53, 301] width 96 height 11
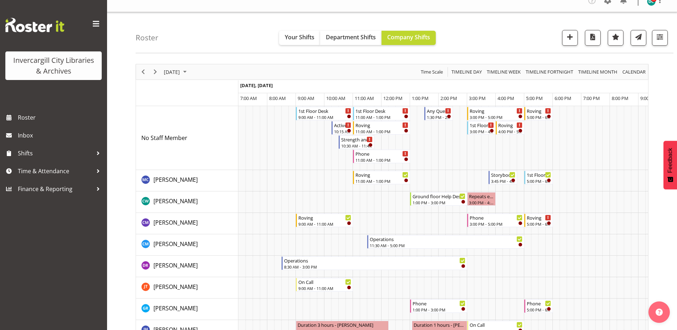
scroll to position [2, 0]
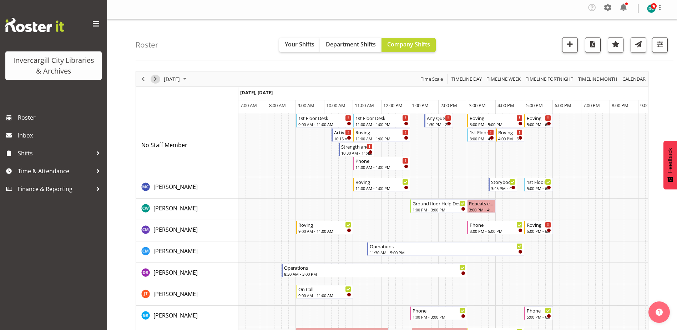
click at [155, 79] on span "Next" at bounding box center [155, 79] width 9 height 9
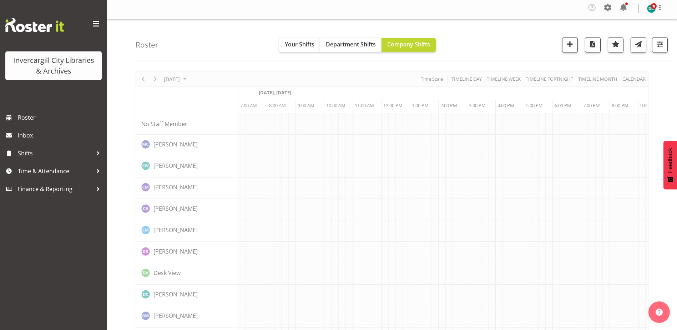
scroll to position [0, 19]
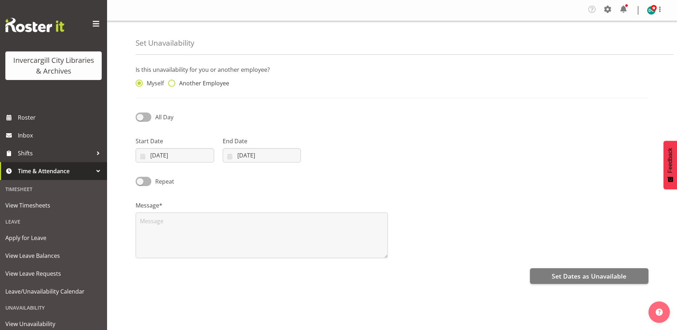
click at [193, 80] on span "Another Employee" at bounding box center [202, 83] width 54 height 7
click at [173, 81] on input "Another Employee" at bounding box center [170, 83] width 5 height 5
radio input "true"
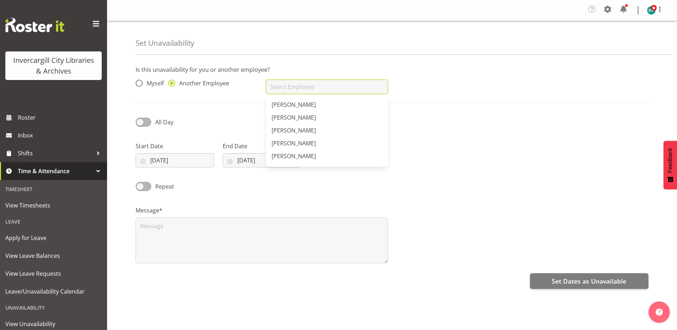
click at [281, 89] on input "text" at bounding box center [327, 87] width 122 height 14
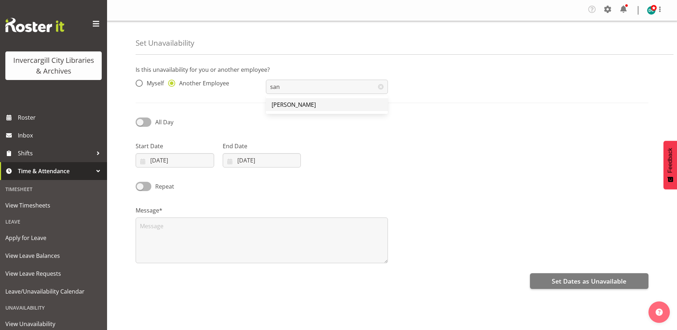
click at [303, 109] on link "[PERSON_NAME]" at bounding box center [327, 104] width 122 height 13
type input "[PERSON_NAME]"
click at [175, 161] on input "10/09/2025" at bounding box center [175, 160] width 79 height 14
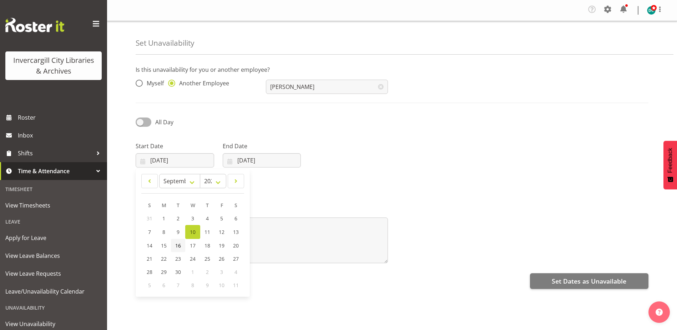
click at [179, 248] on span "16" at bounding box center [178, 245] width 6 height 7
type input "16/09/2025"
click at [252, 161] on input "10/09/2025" at bounding box center [262, 160] width 79 height 14
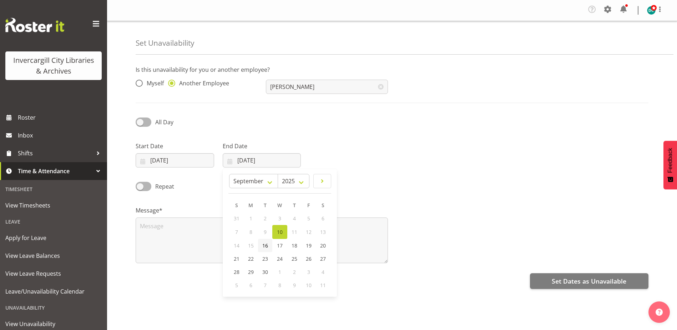
click at [263, 246] on span "16" at bounding box center [265, 245] width 6 height 7
type input "16/09/2025"
click at [144, 122] on span at bounding box center [144, 121] width 16 height 9
click at [140, 122] on input "All Day" at bounding box center [138, 122] width 5 height 5
checkbox input "true"
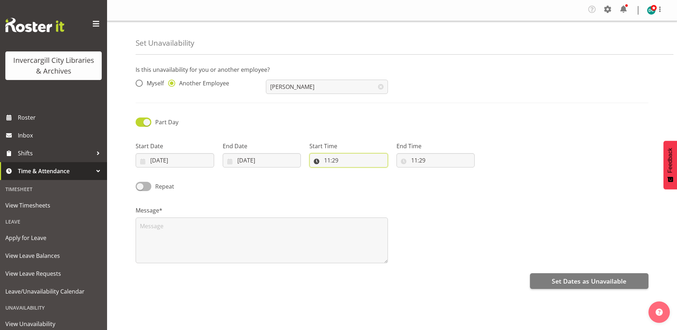
drag, startPoint x: 325, startPoint y: 157, endPoint x: 333, endPoint y: 170, distance: 14.9
click at [325, 158] on input "11:29" at bounding box center [348, 160] width 79 height 14
click at [355, 182] on select "00 01 02 03 04 05 06 07 08 09 10 11 12 13 14 15 16 17 18 19 20 21 22 23" at bounding box center [358, 179] width 16 height 14
select select "15"
type input "15:29"
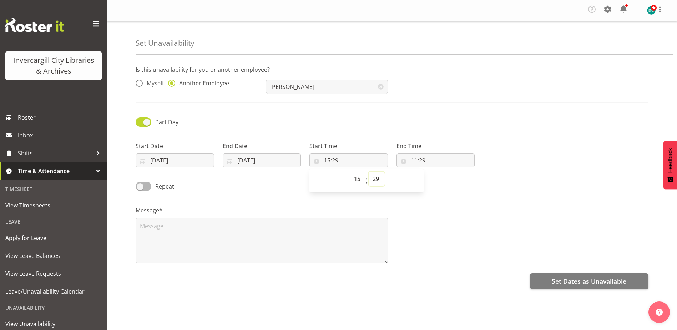
click at [379, 177] on select "00 01 02 03 04 05 06 07 08 09 10 11 12 13 14 15 16 17 18 19 20 21 22 23 24 25 2…" at bounding box center [377, 179] width 16 height 14
select select "30"
type input "15:30"
click at [414, 161] on input "11:29" at bounding box center [436, 160] width 79 height 14
click at [446, 180] on select "00 01 02 03 04 05 06 07 08 09 10 11 12 13 14 15 16 17 18 19 20 21 22 23" at bounding box center [445, 179] width 16 height 14
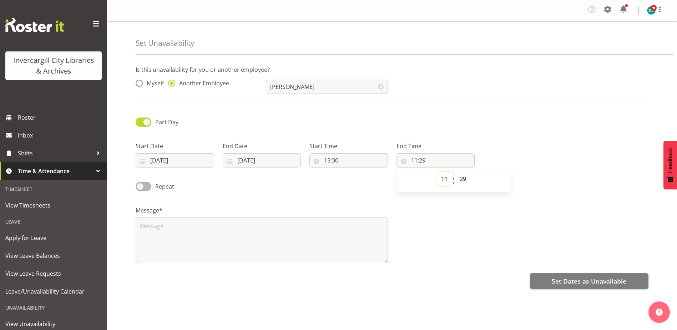
select select "16"
type input "16:29"
click at [463, 180] on select "00 01 02 03 04 05 06 07 08 09 10 11 12 13 14 15 16 17 18 19 20 21 22 23 24 25 2…" at bounding box center [464, 179] width 16 height 14
select select "30"
type input "16:30"
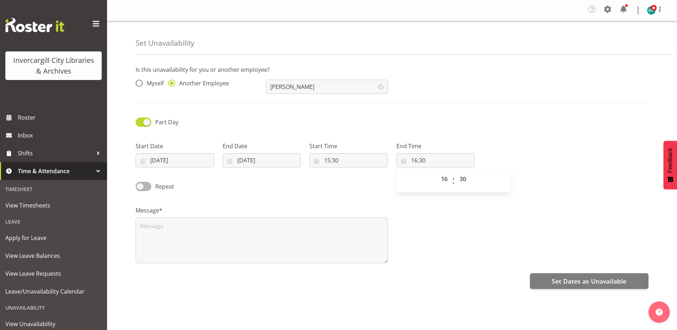
drag, startPoint x: 409, startPoint y: 228, endPoint x: 389, endPoint y: 229, distance: 19.6
click at [409, 228] on div "Message*" at bounding box center [392, 231] width 522 height 71
click at [173, 236] on textarea at bounding box center [262, 240] width 252 height 46
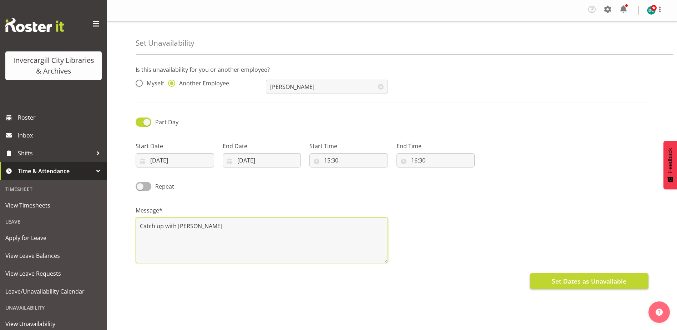
type textarea "Catch up with Katie"
click at [577, 277] on span "Set Dates as Unavailable" at bounding box center [589, 280] width 75 height 9
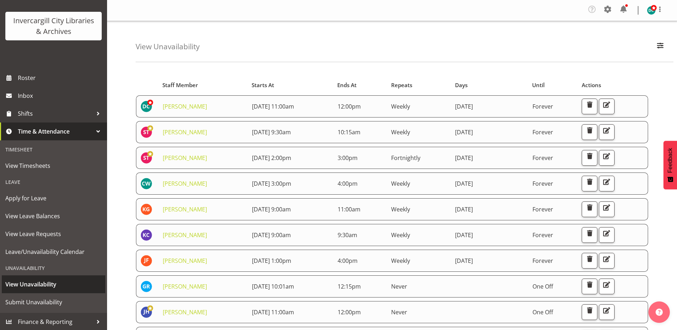
scroll to position [40, 0]
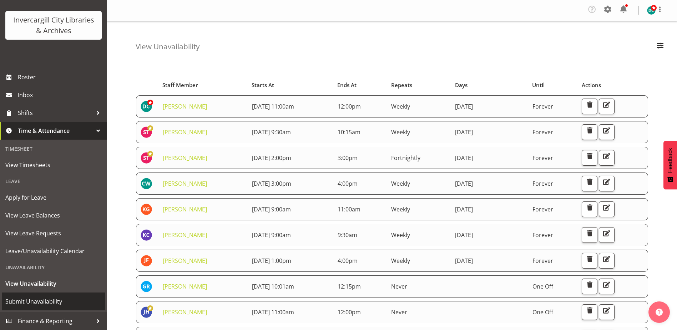
click at [34, 300] on span "Submit Unavailability" at bounding box center [53, 301] width 96 height 11
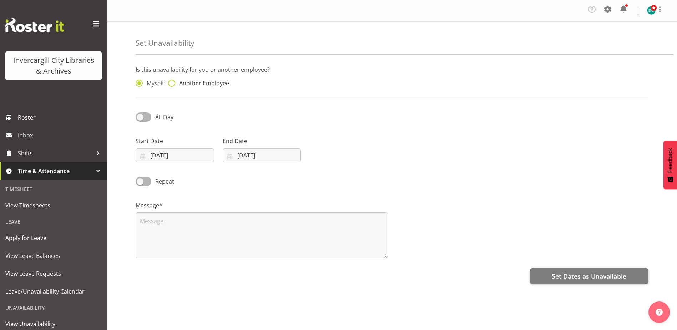
click at [173, 83] on span at bounding box center [171, 83] width 7 height 7
click at [173, 83] on input "Another Employee" at bounding box center [170, 83] width 5 height 5
radio input "true"
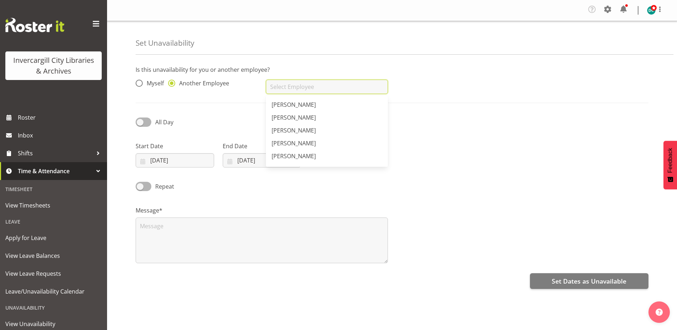
click at [281, 87] on input "text" at bounding box center [327, 87] width 122 height 14
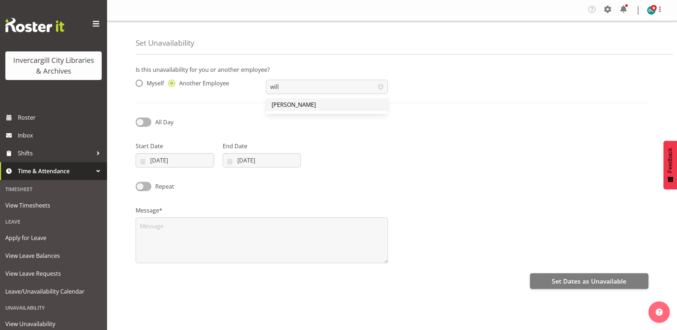
drag, startPoint x: 324, startPoint y: 105, endPoint x: 306, endPoint y: 111, distance: 19.9
click at [324, 105] on link "[PERSON_NAME]" at bounding box center [327, 104] width 122 height 13
type input "[PERSON_NAME]"
click at [160, 159] on input "[DATE]" at bounding box center [175, 160] width 79 height 14
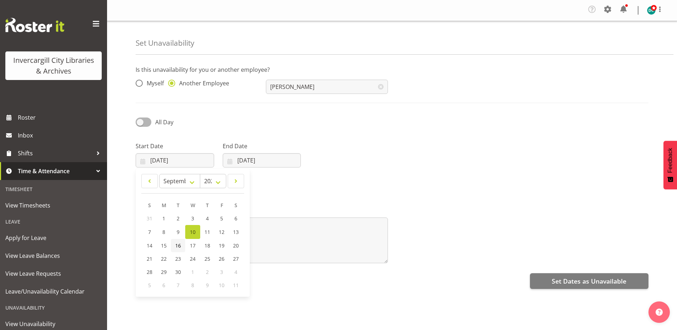
click at [177, 246] on span "16" at bounding box center [178, 245] width 6 height 7
type input "16/09/2025"
click at [248, 159] on input "10/09/2025" at bounding box center [262, 160] width 79 height 14
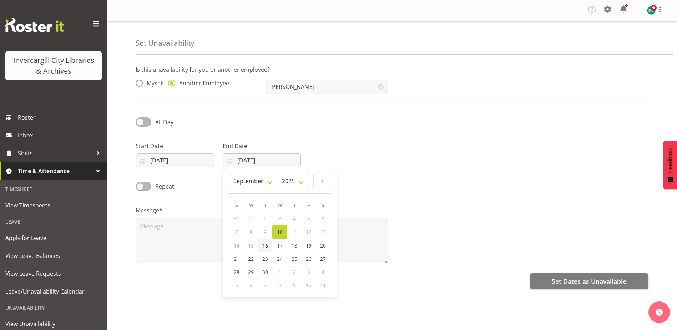
click at [263, 244] on span "16" at bounding box center [265, 245] width 6 height 7
type input "16/09/2025"
click at [143, 120] on span at bounding box center [144, 121] width 16 height 9
click at [140, 120] on input "All Day" at bounding box center [138, 122] width 5 height 5
checkbox input "true"
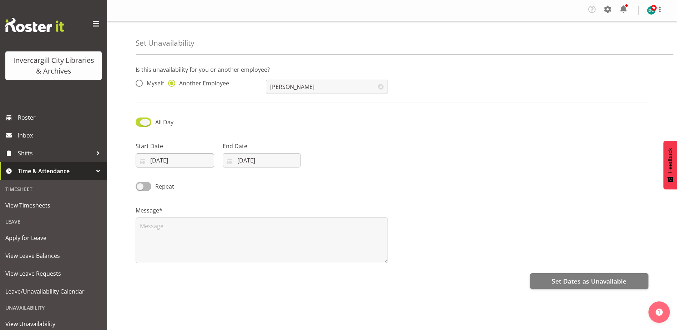
select select "11"
select select "30"
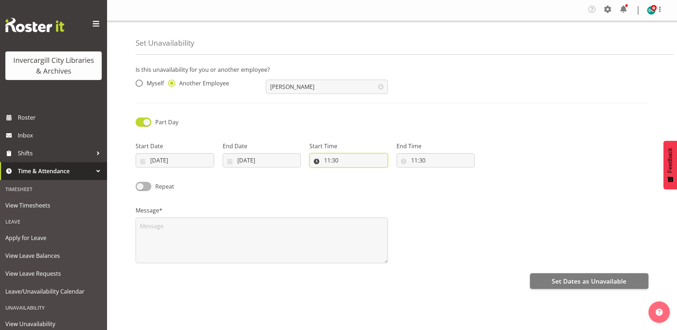
click at [324, 157] on input "11:30" at bounding box center [348, 160] width 79 height 14
click at [357, 182] on select "00 01 02 03 04 05 06 07 08 09 10 11 12 13 14 15 16 17 18 19 20 21 22 23" at bounding box center [358, 179] width 16 height 14
select select "13"
type input "13:30"
click at [379, 180] on select "00 01 02 03 04 05 06 07 08 09 10 11 12 13 14 15 16 17 18 19 20 21 22 23 24 25 2…" at bounding box center [377, 179] width 16 height 14
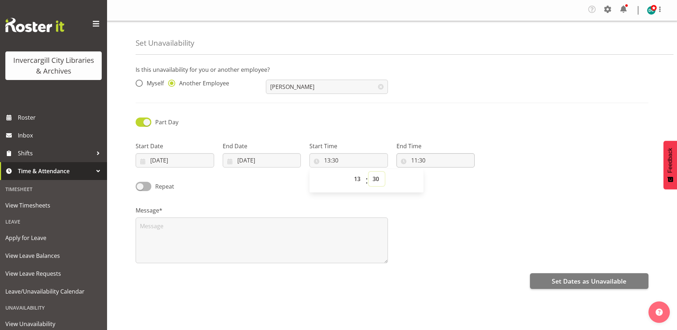
select select "0"
type input "13:00"
click at [417, 160] on input "11:30" at bounding box center [436, 160] width 79 height 14
click at [442, 180] on select "00 01 02 03 04 05 06 07 08 09 10 11 12 13 14 15 16 17 18 19 20 21 22 23" at bounding box center [445, 179] width 16 height 14
select select "16"
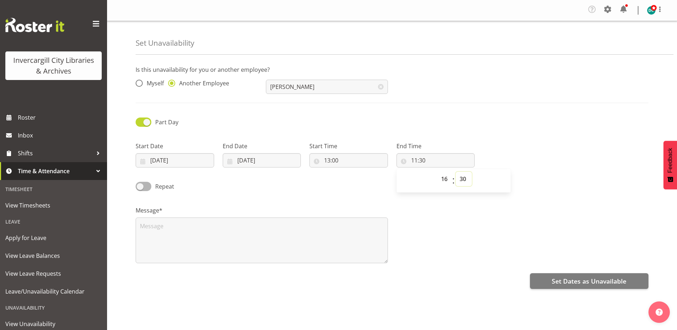
type input "16:30"
click at [467, 181] on select "00 01 02 03 04 05 06 07 08 09 10 11 12 13 14 15 16 17 18 19 20 21 22 23 24 25 2…" at bounding box center [464, 179] width 16 height 14
select select "0"
type input "16:00"
drag, startPoint x: 463, startPoint y: 222, endPoint x: 450, endPoint y: 231, distance: 15.4
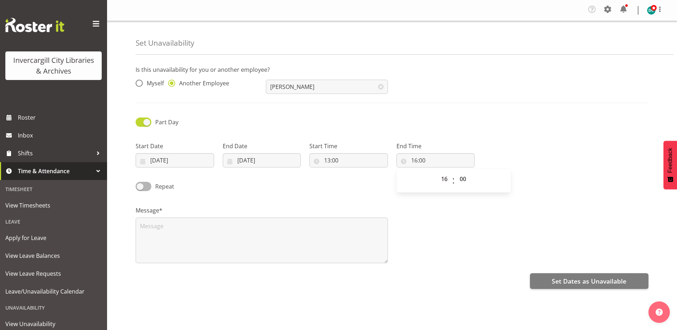
click at [462, 222] on div "Message*" at bounding box center [392, 231] width 522 height 71
click at [184, 232] on textarea at bounding box center [262, 240] width 252 height 46
type textarea "Management meeting"
click at [588, 282] on span "Set Dates as Unavailable" at bounding box center [589, 280] width 75 height 9
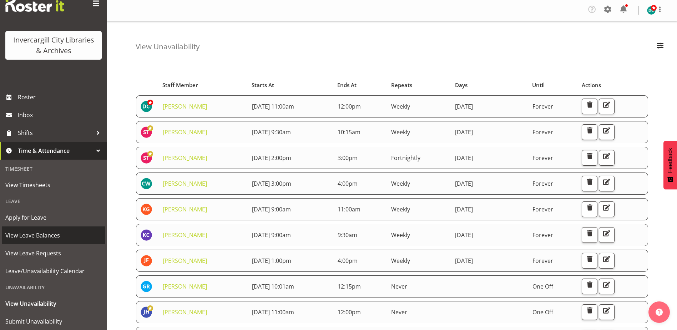
scroll to position [40, 0]
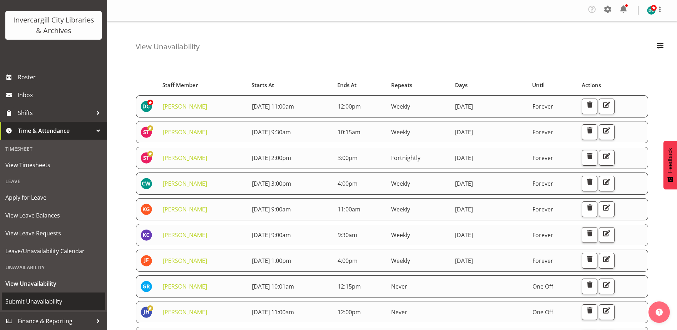
click at [38, 303] on span "Submit Unavailability" at bounding box center [53, 301] width 96 height 11
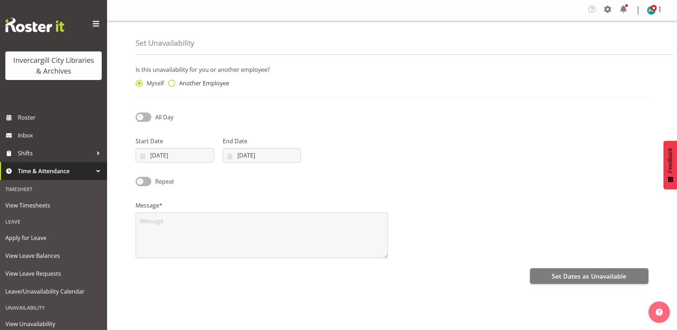
click at [171, 81] on span at bounding box center [171, 83] width 7 height 7
click at [171, 81] on input "Another Employee" at bounding box center [170, 83] width 5 height 5
radio input "true"
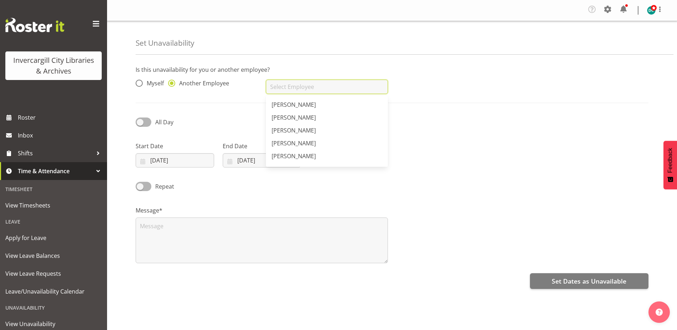
click at [274, 91] on input "text" at bounding box center [327, 87] width 122 height 14
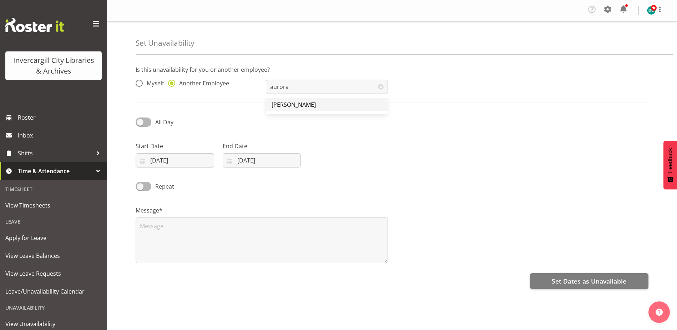
click at [304, 107] on link "[PERSON_NAME]" at bounding box center [327, 104] width 122 height 13
type input "[PERSON_NAME]"
click at [170, 164] on input "[DATE]" at bounding box center [175, 160] width 79 height 14
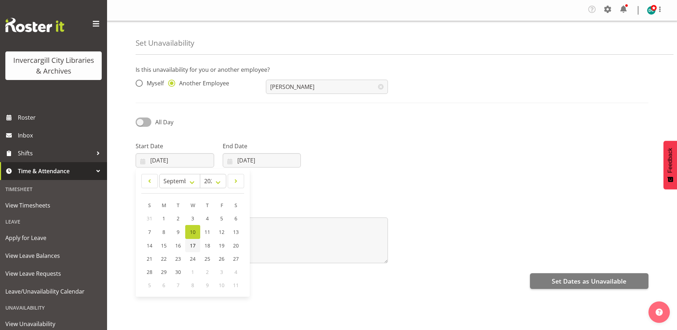
click at [194, 246] on span "17" at bounding box center [193, 245] width 6 height 7
type input "[DATE]"
click at [248, 159] on input "[DATE]" at bounding box center [262, 160] width 79 height 14
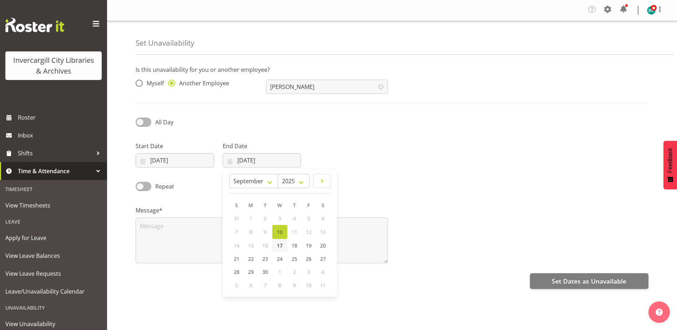
click at [283, 245] on link "17" at bounding box center [279, 245] width 15 height 13
type input "[DATE]"
click at [139, 122] on span at bounding box center [144, 121] width 16 height 9
click at [139, 122] on input "All Day" at bounding box center [138, 122] width 5 height 5
checkbox input "true"
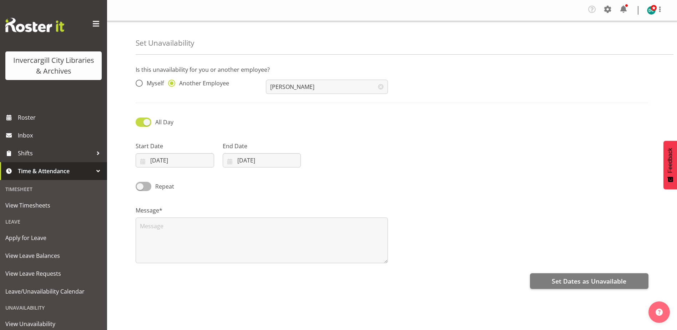
select select "11"
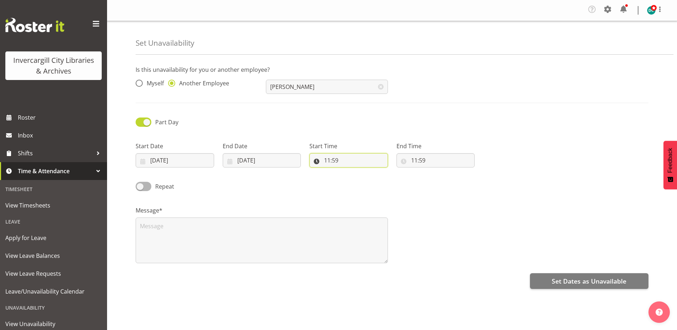
click at [332, 164] on input "11:59" at bounding box center [348, 160] width 79 height 14
drag, startPoint x: 332, startPoint y: 164, endPoint x: 377, endPoint y: 181, distance: 47.7
click at [377, 181] on select "00 01 02 03 04 05 06 07 08 09 10 11 12 13 14 15 16 17 18 19 20 21 22 23 24 25 2…" at bounding box center [377, 179] width 16 height 14
select select "0"
type input "11:00"
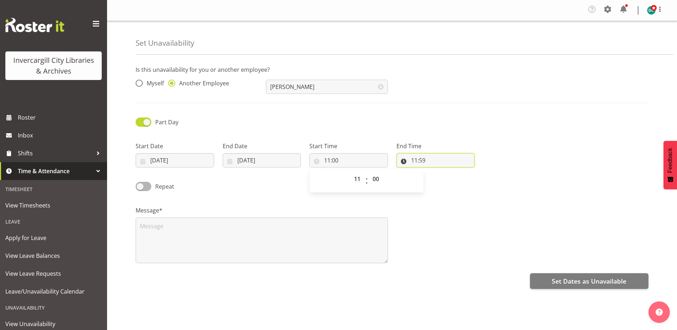
click at [416, 160] on input "11:59" at bounding box center [436, 160] width 79 height 14
click at [444, 178] on select "00 01 02 03 04 05 06 07 08 09 10 11 12 13 14 15 16 17 18 19 20 21 22 23" at bounding box center [445, 179] width 16 height 14
select select "12"
type input "12:59"
click at [460, 178] on select "00 01 02 03 04 05 06 07 08 09 10 11 12 13 14 15 16 17 18 19 20 21 22 23 24 25 2…" at bounding box center [464, 179] width 16 height 14
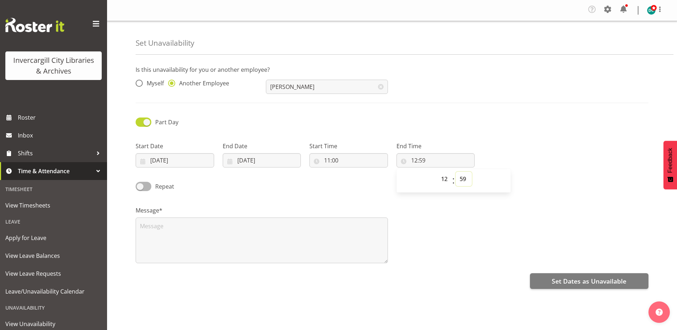
select select "0"
type input "12:00"
drag, startPoint x: 451, startPoint y: 209, endPoint x: 332, endPoint y: 235, distance: 121.3
click at [451, 209] on div "Message*" at bounding box center [392, 231] width 522 height 71
click at [170, 236] on textarea at bounding box center [262, 240] width 252 height 46
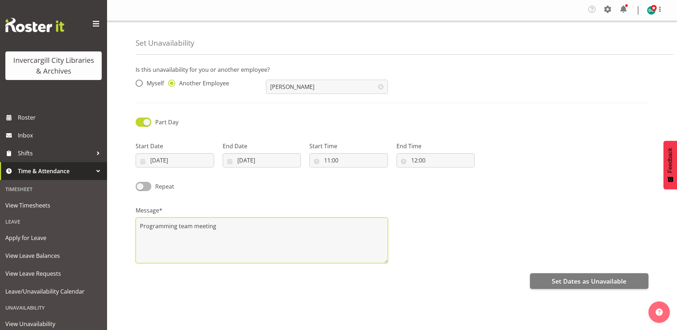
type textarea "Programming team meeting"
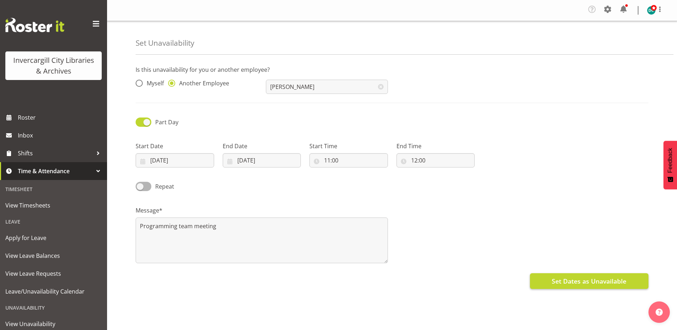
drag, startPoint x: 589, startPoint y: 269, endPoint x: 588, endPoint y: 279, distance: 10.4
click at [586, 273] on div "Is this unavailability for you or another employee? Myself Another Employee Aur…" at bounding box center [406, 203] width 541 height 286
click at [589, 281] on span "Set Dates as Unavailable" at bounding box center [589, 280] width 75 height 9
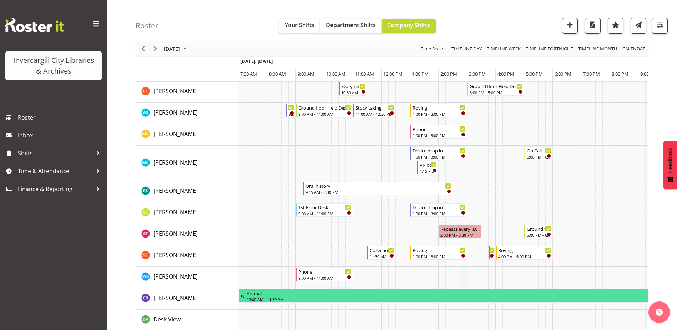
scroll to position [357, 0]
